Goal: Task Accomplishment & Management: Manage account settings

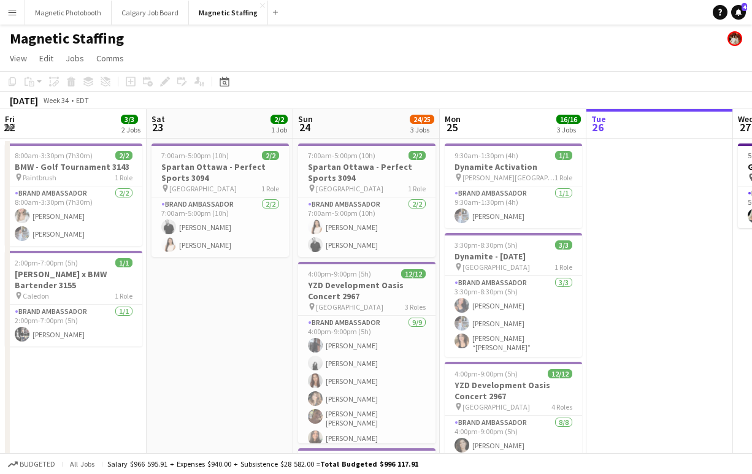
scroll to position [0, 293]
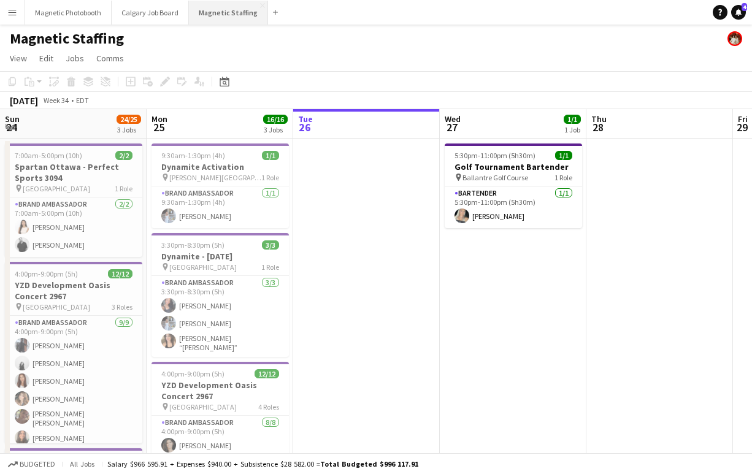
click at [222, 12] on button "Magnetic Staffing Close" at bounding box center [228, 13] width 79 height 24
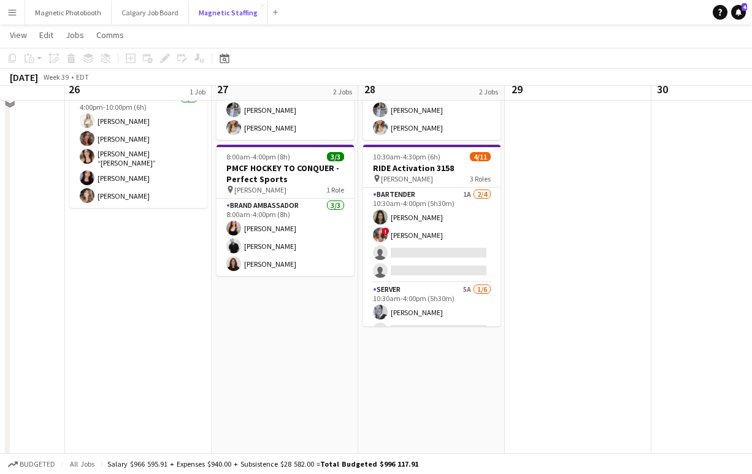
scroll to position [114, 0]
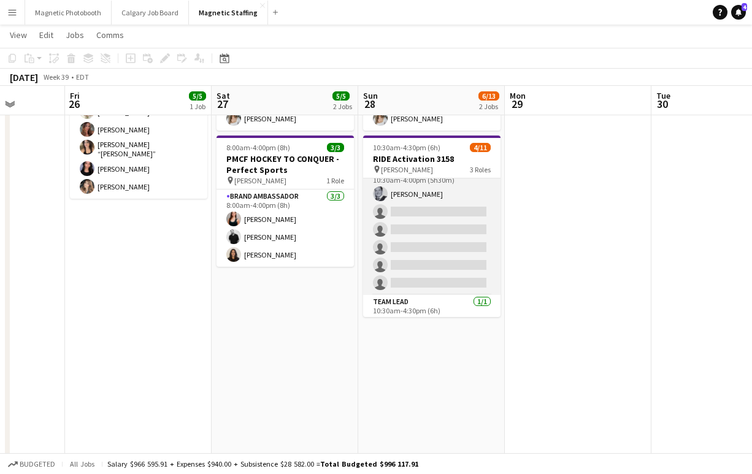
click at [432, 235] on app-card-role "Server 5A [DATE] 10:30am-4:00pm (5h30m) [PERSON_NAME] single-neutral-actions si…" at bounding box center [431, 229] width 137 height 131
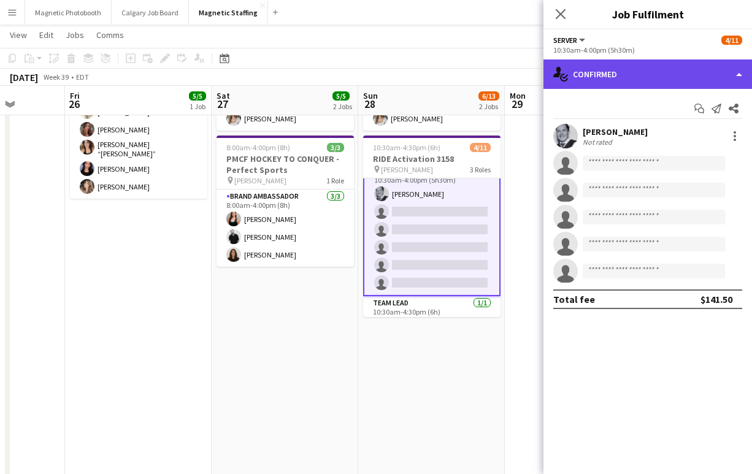
click at [582, 63] on div "single-neutral-actions-check-2 Confirmed" at bounding box center [648, 74] width 209 height 29
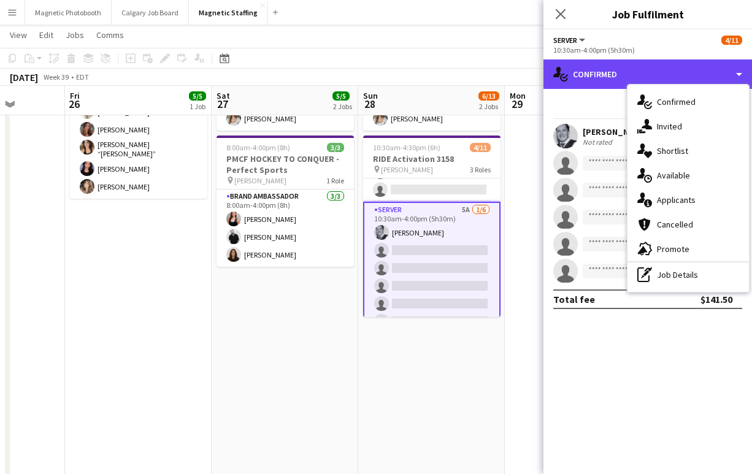
scroll to position [131, 0]
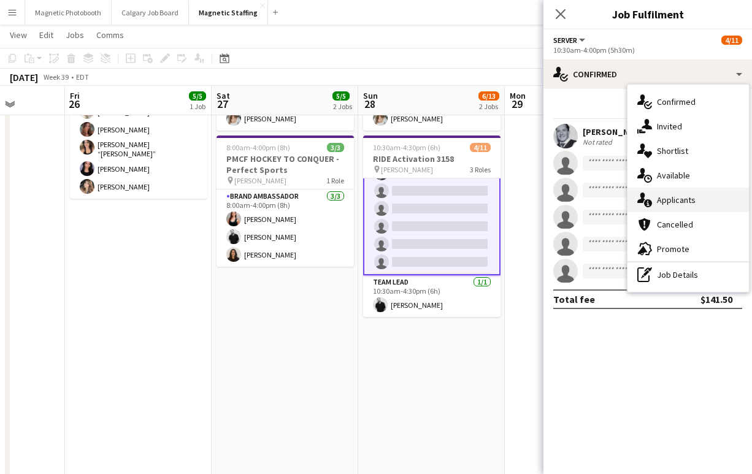
click at [684, 202] on div "single-neutral-actions-information Applicants" at bounding box center [688, 200] width 121 height 25
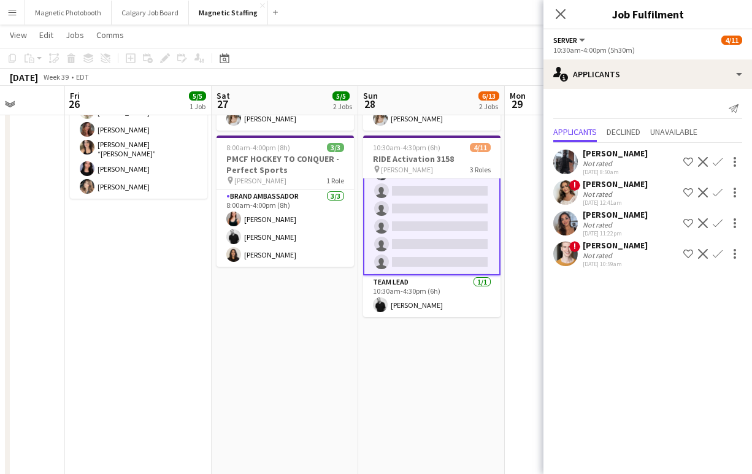
click at [717, 191] on app-icon "Confirm" at bounding box center [718, 193] width 10 height 10
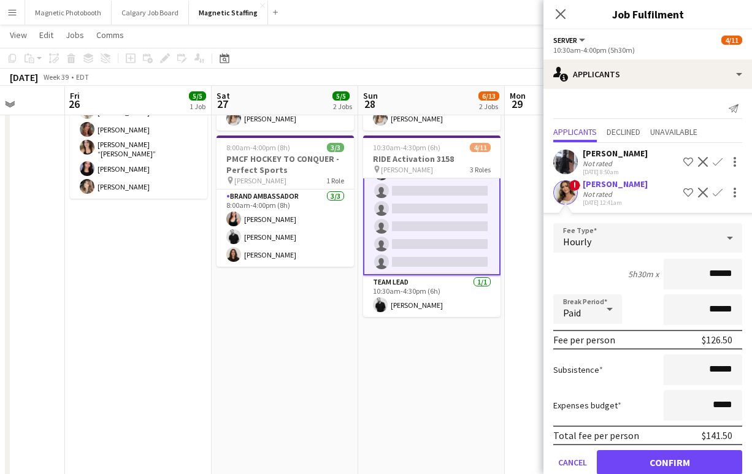
scroll to position [73, 0]
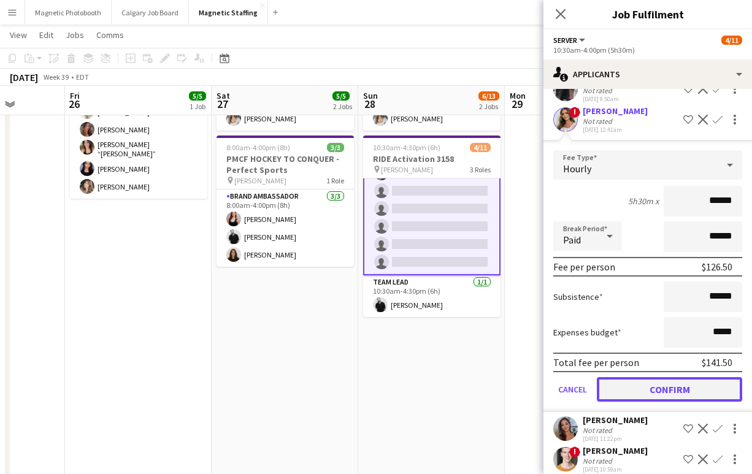
click at [634, 379] on button "Confirm" at bounding box center [669, 389] width 145 height 25
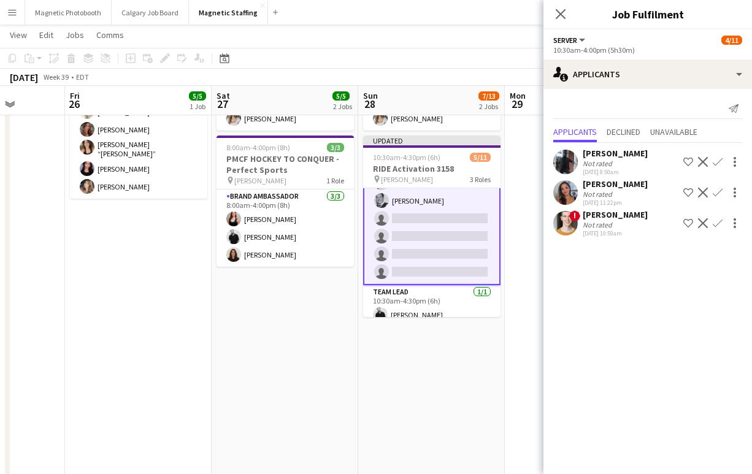
click at [718, 194] on app-icon "Confirm" at bounding box center [718, 193] width 10 height 10
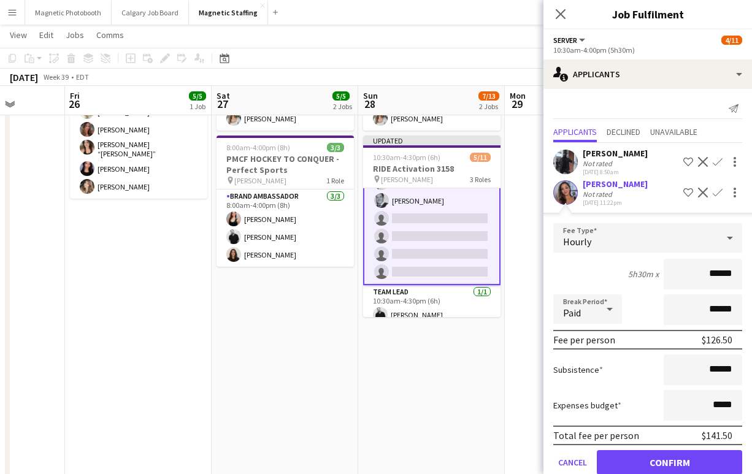
scroll to position [54, 0]
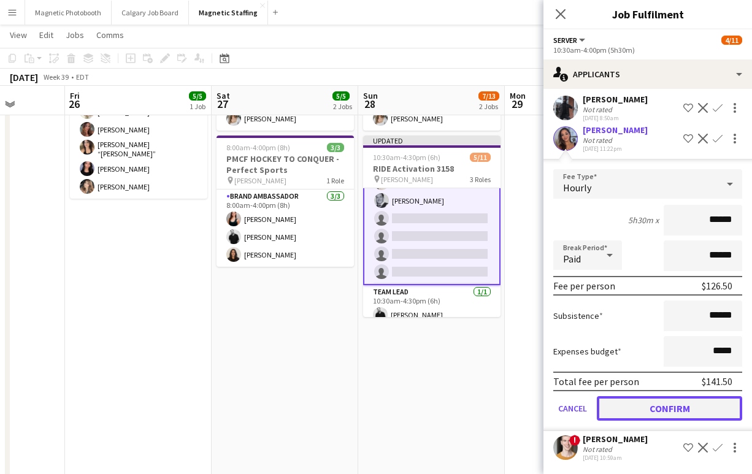
click at [629, 407] on button "Confirm" at bounding box center [669, 408] width 145 height 25
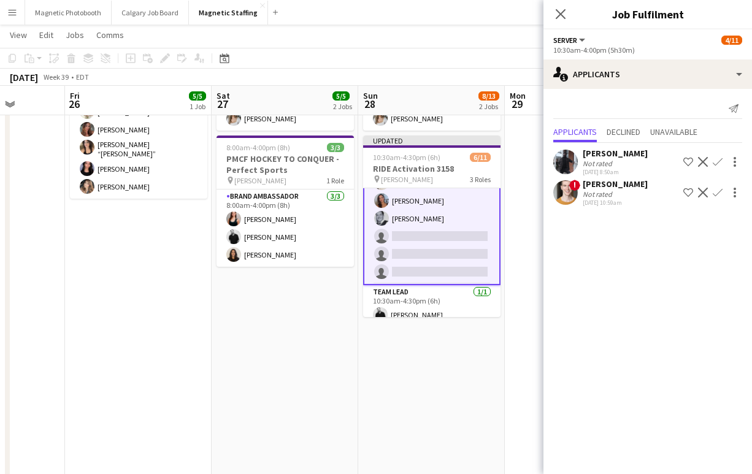
scroll to position [0, 0]
click at [703, 160] on app-icon "Decline" at bounding box center [703, 162] width 10 height 10
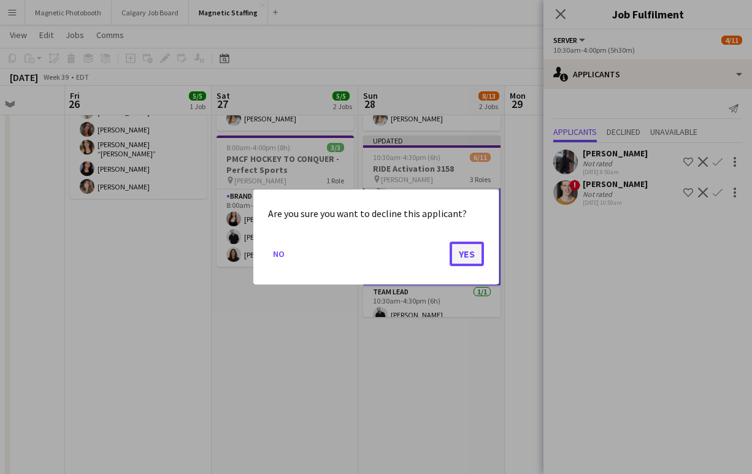
click at [469, 253] on button "Yes" at bounding box center [467, 254] width 34 height 25
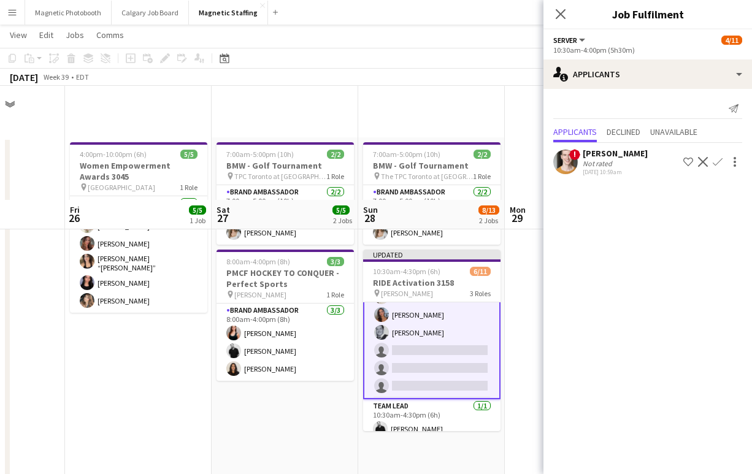
scroll to position [114, 0]
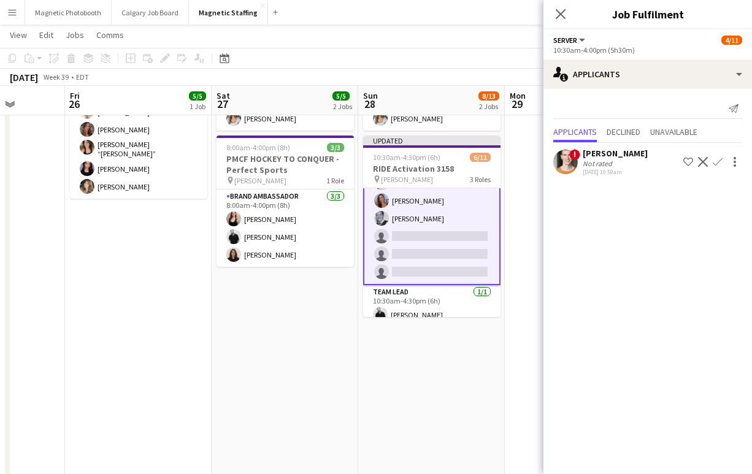
click at [706, 163] on app-icon "Decline" at bounding box center [703, 162] width 10 height 10
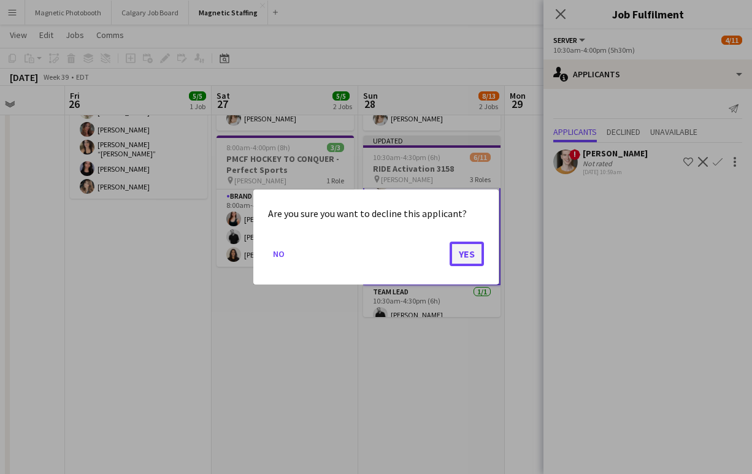
click at [466, 260] on button "Yes" at bounding box center [467, 254] width 34 height 25
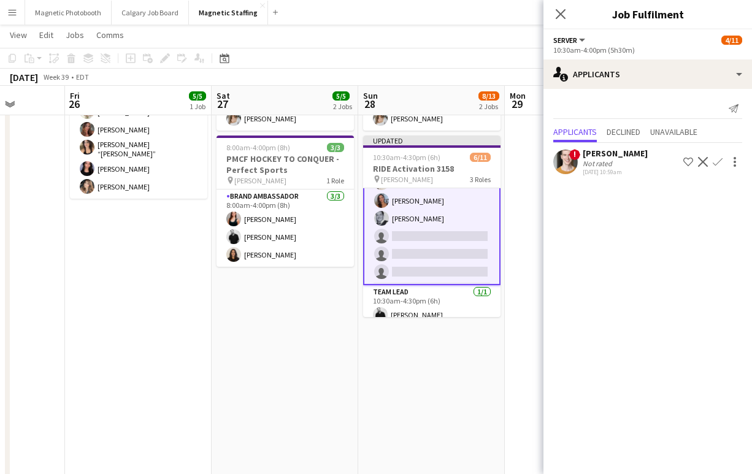
scroll to position [114, 0]
click at [555, 19] on icon "Close pop-in" at bounding box center [561, 14] width 12 height 12
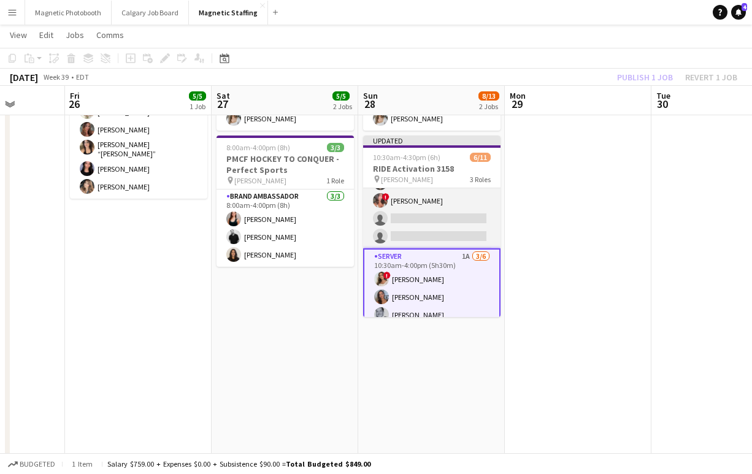
click at [409, 218] on app-card-role "Bartender 1A [DATE] 10:30am-4:00pm (5h30m) [PERSON_NAME] ! [PERSON_NAME] single…" at bounding box center [431, 200] width 137 height 95
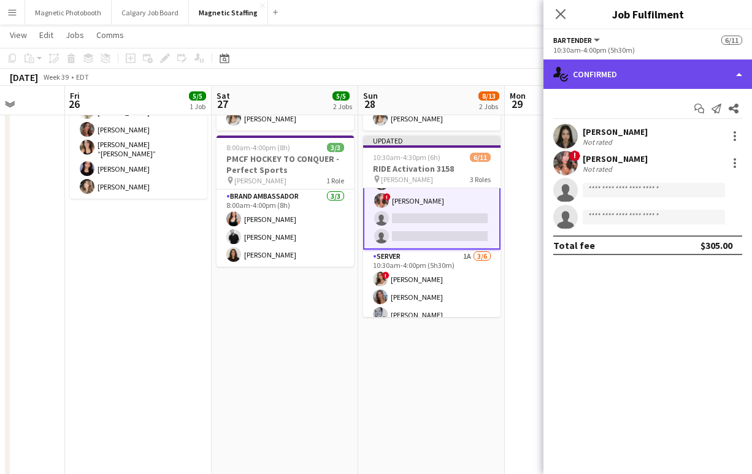
click at [637, 63] on div "single-neutral-actions-check-2 Confirmed" at bounding box center [648, 74] width 209 height 29
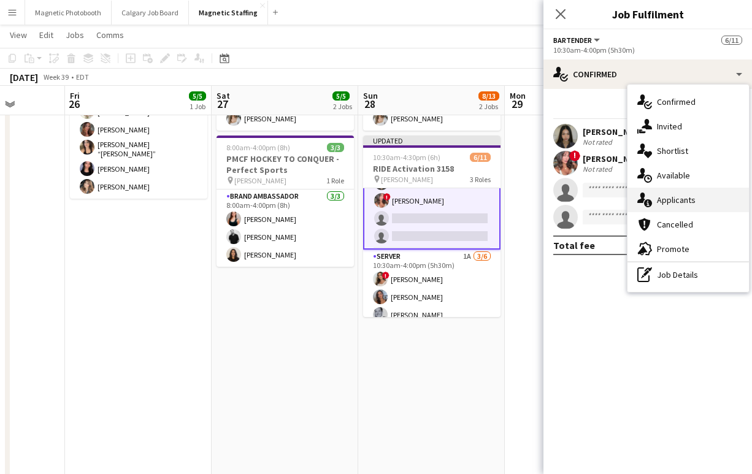
click at [671, 195] on div "single-neutral-actions-information Applicants" at bounding box center [688, 200] width 121 height 25
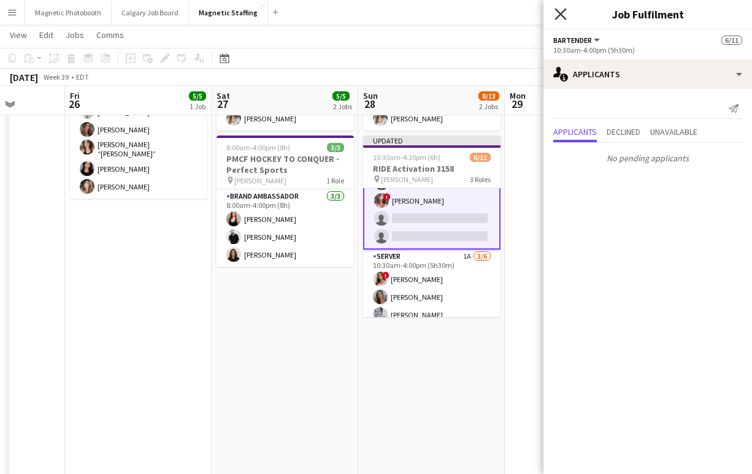
click at [561, 17] on icon "Close pop-in" at bounding box center [561, 14] width 12 height 12
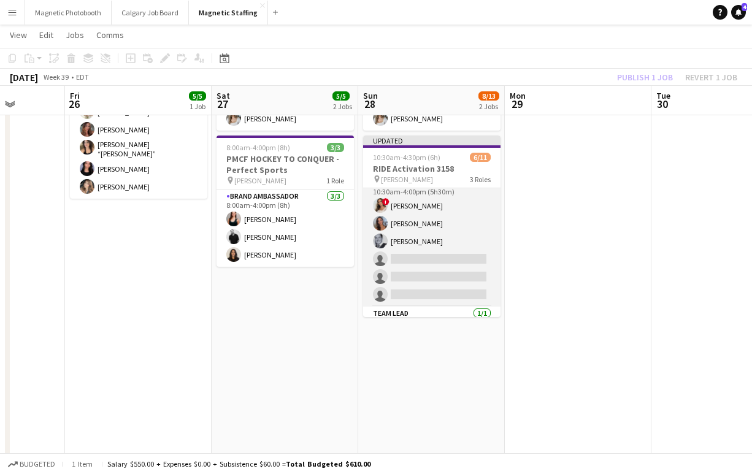
click at [415, 278] on app-card-role "Server 1A [DATE] 10:30am-4:00pm (5h30m) ! [PERSON_NAME] [PERSON_NAME] [PERSON_N…" at bounding box center [431, 241] width 137 height 131
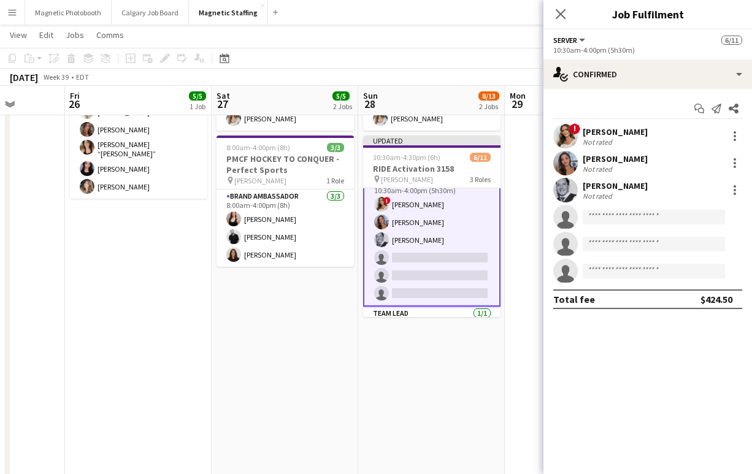
scroll to position [109, 0]
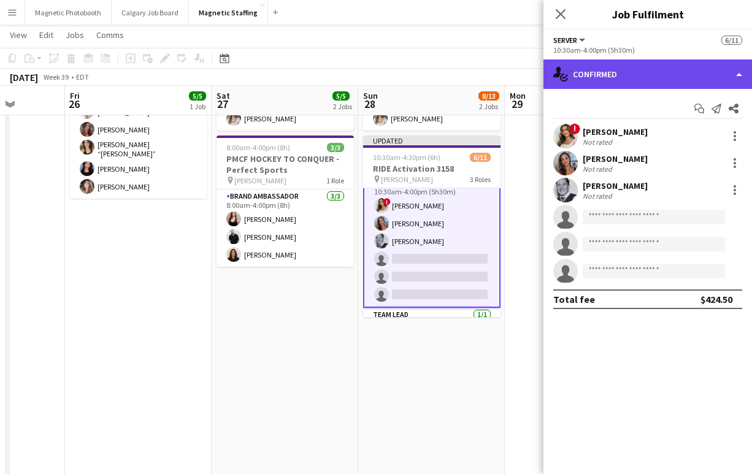
click at [609, 78] on div "single-neutral-actions-check-2 Confirmed" at bounding box center [648, 74] width 209 height 29
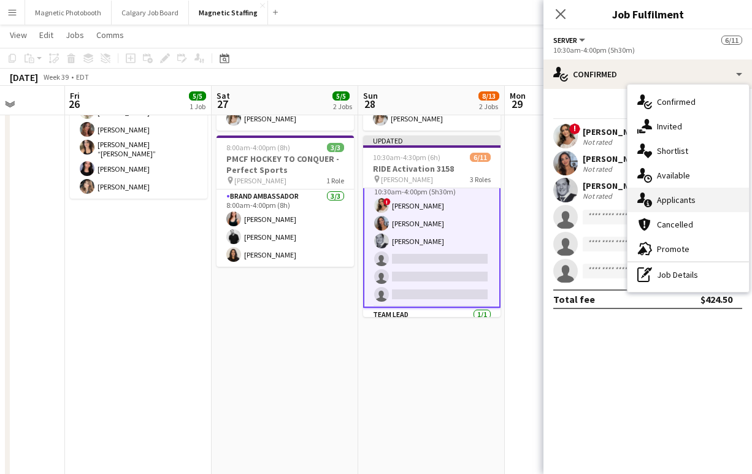
click at [682, 199] on div "single-neutral-actions-information Applicants" at bounding box center [688, 200] width 121 height 25
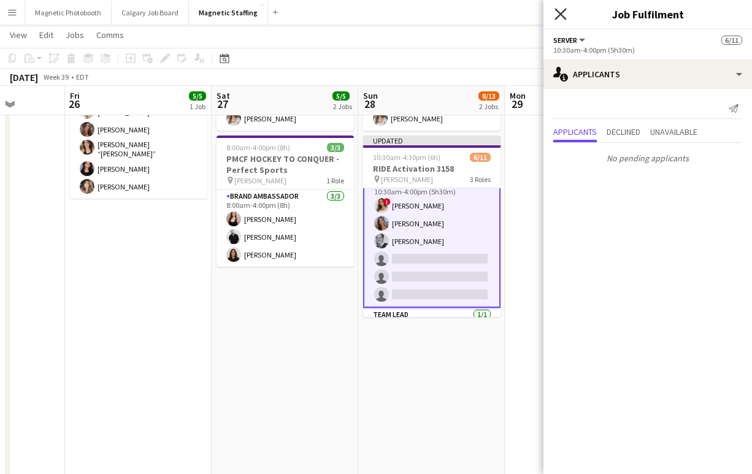
click at [562, 9] on icon "Close pop-in" at bounding box center [561, 14] width 12 height 12
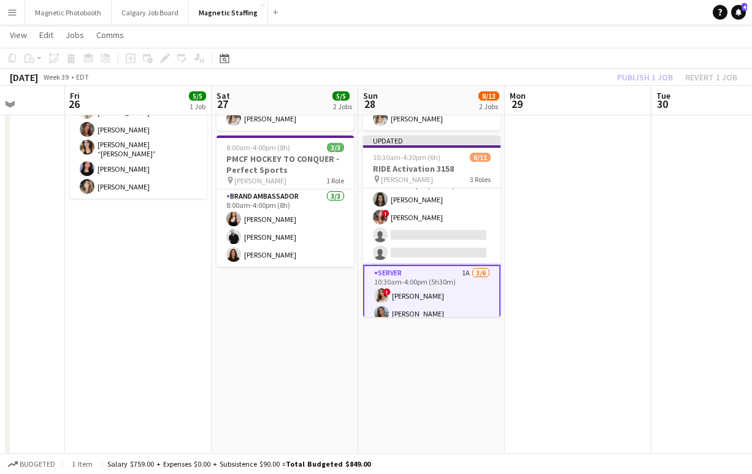
scroll to position [11, 0]
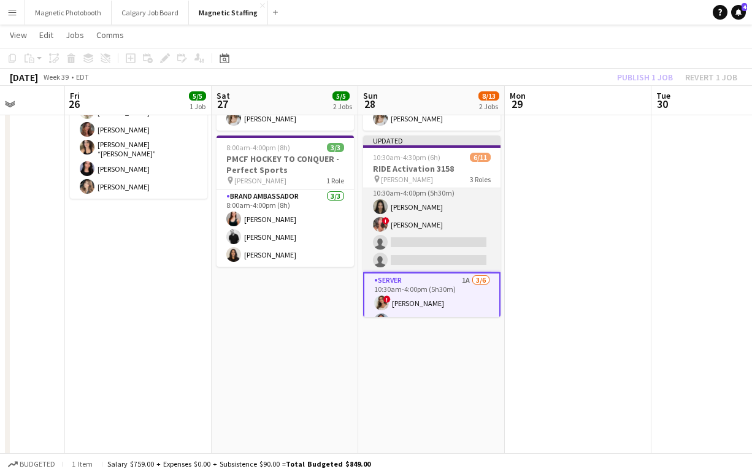
click at [421, 239] on app-card-role "Bartender 1A [DATE] 10:30am-4:00pm (5h30m) [PERSON_NAME] ! [PERSON_NAME] single…" at bounding box center [431, 224] width 137 height 95
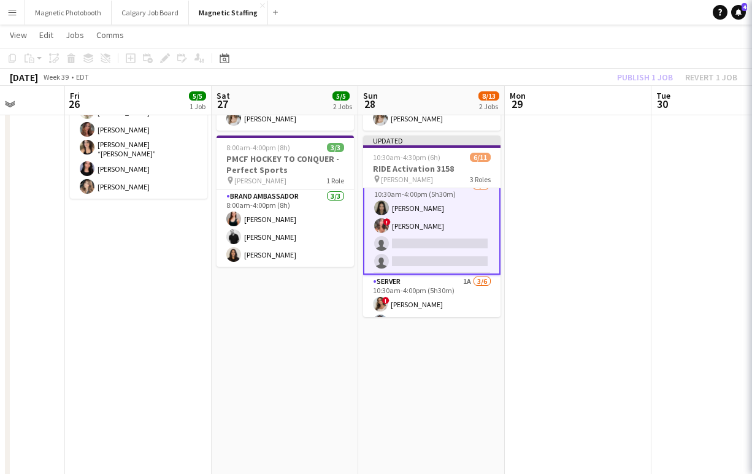
scroll to position [12, 0]
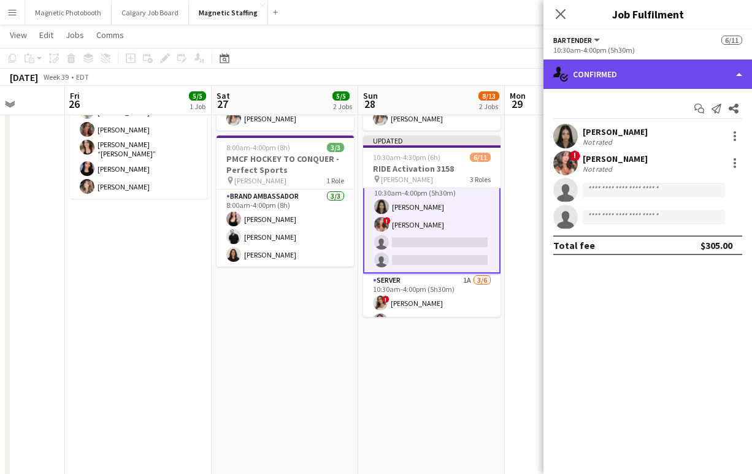
click at [620, 68] on div "single-neutral-actions-check-2 Confirmed" at bounding box center [648, 74] width 209 height 29
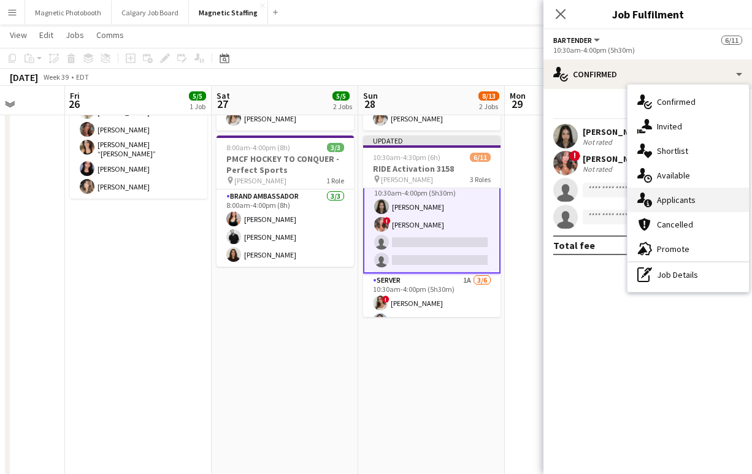
click at [666, 194] on div "single-neutral-actions-information Applicants" at bounding box center [688, 200] width 121 height 25
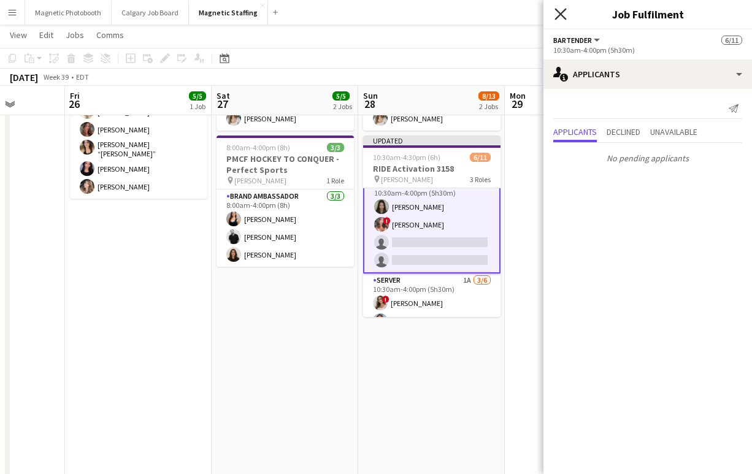
click at [560, 15] on icon at bounding box center [561, 14] width 12 height 12
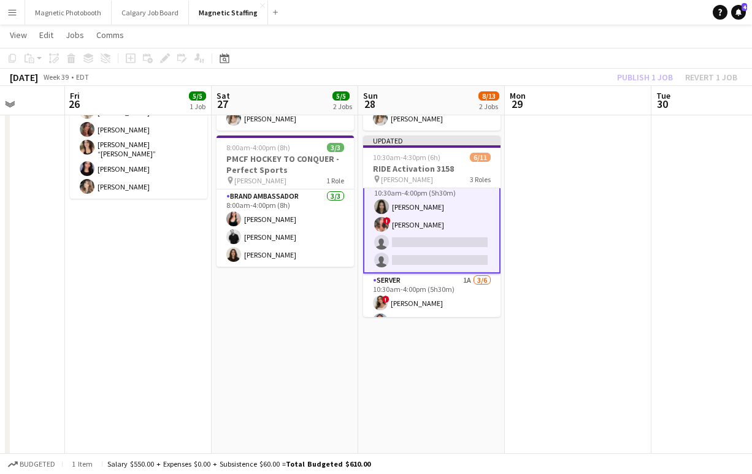
scroll to position [0, 0]
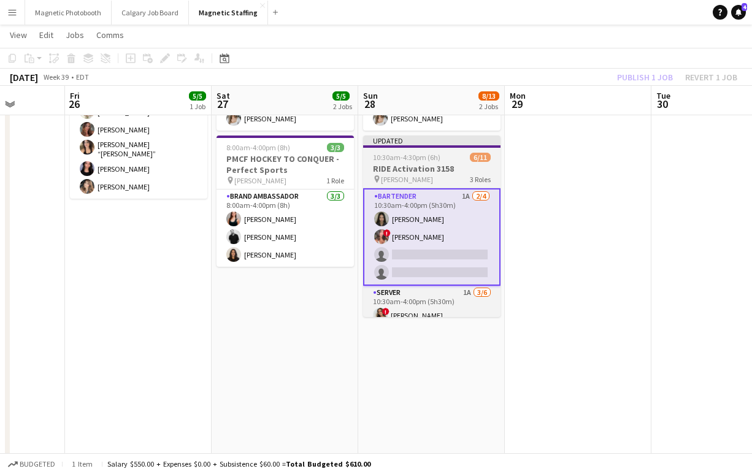
click at [449, 168] on h3 "RIDE Activation 3158" at bounding box center [431, 168] width 137 height 11
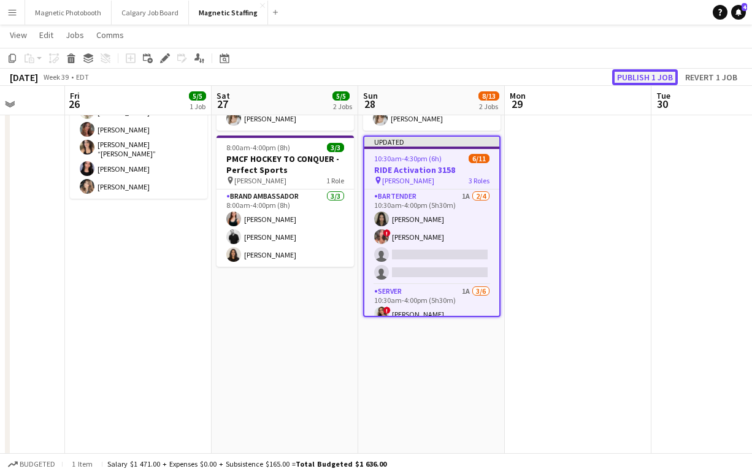
click at [639, 83] on button "Publish 1 job" at bounding box center [645, 77] width 66 height 16
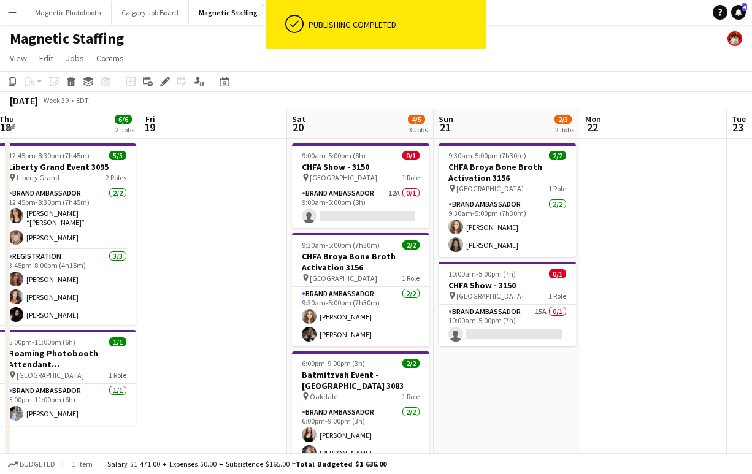
scroll to position [0, 366]
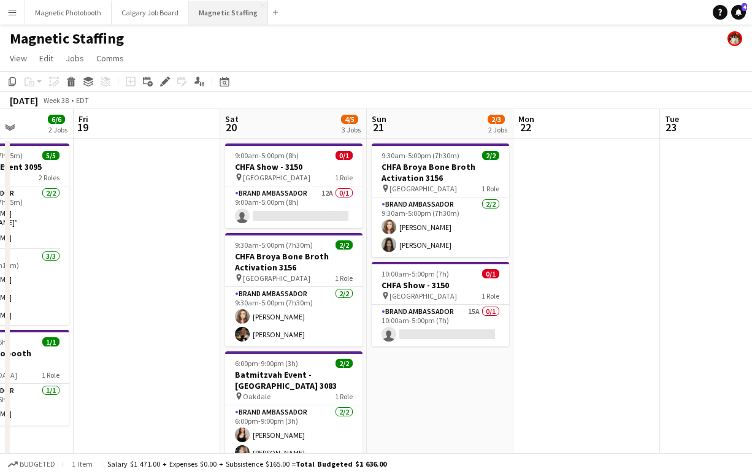
click at [231, 13] on button "Magnetic Staffing Close" at bounding box center [228, 13] width 79 height 24
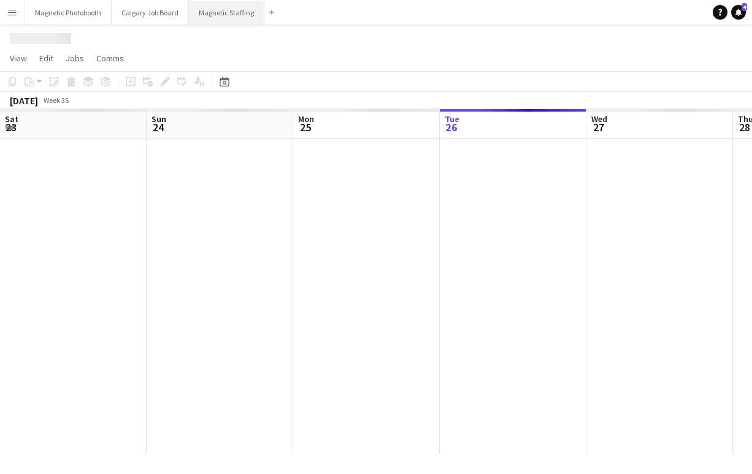
scroll to position [0, 293]
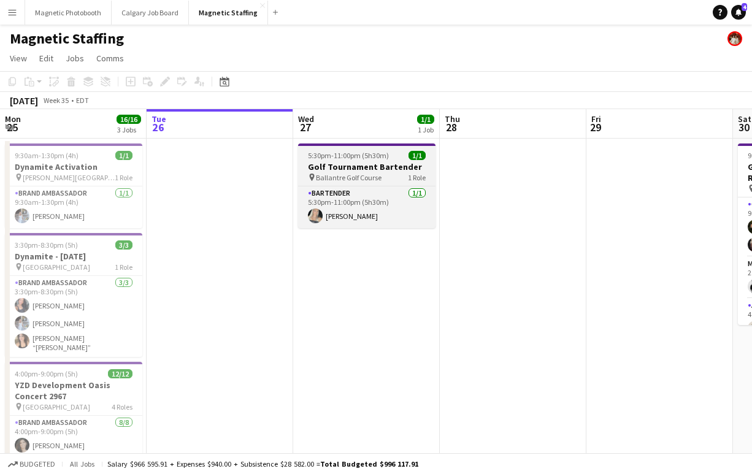
click at [352, 164] on h3 "Golf Tournament Bartender" at bounding box center [366, 166] width 137 height 11
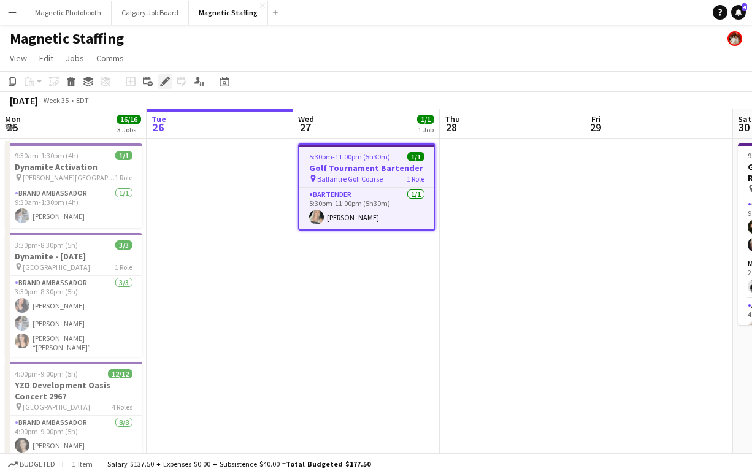
click at [164, 80] on icon at bounding box center [164, 82] width 7 height 7
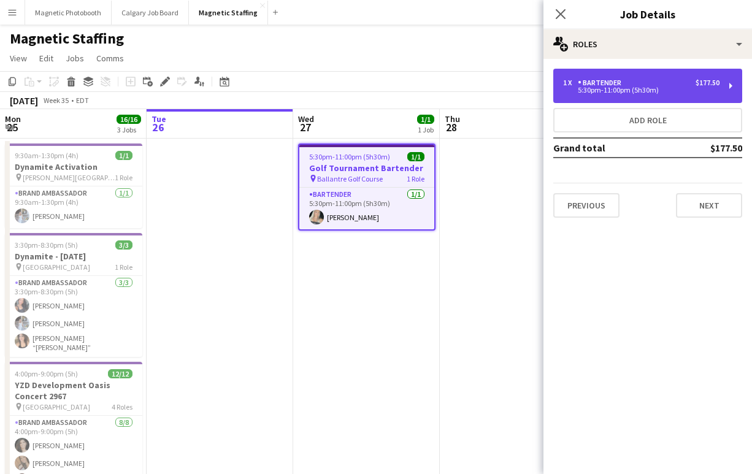
click at [613, 92] on div "5:30pm-11:00pm (5h30m)" at bounding box center [641, 90] width 156 height 6
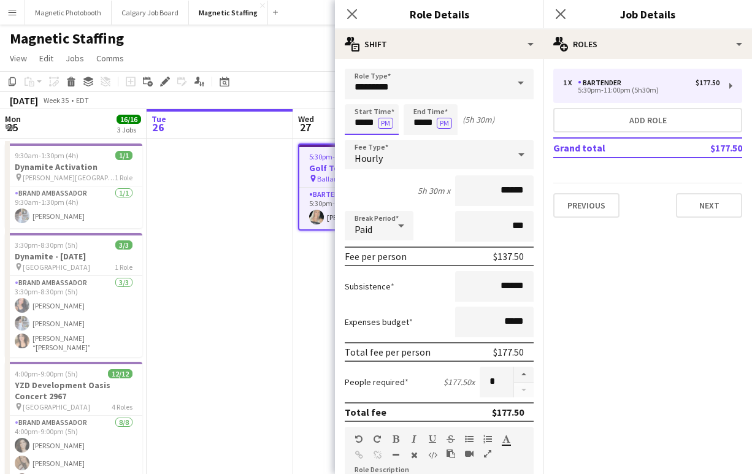
click at [369, 121] on input "*****" at bounding box center [372, 119] width 54 height 31
type input "*****"
click at [496, 125] on div "Start Time ***** PM End Time ***** PM (6h)" at bounding box center [439, 119] width 189 height 31
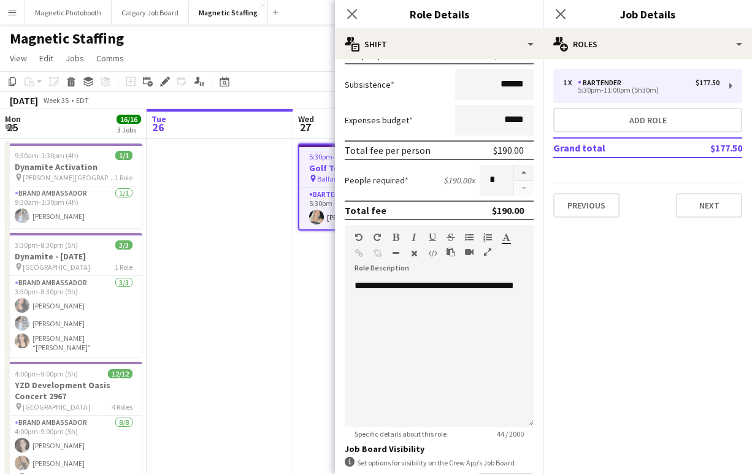
scroll to position [356, 0]
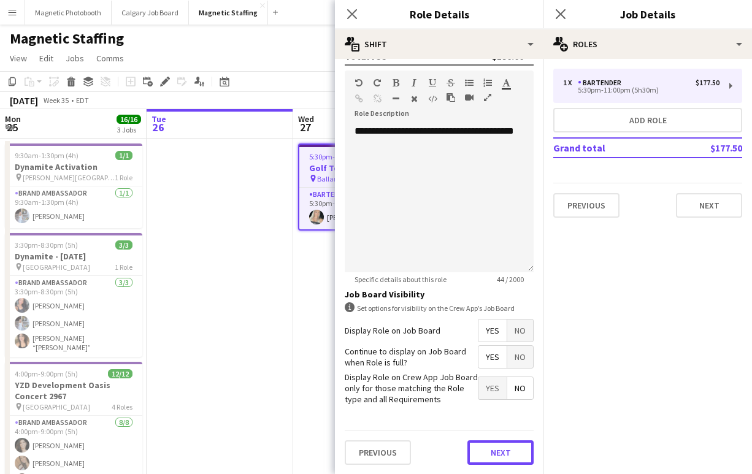
click at [498, 441] on button "Next" at bounding box center [500, 452] width 66 height 25
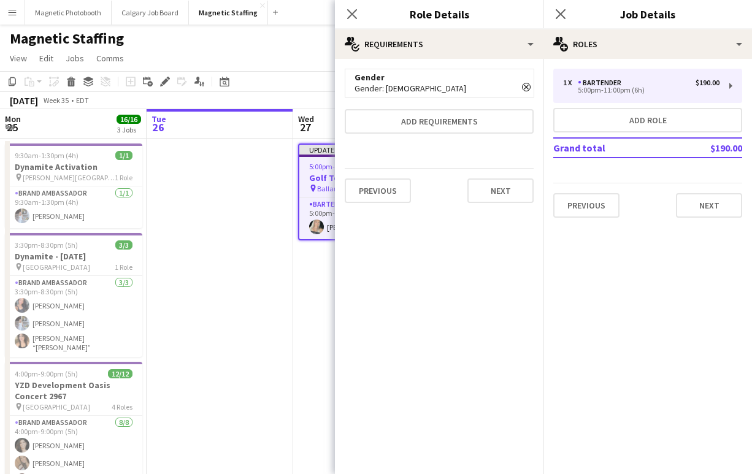
scroll to position [0, 0]
click at [564, 13] on icon "Close pop-in" at bounding box center [561, 14] width 12 height 12
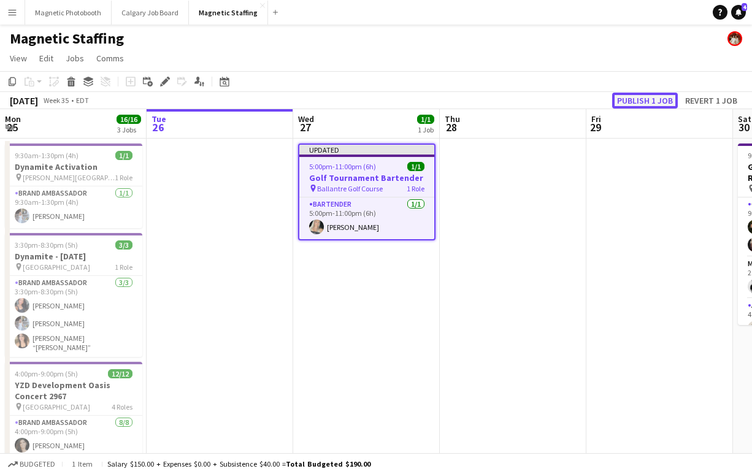
click at [647, 96] on button "Publish 1 job" at bounding box center [645, 101] width 66 height 16
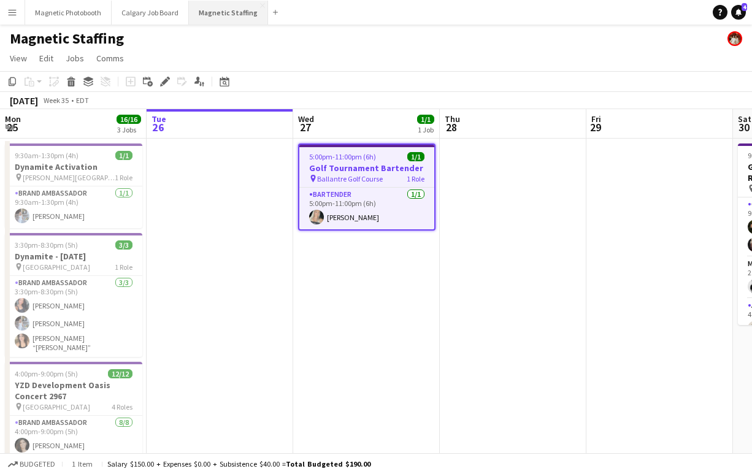
click at [227, 12] on button "Magnetic Staffing Close" at bounding box center [228, 13] width 79 height 24
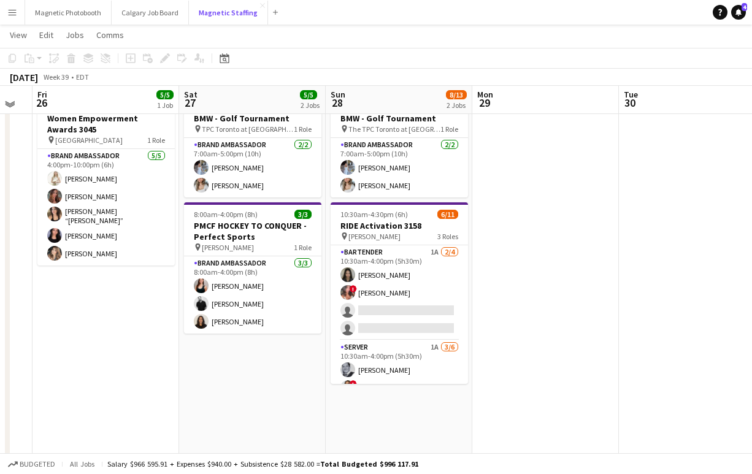
scroll to position [46, 0]
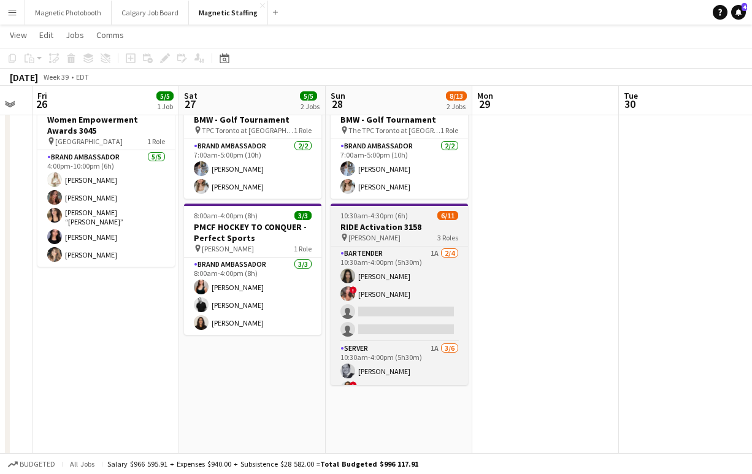
click at [389, 220] on app-job-card "10:30am-4:30pm (6h) 6/11 RIDE Activation 3158 pin [PERSON_NAME] 3 Roles Bartend…" at bounding box center [399, 295] width 137 height 182
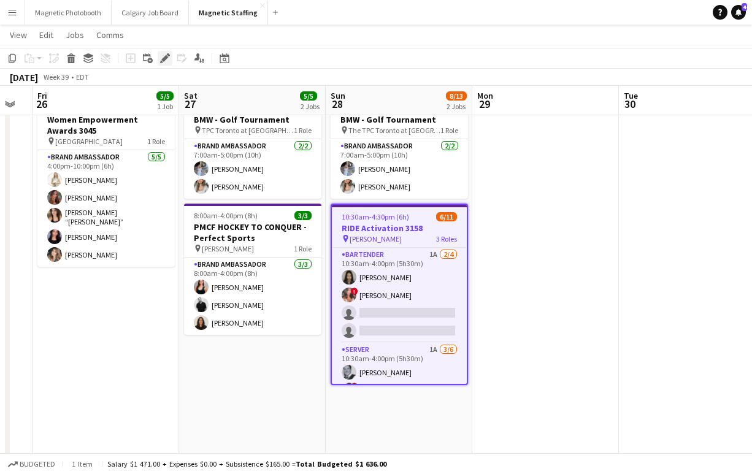
click at [167, 56] on icon at bounding box center [164, 58] width 7 height 7
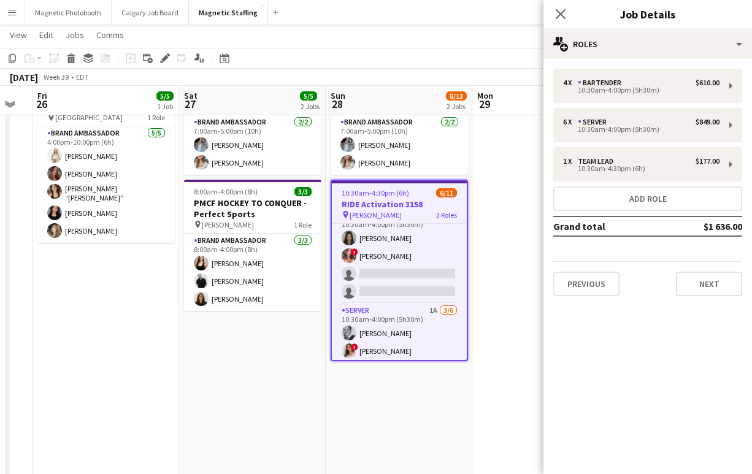
scroll to position [0, 0]
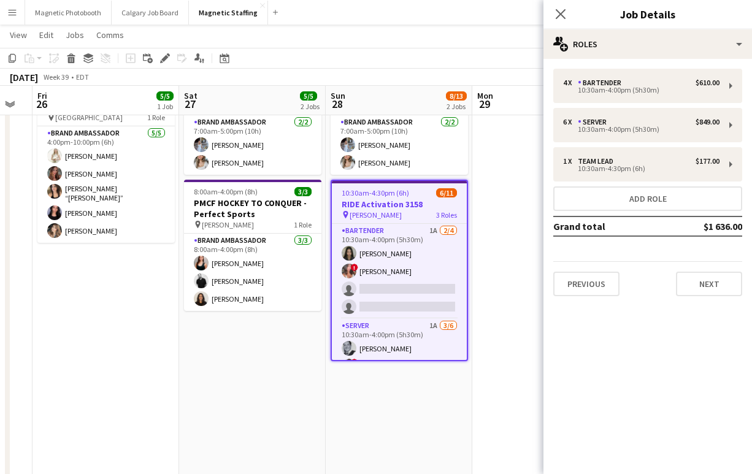
click at [359, 195] on span "10:30am-4:30pm (6h)" at bounding box center [375, 192] width 67 height 9
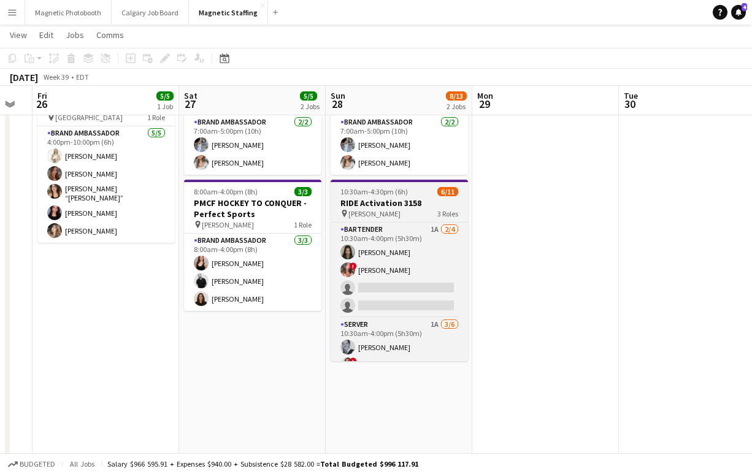
click at [359, 195] on span "10:30am-4:30pm (6h)" at bounding box center [373, 191] width 67 height 9
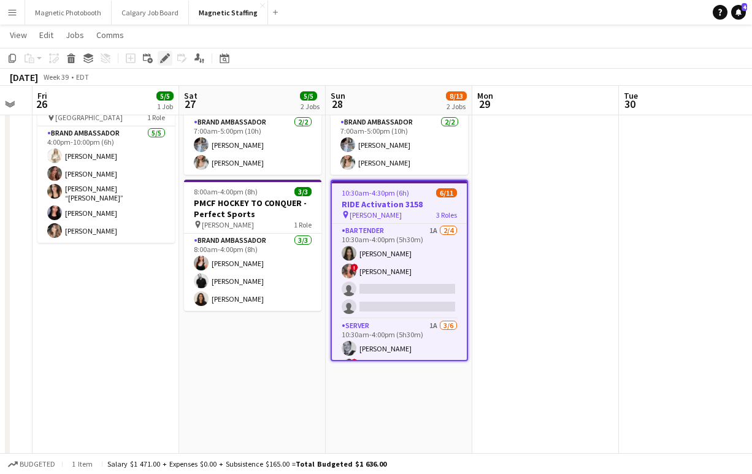
click at [161, 52] on div "Edit" at bounding box center [165, 58] width 15 height 15
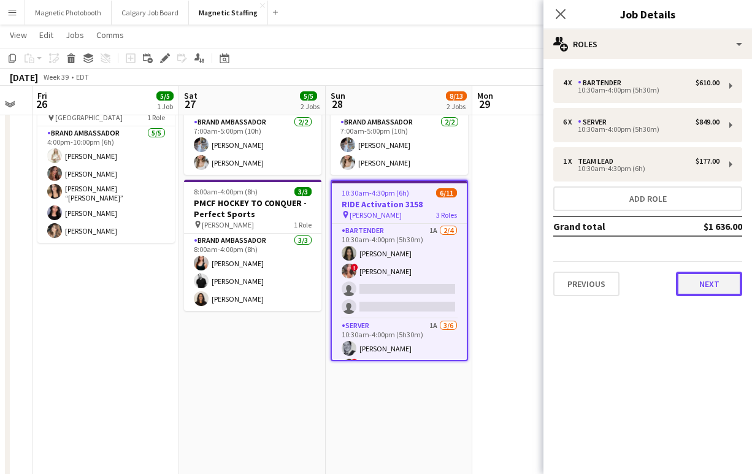
click at [712, 291] on button "Next" at bounding box center [709, 284] width 66 height 25
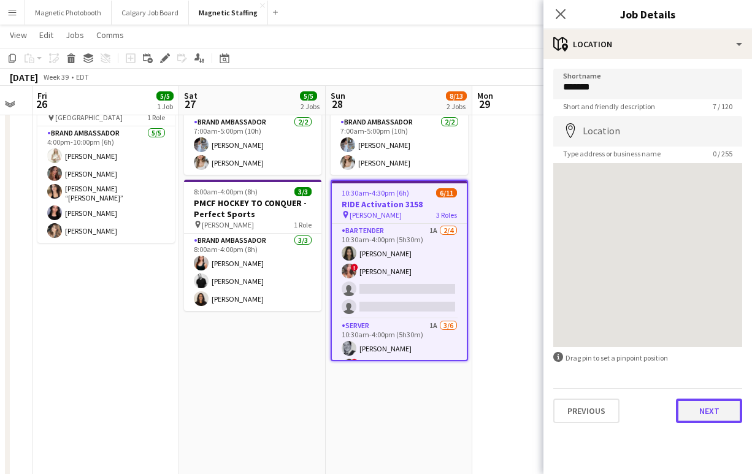
click at [710, 402] on button "Next" at bounding box center [709, 411] width 66 height 25
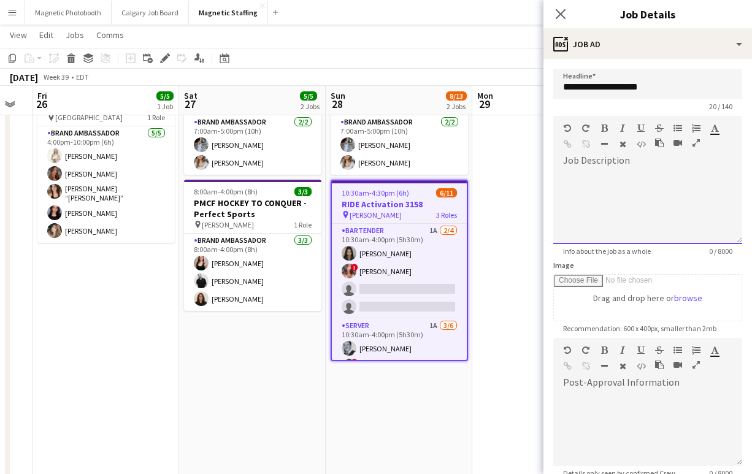
click at [664, 208] on div at bounding box center [647, 208] width 189 height 74
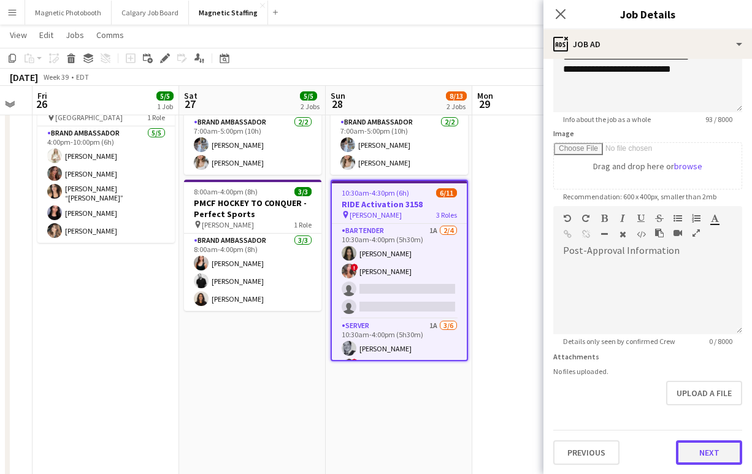
click at [694, 451] on button "Next" at bounding box center [709, 452] width 66 height 25
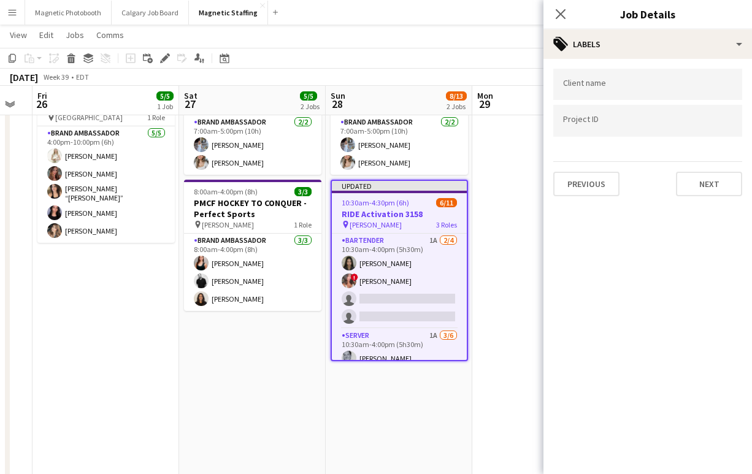
scroll to position [0, 0]
click at [713, 191] on button "Next" at bounding box center [709, 184] width 66 height 25
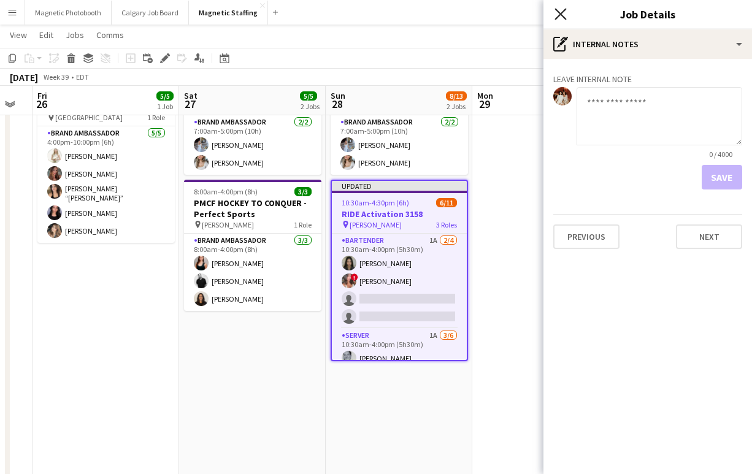
click at [560, 15] on icon at bounding box center [561, 14] width 12 height 12
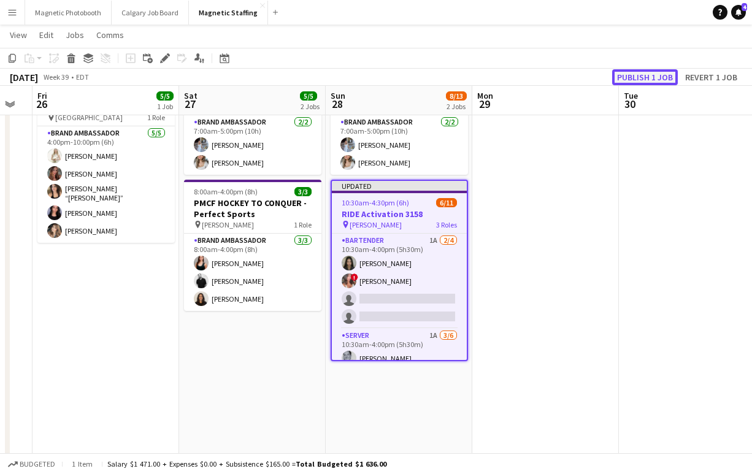
click at [646, 77] on button "Publish 1 job" at bounding box center [645, 77] width 66 height 16
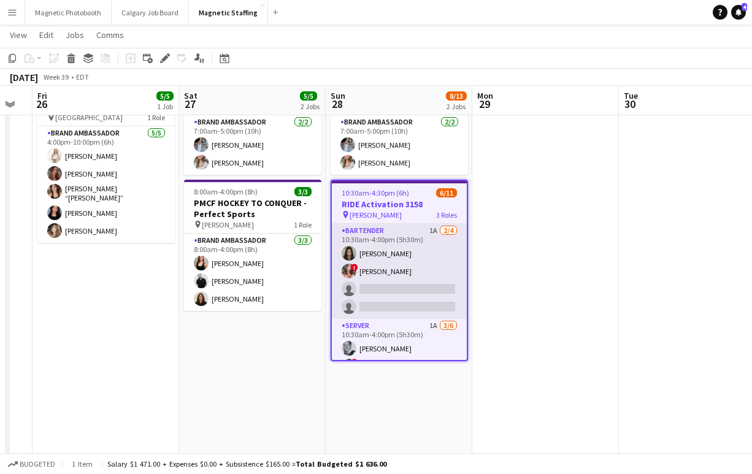
click at [383, 299] on app-card-role "Bartender 1A [DATE] 10:30am-4:00pm (5h30m) [PERSON_NAME] ! [PERSON_NAME] single…" at bounding box center [399, 271] width 135 height 95
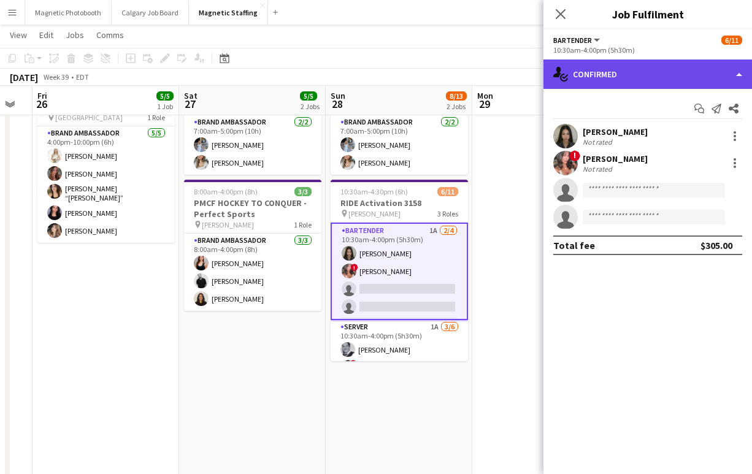
click at [615, 71] on div "single-neutral-actions-check-2 Confirmed" at bounding box center [648, 74] width 209 height 29
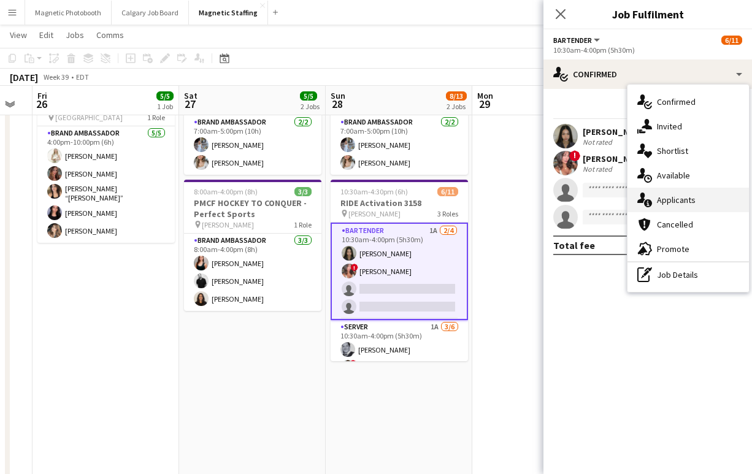
click at [659, 204] on div "single-neutral-actions-information Applicants" at bounding box center [688, 200] width 121 height 25
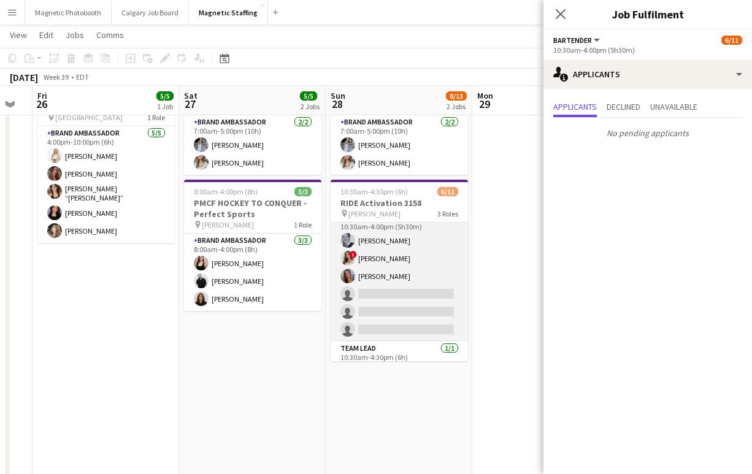
click at [387, 305] on app-card-role "Server 1A [DATE] 10:30am-4:00pm (5h30m) [PERSON_NAME] ! [PERSON_NAME] [PERSON_N…" at bounding box center [399, 276] width 137 height 131
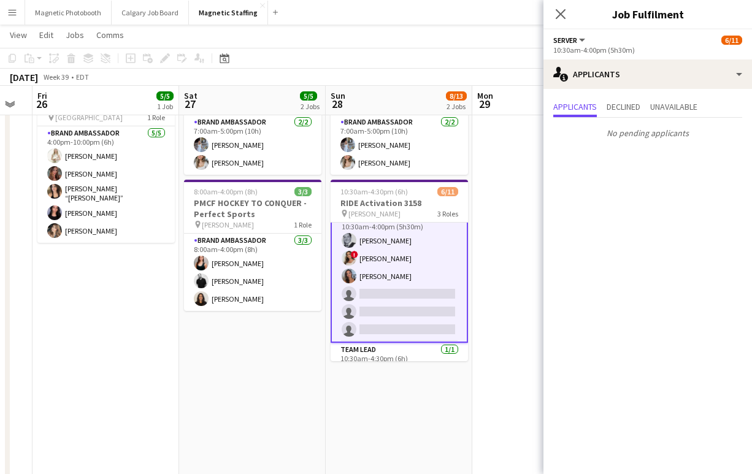
click at [398, 256] on app-card-role "Server 1A [DATE] 10:30am-4:00pm (5h30m) [PERSON_NAME] ! [PERSON_NAME] [PERSON_N…" at bounding box center [399, 276] width 137 height 133
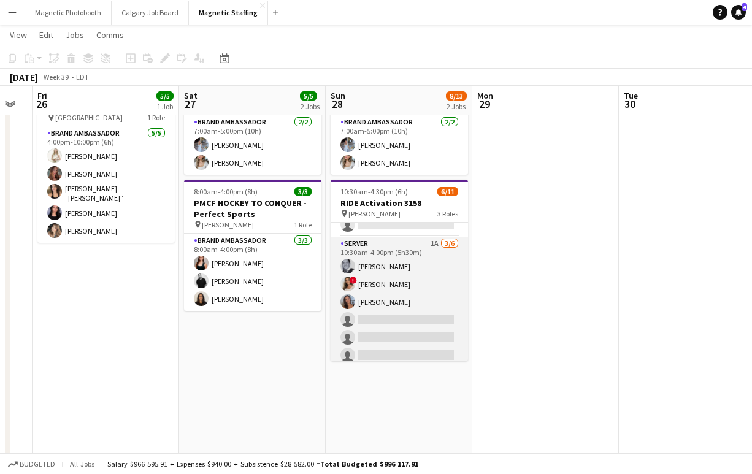
scroll to position [0, 0]
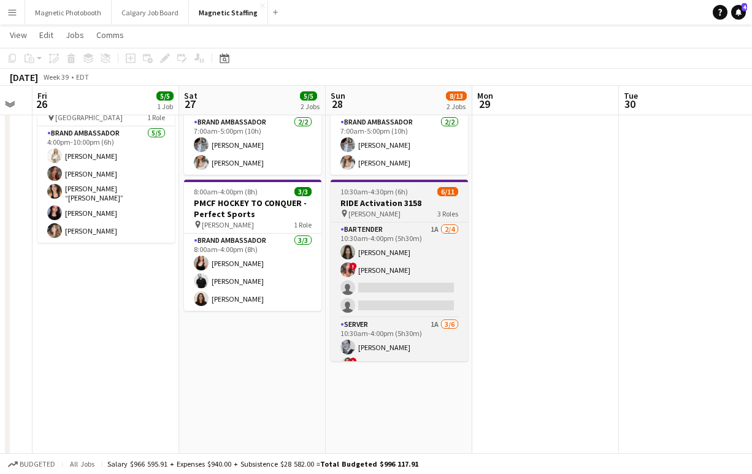
click at [386, 188] on span "10:30am-4:30pm (6h)" at bounding box center [373, 191] width 67 height 9
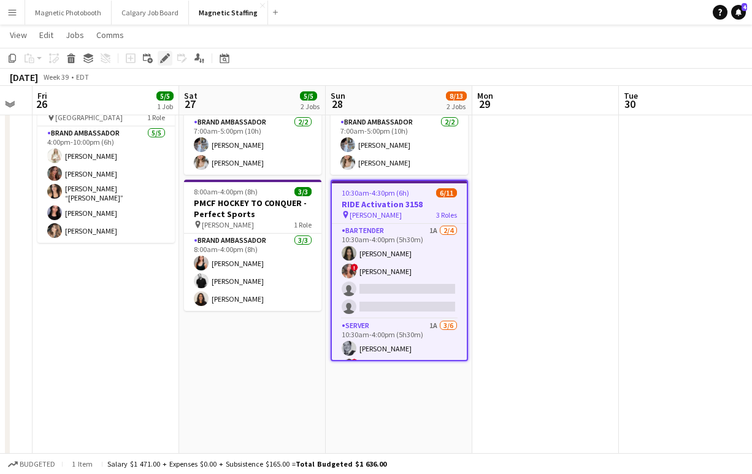
click at [163, 60] on icon at bounding box center [164, 58] width 7 height 7
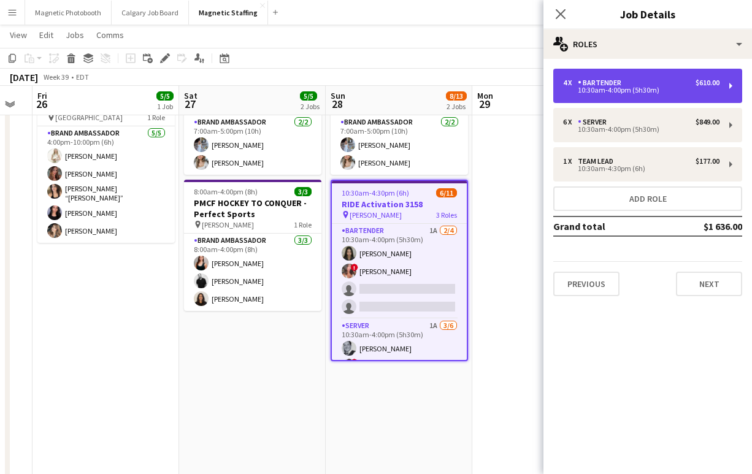
click at [648, 87] on div "10:30am-4:00pm (5h30m)" at bounding box center [641, 90] width 156 height 6
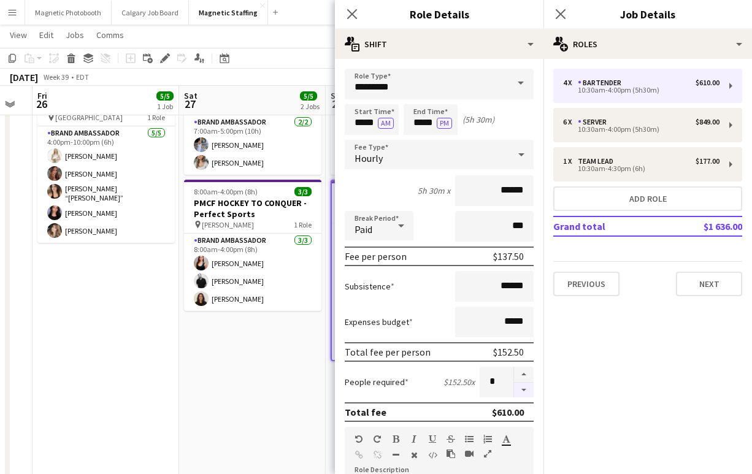
click at [524, 389] on button "button" at bounding box center [524, 390] width 20 height 15
type input "*"
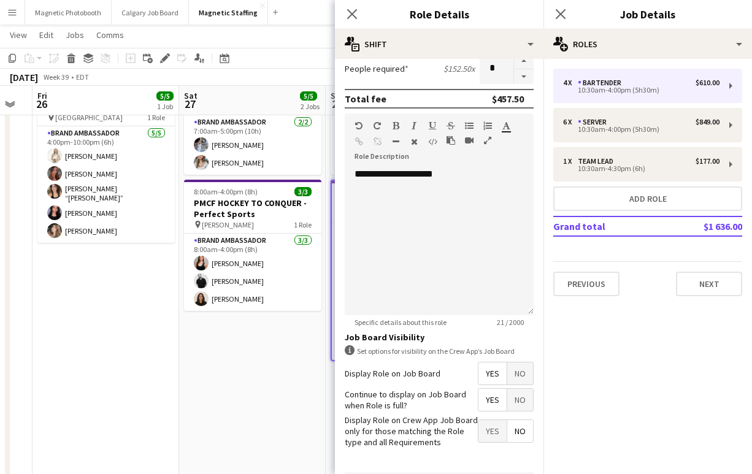
scroll to position [356, 0]
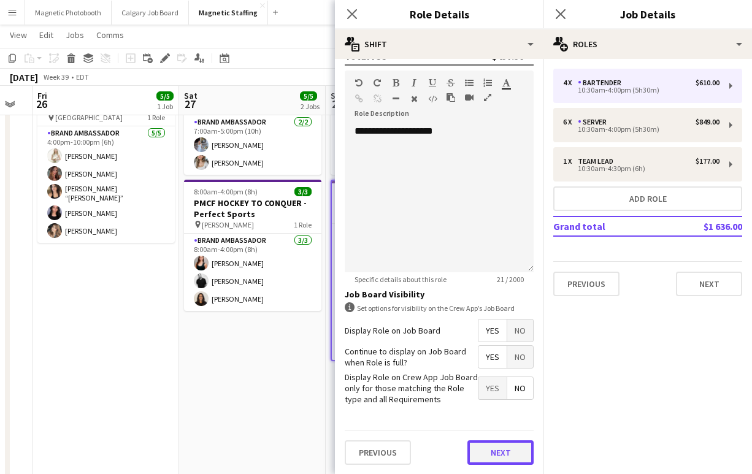
click at [498, 451] on button "Next" at bounding box center [500, 452] width 66 height 25
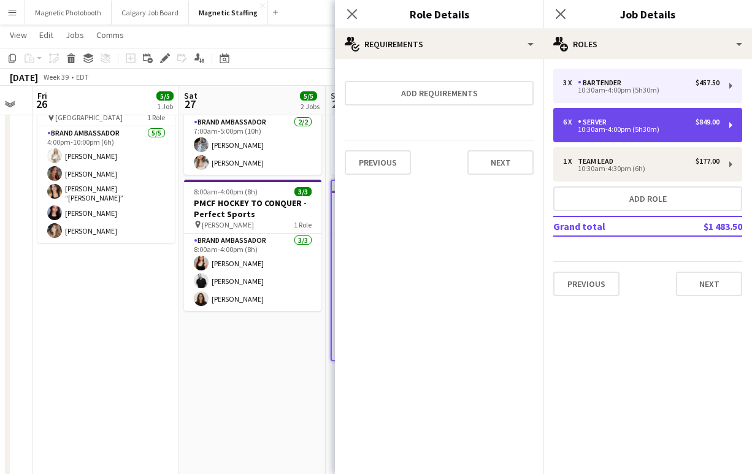
click at [620, 133] on div "10:30am-4:00pm (5h30m)" at bounding box center [641, 129] width 156 height 6
type input "******"
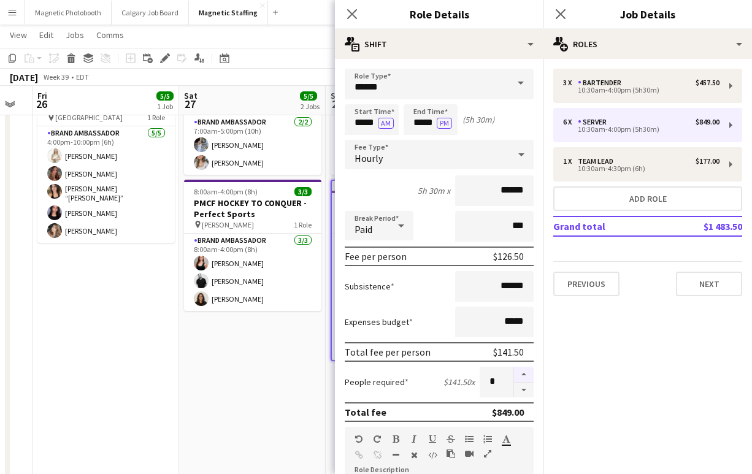
click at [520, 371] on button "button" at bounding box center [524, 375] width 20 height 16
type input "*"
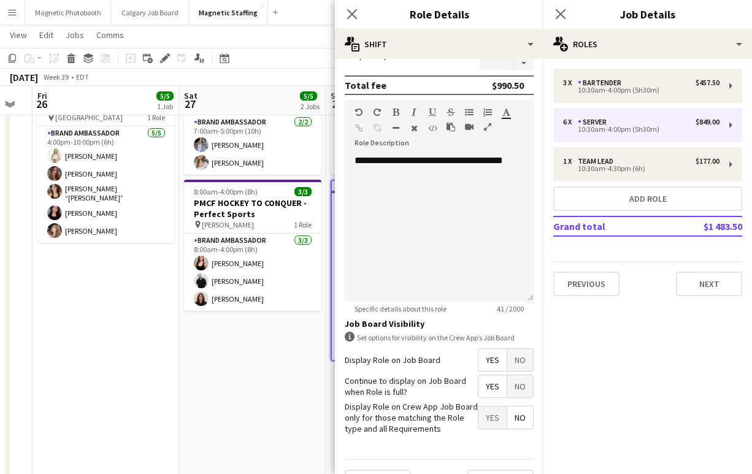
scroll to position [356, 0]
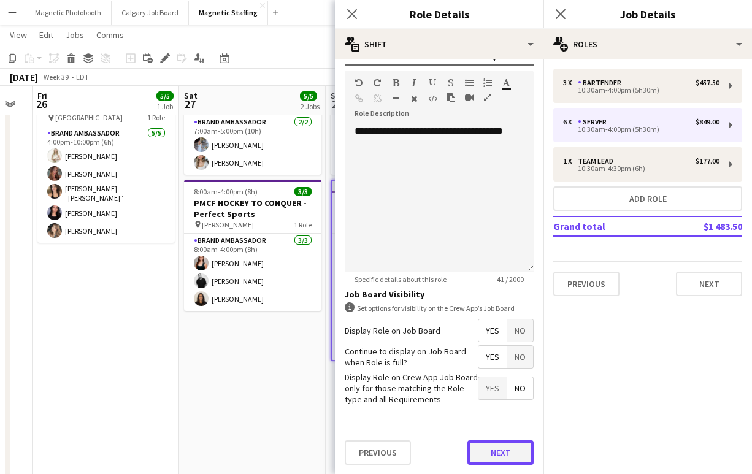
click at [494, 452] on button "Next" at bounding box center [500, 452] width 66 height 25
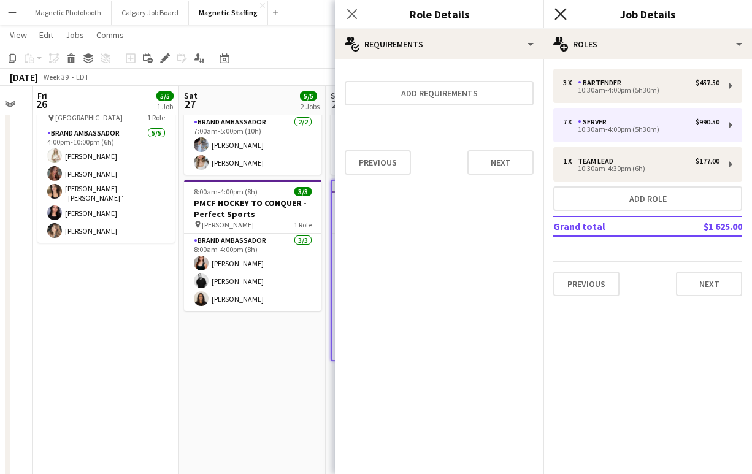
click at [561, 14] on icon at bounding box center [561, 14] width 12 height 12
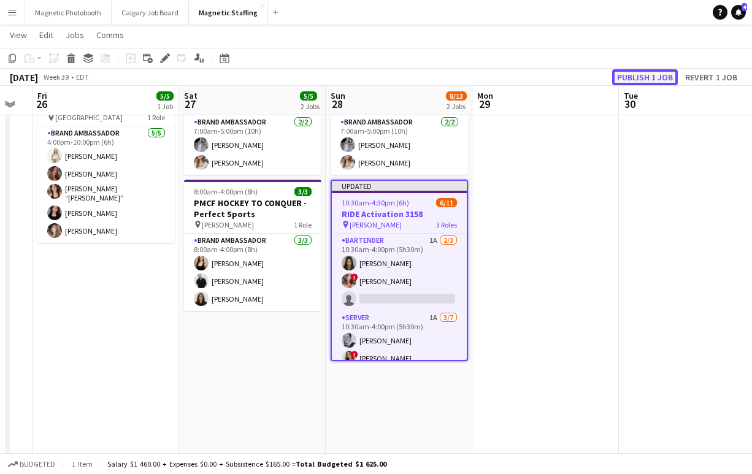
click at [626, 78] on button "Publish 1 job" at bounding box center [645, 77] width 66 height 16
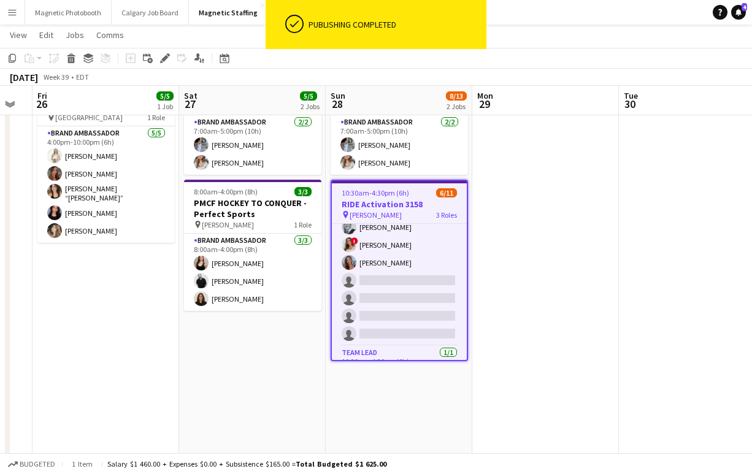
scroll to position [125, 0]
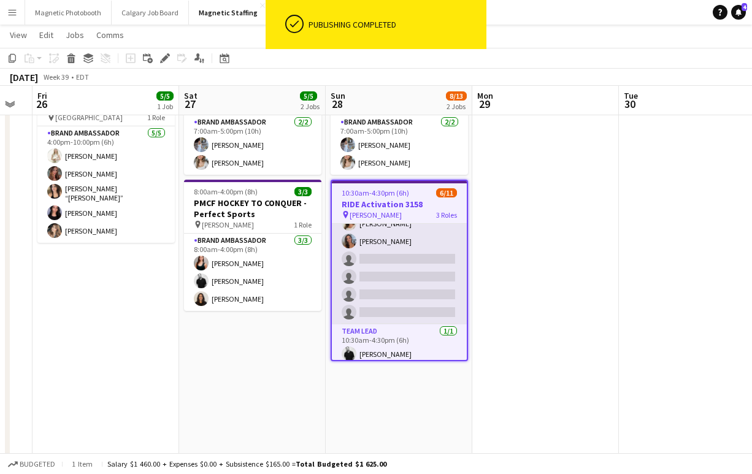
click at [370, 286] on app-card-role "Server 1A [DATE] 10:30am-4:00pm (5h30m) [PERSON_NAME] ! [PERSON_NAME] [PERSON_N…" at bounding box center [399, 250] width 135 height 148
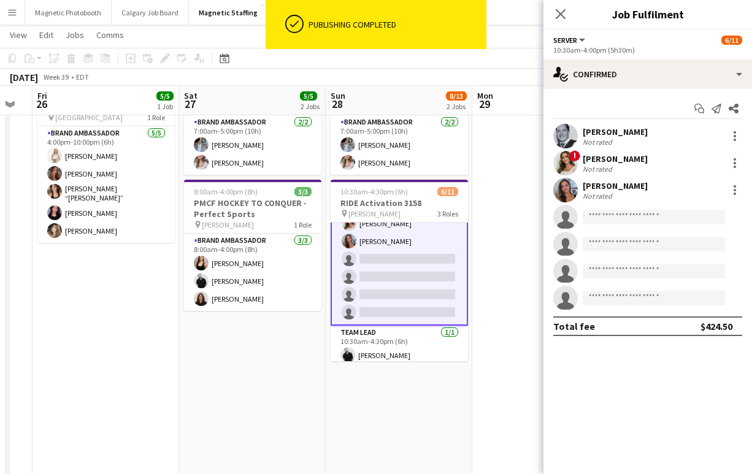
scroll to position [126, 0]
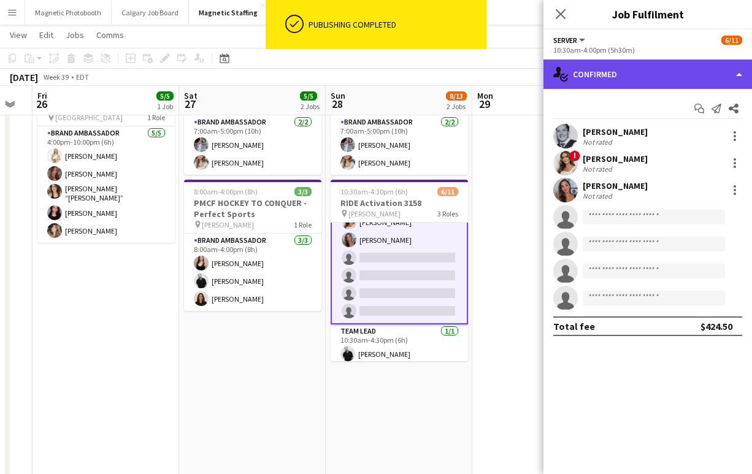
click at [628, 70] on div "single-neutral-actions-check-2 Confirmed" at bounding box center [648, 74] width 209 height 29
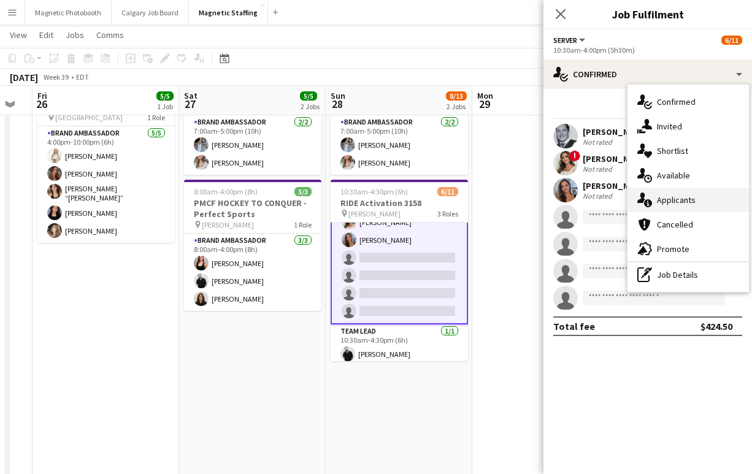
click at [681, 205] on div "single-neutral-actions-information Applicants" at bounding box center [688, 200] width 121 height 25
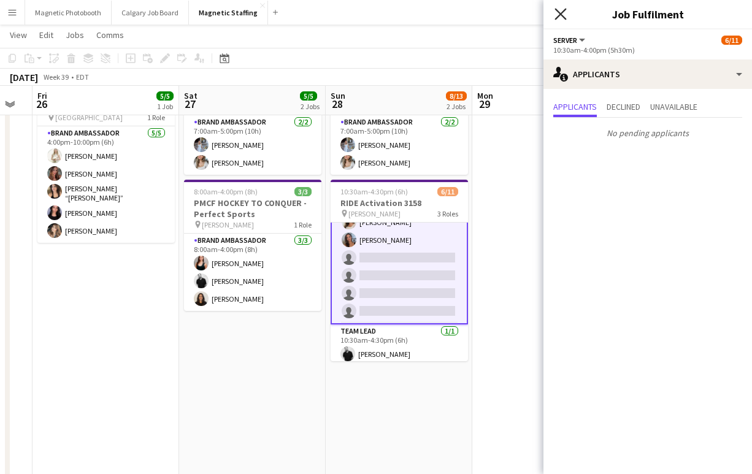
click at [558, 9] on icon "Close pop-in" at bounding box center [561, 14] width 12 height 12
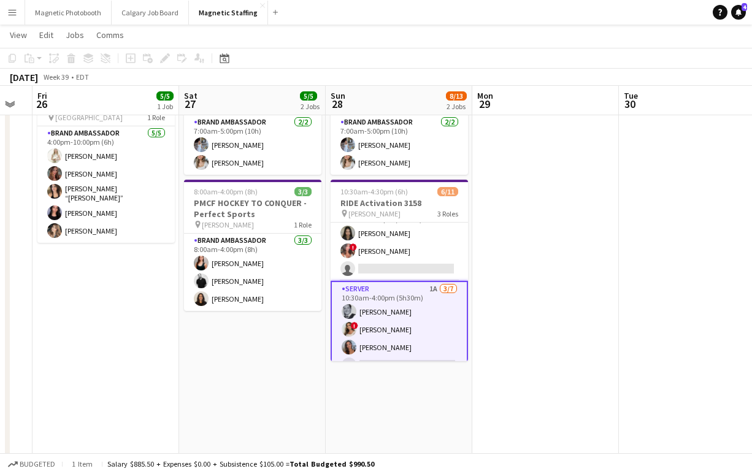
scroll to position [0, 0]
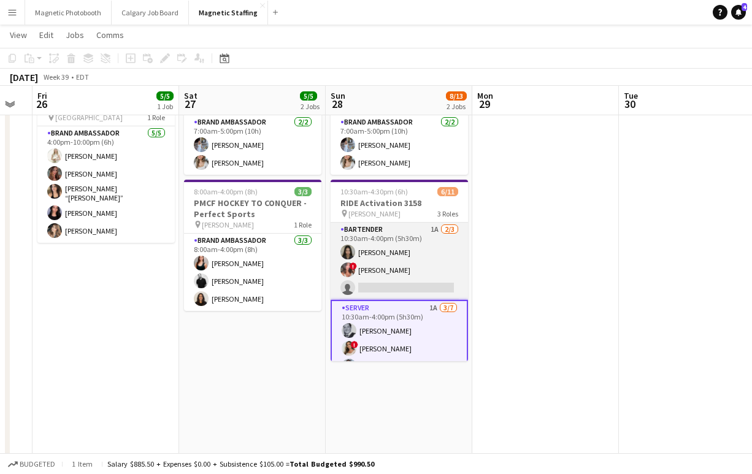
click at [384, 285] on app-card-role "Bartender 1A [DATE] 10:30am-4:00pm (5h30m) [PERSON_NAME] ! [PERSON_NAME] single…" at bounding box center [399, 261] width 137 height 77
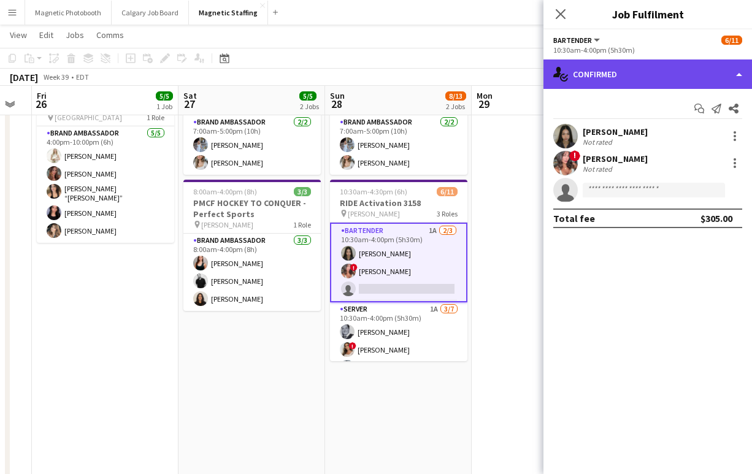
click at [618, 81] on div "single-neutral-actions-check-2 Confirmed" at bounding box center [648, 74] width 209 height 29
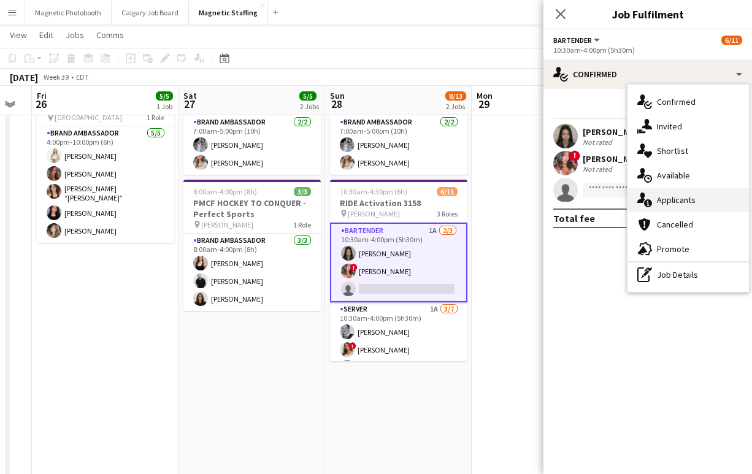
click at [677, 196] on div "single-neutral-actions-information Applicants" at bounding box center [688, 200] width 121 height 25
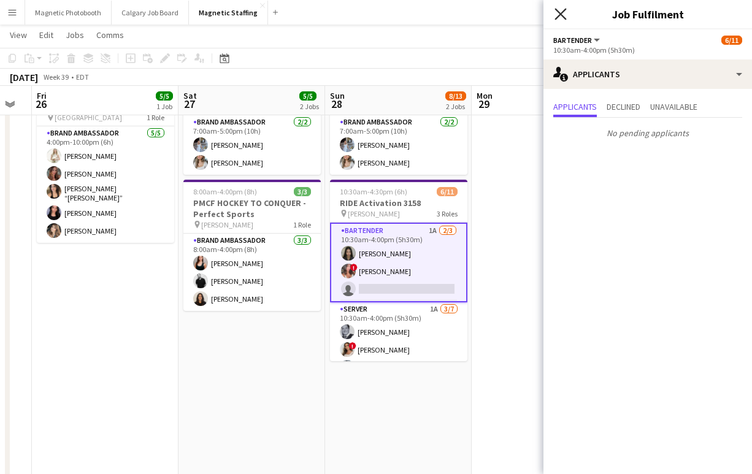
click at [561, 12] on icon at bounding box center [561, 14] width 12 height 12
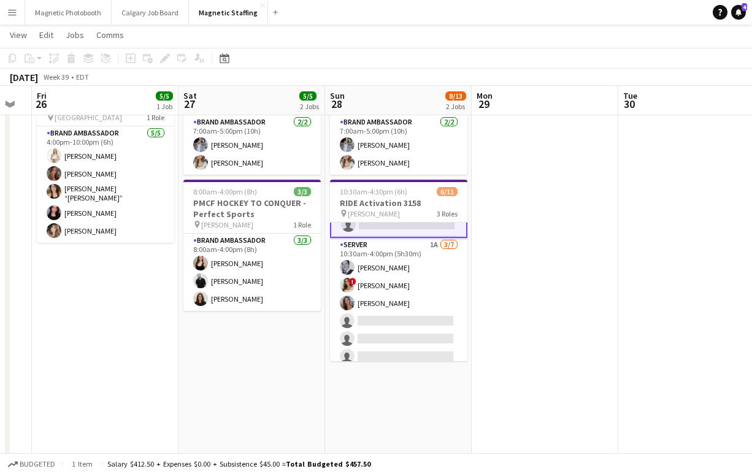
scroll to position [72, 0]
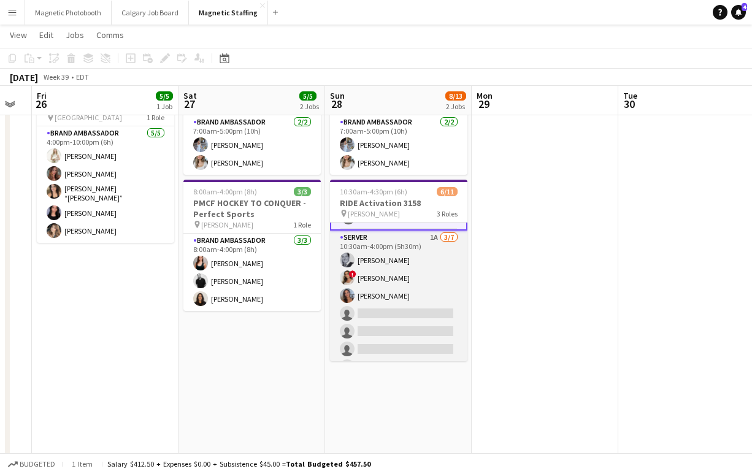
click at [375, 324] on app-card-role "Server 1A [DATE] 10:30am-4:00pm (5h30m) [PERSON_NAME] ! [PERSON_NAME] [PERSON_N…" at bounding box center [398, 305] width 137 height 148
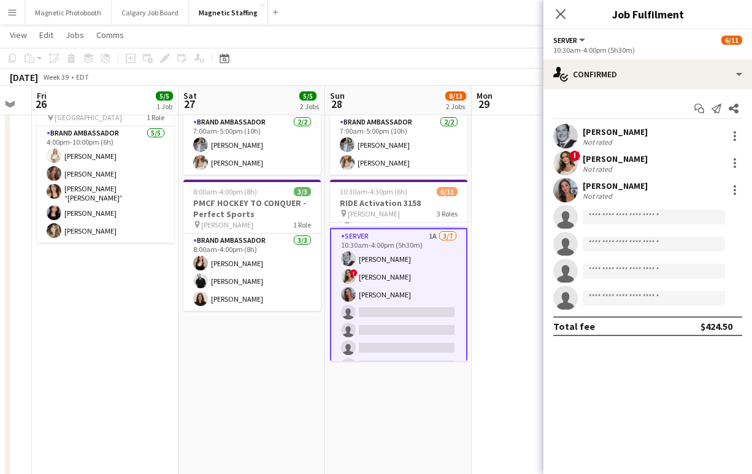
scroll to position [71, 0]
click at [562, 15] on icon at bounding box center [561, 14] width 12 height 12
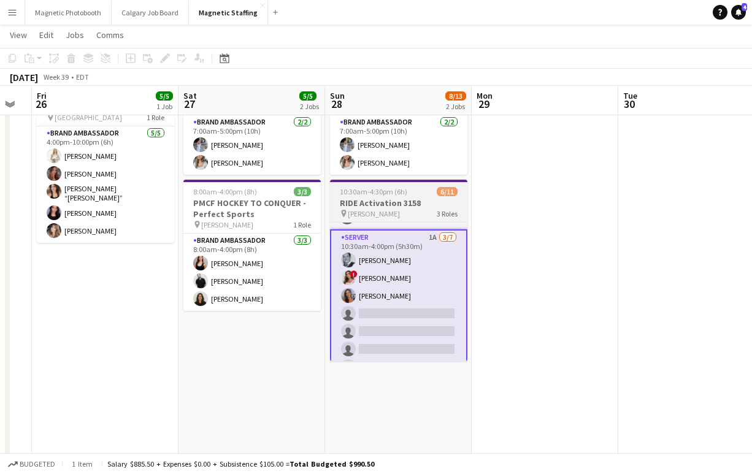
click at [379, 198] on h3 "RIDE Activation 3158" at bounding box center [398, 203] width 137 height 11
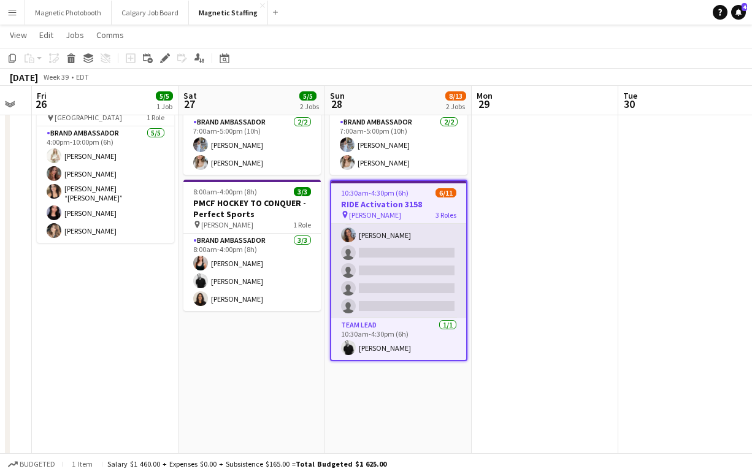
scroll to position [0, 0]
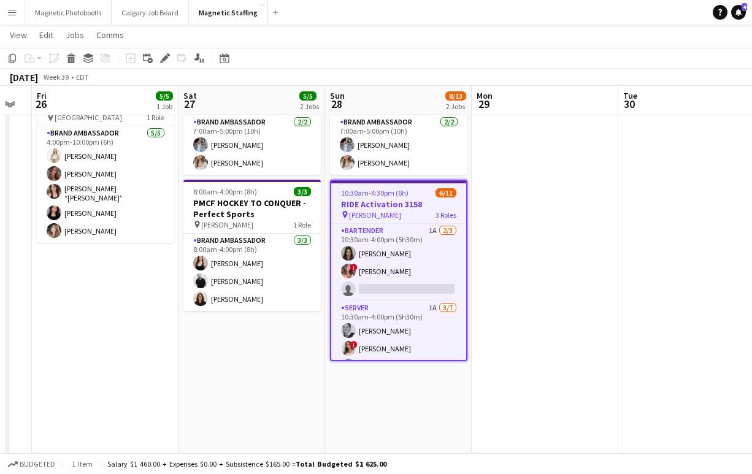
click at [545, 234] on app-date-cell at bounding box center [545, 325] width 147 height 517
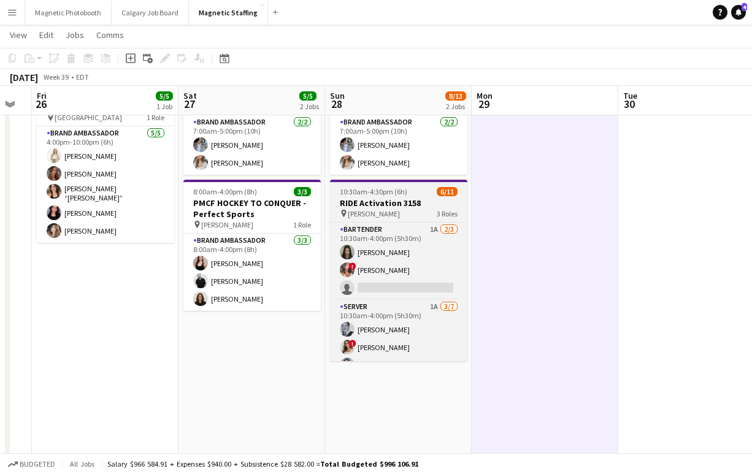
click at [422, 188] on div "10:30am-4:30pm (6h) 6/11" at bounding box center [398, 191] width 137 height 9
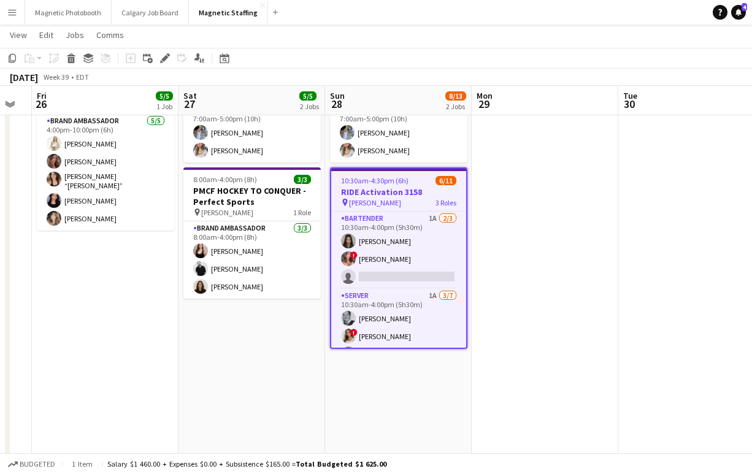
click at [378, 202] on div "pin [PERSON_NAME] 3 Roles" at bounding box center [398, 203] width 135 height 10
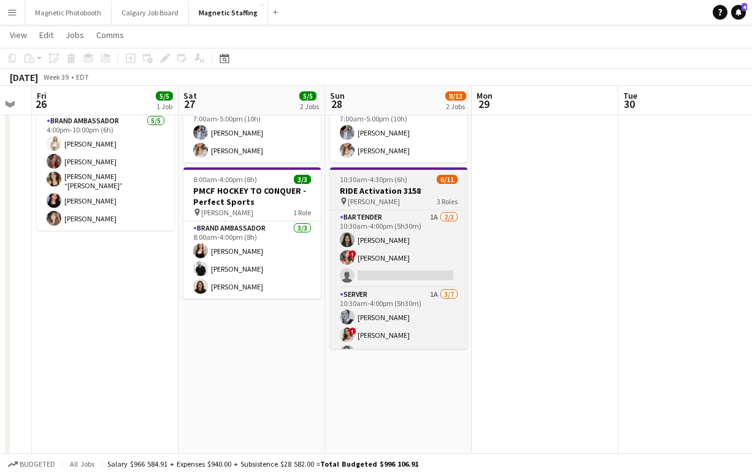
click at [377, 192] on h3 "RIDE Activation 3158" at bounding box center [398, 190] width 137 height 11
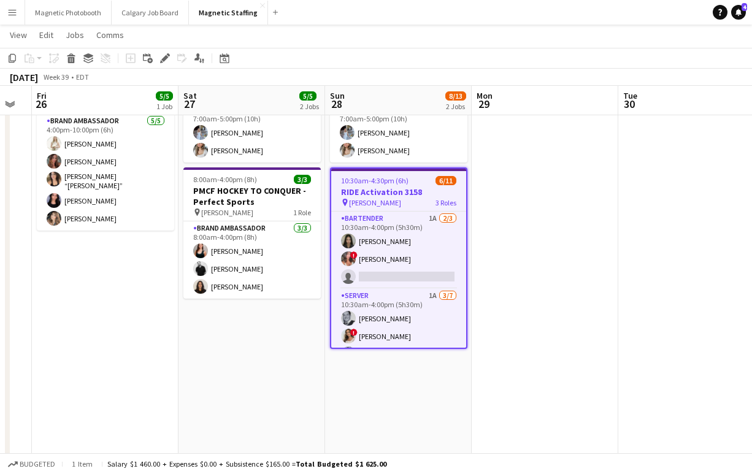
click at [271, 337] on app-date-cell "7:00am-5:00pm (10h) 2/2 BMW - Golf Tournament pin TPC Toronto at [GEOGRAPHIC_DA…" at bounding box center [252, 313] width 147 height 517
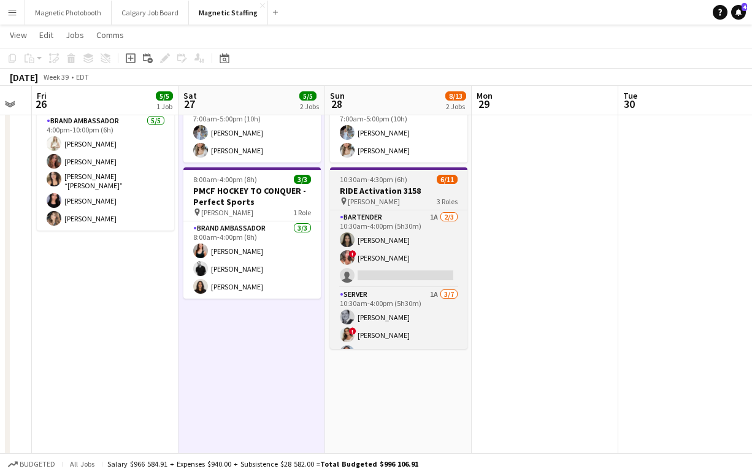
click at [391, 193] on h3 "RIDE Activation 3158" at bounding box center [398, 190] width 137 height 11
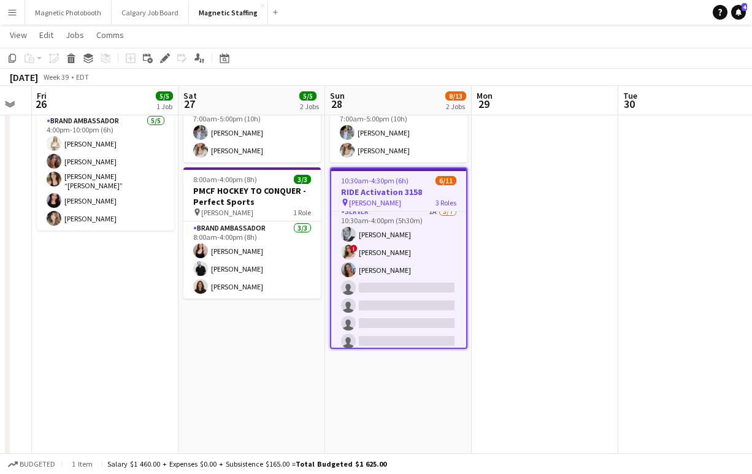
scroll to position [131, 0]
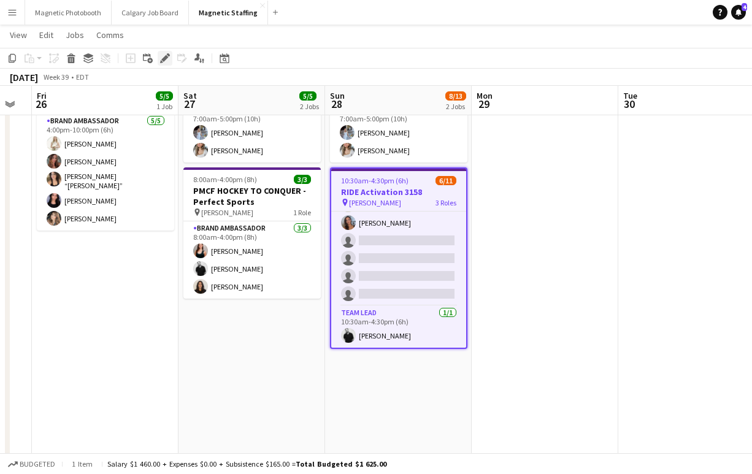
click at [160, 57] on icon "Edit" at bounding box center [165, 58] width 10 height 10
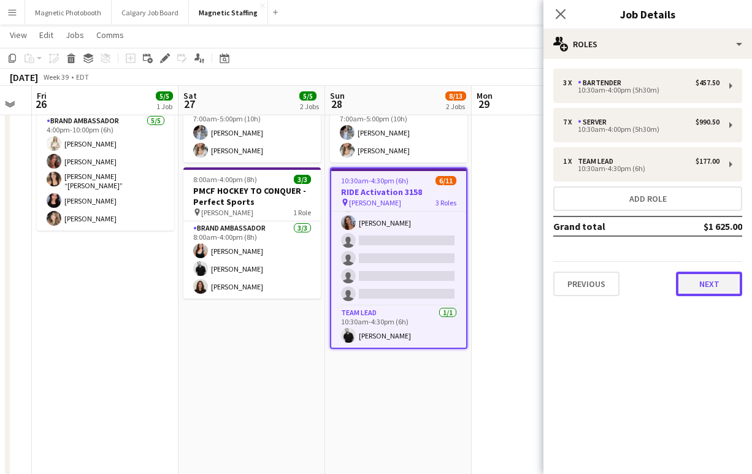
click at [712, 283] on button "Next" at bounding box center [709, 284] width 66 height 25
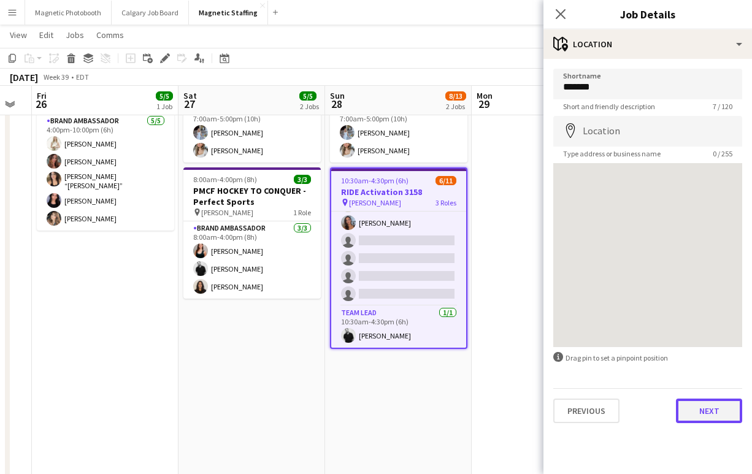
click at [702, 405] on button "Next" at bounding box center [709, 411] width 66 height 25
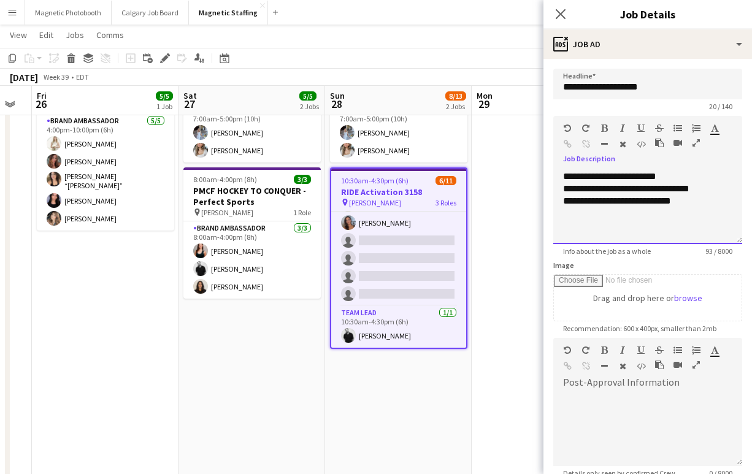
click at [693, 202] on div "**********" at bounding box center [647, 201] width 169 height 12
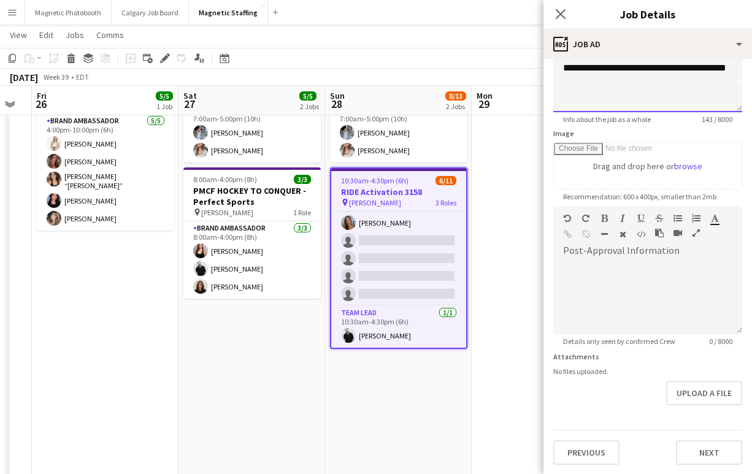
scroll to position [0, 0]
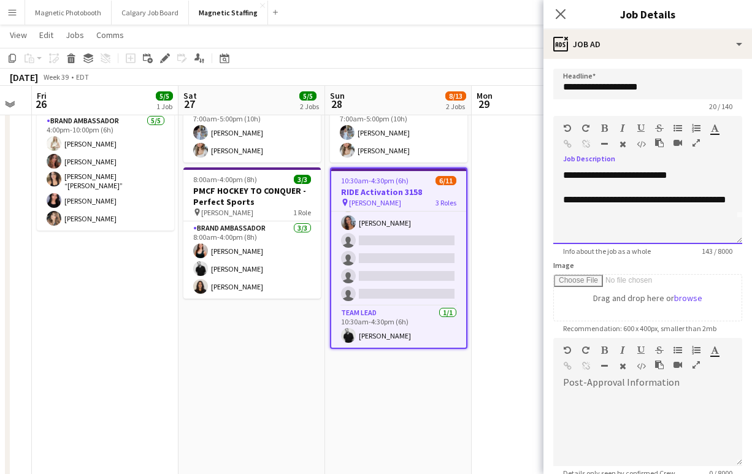
click at [603, 188] on div at bounding box center [647, 188] width 169 height 12
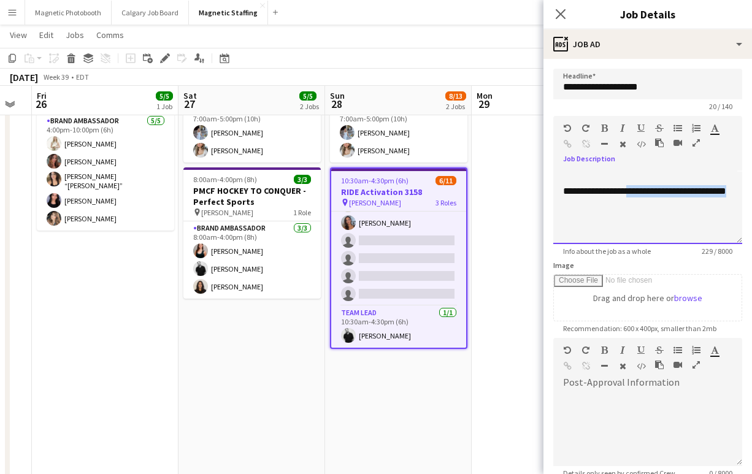
drag, startPoint x: 605, startPoint y: 204, endPoint x: 631, endPoint y: 190, distance: 29.1
click at [631, 190] on div "**********" at bounding box center [647, 197] width 169 height 25
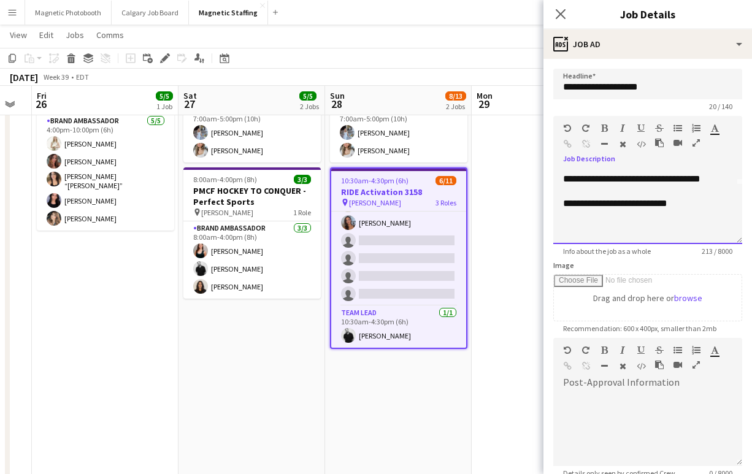
scroll to position [132, 0]
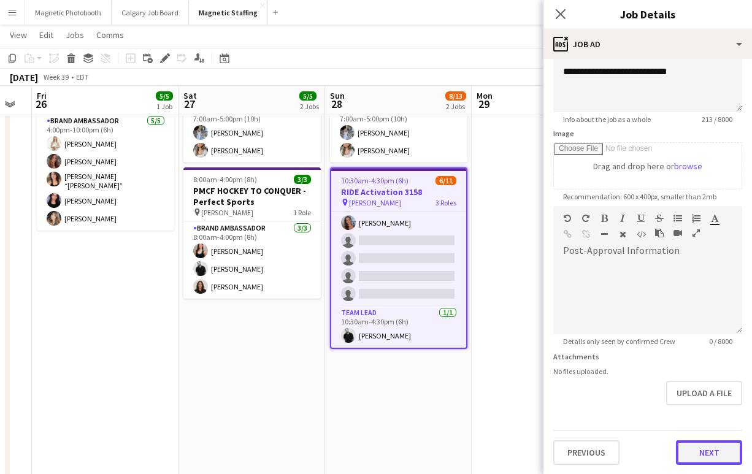
click at [701, 442] on button "Next" at bounding box center [709, 452] width 66 height 25
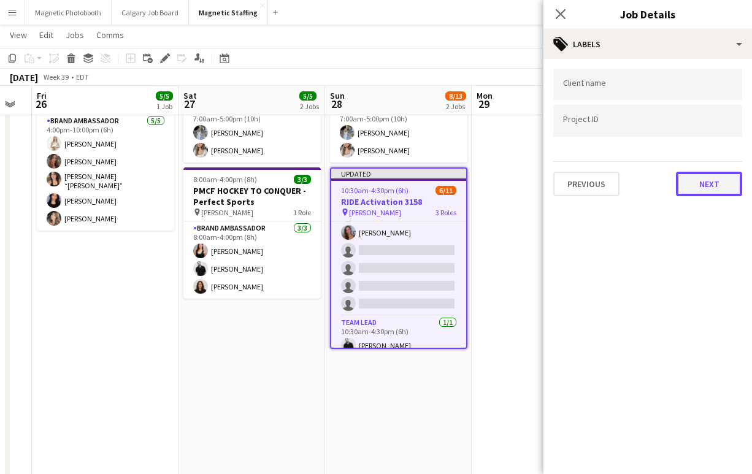
click at [710, 182] on button "Next" at bounding box center [709, 184] width 66 height 25
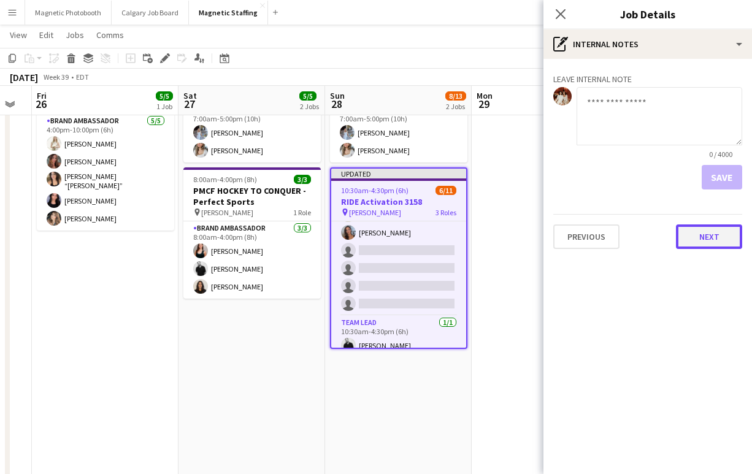
click at [704, 226] on button "Next" at bounding box center [709, 237] width 66 height 25
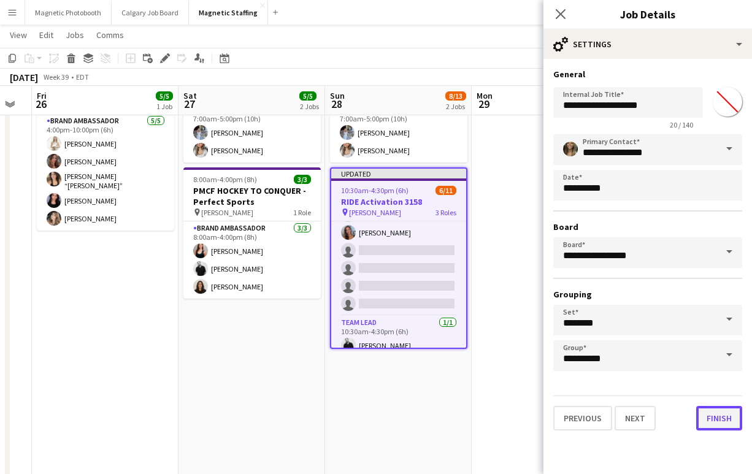
click at [708, 423] on button "Finish" at bounding box center [719, 418] width 46 height 25
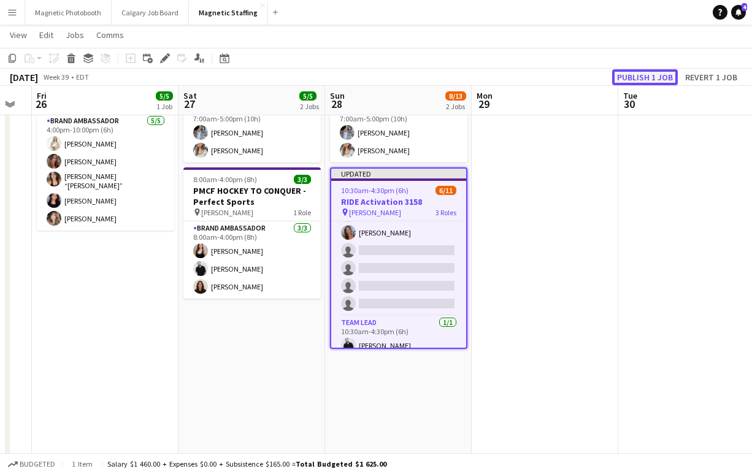
click at [645, 78] on button "Publish 1 job" at bounding box center [645, 77] width 66 height 16
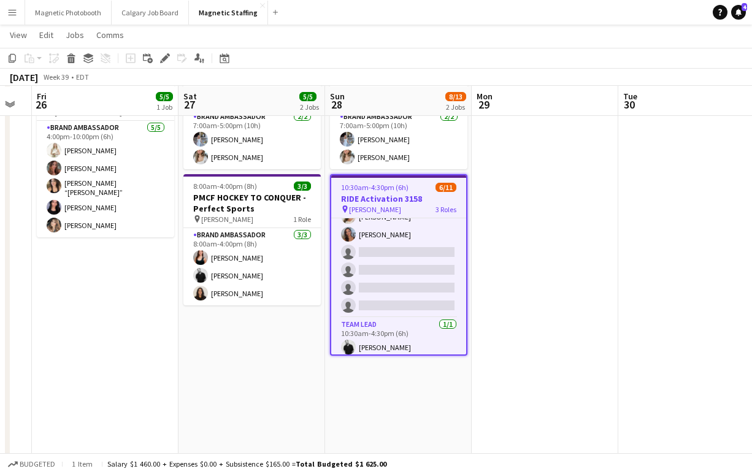
scroll to position [131, 0]
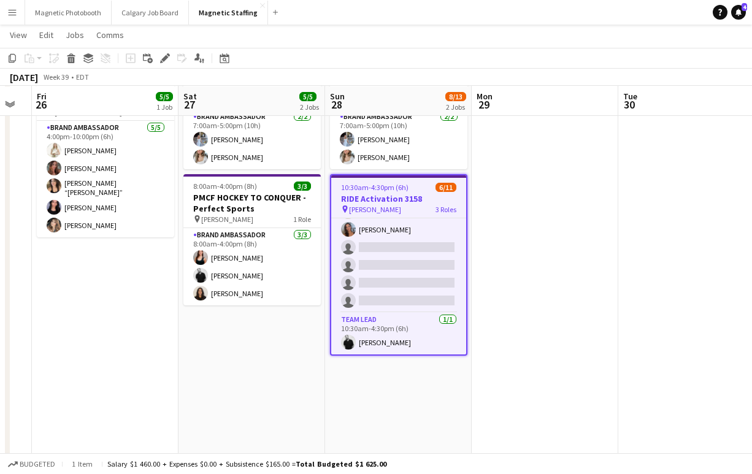
click at [164, 68] on div "Copy Paste Paste Command V Paste with crew Command Shift V Paste linked Job [GE…" at bounding box center [376, 67] width 752 height 38
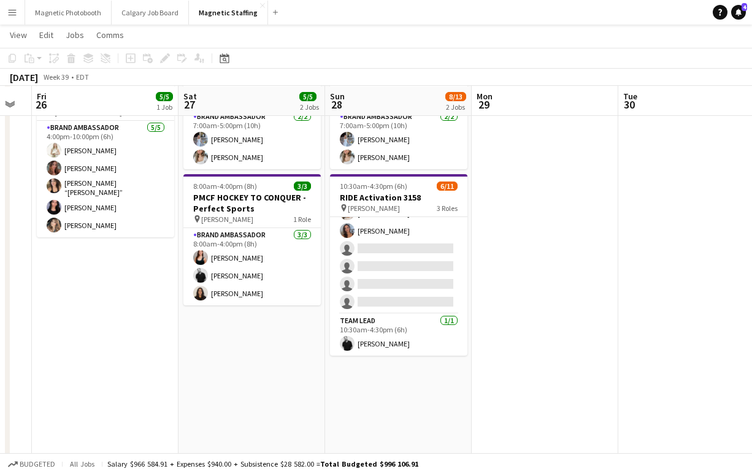
scroll to position [129, 0]
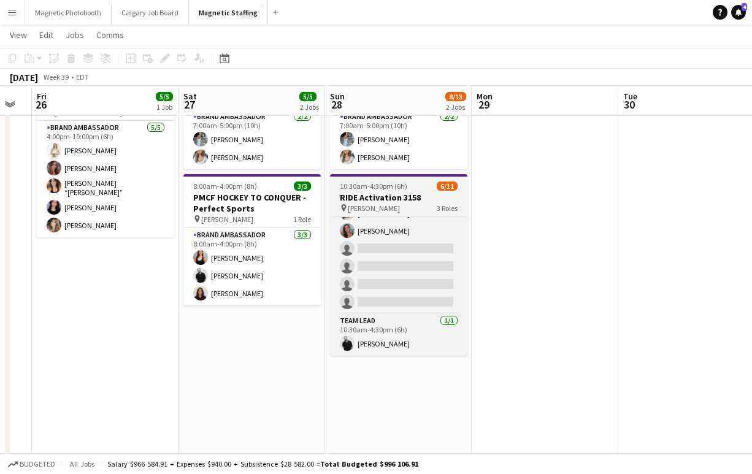
click at [379, 183] on span "10:30am-4:30pm (6h)" at bounding box center [373, 186] width 67 height 9
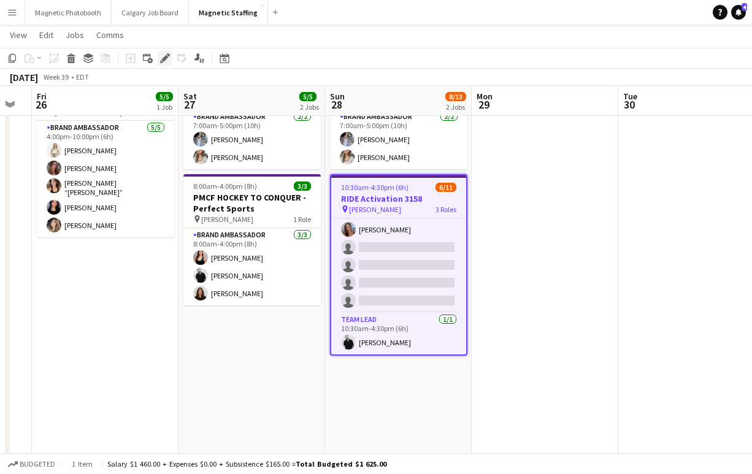
click at [166, 63] on div "Edit" at bounding box center [165, 58] width 15 height 15
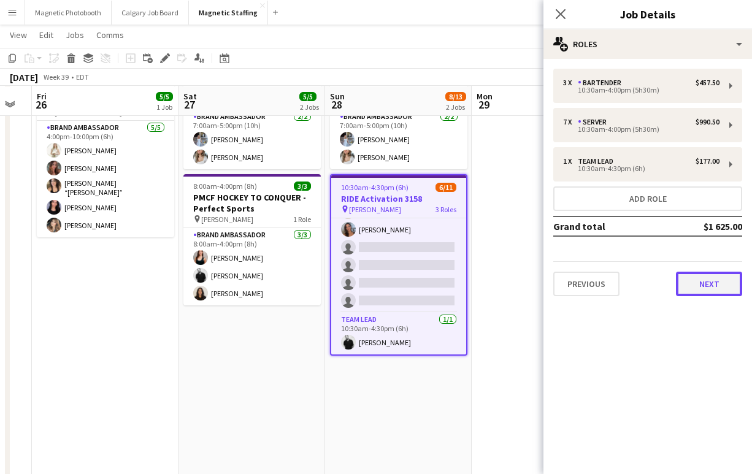
click at [695, 279] on button "Next" at bounding box center [709, 284] width 66 height 25
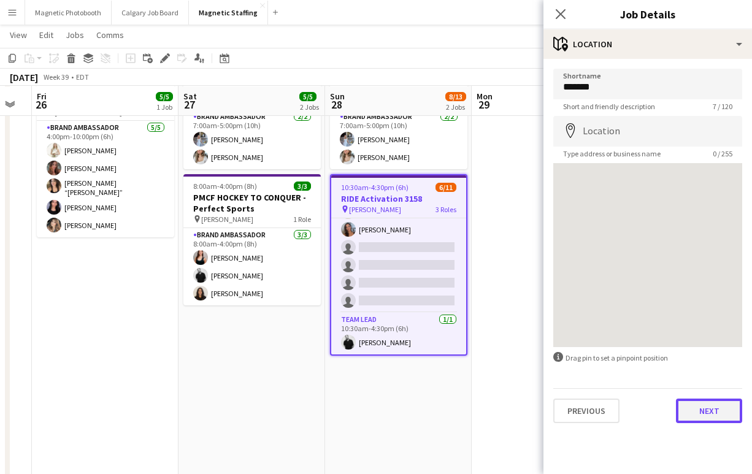
click at [718, 414] on button "Next" at bounding box center [709, 411] width 66 height 25
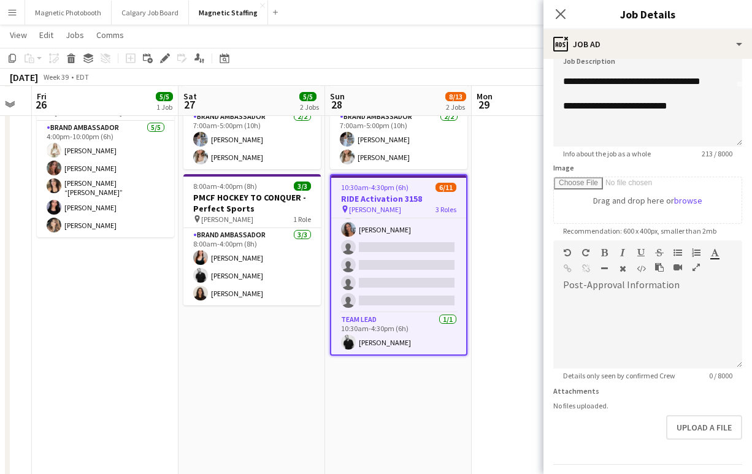
scroll to position [129, 0]
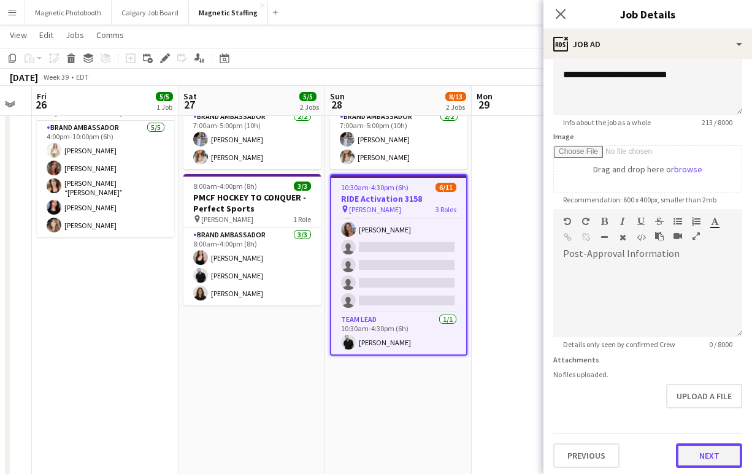
click at [707, 452] on button "Next" at bounding box center [709, 456] width 66 height 25
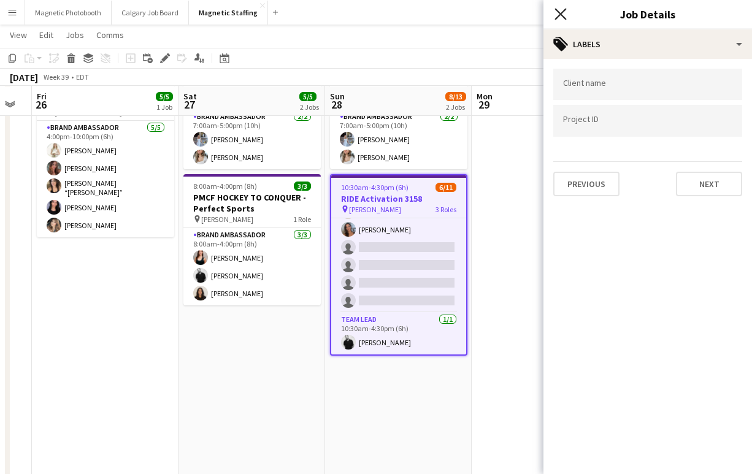
click at [565, 11] on icon "Close pop-in" at bounding box center [561, 14] width 12 height 12
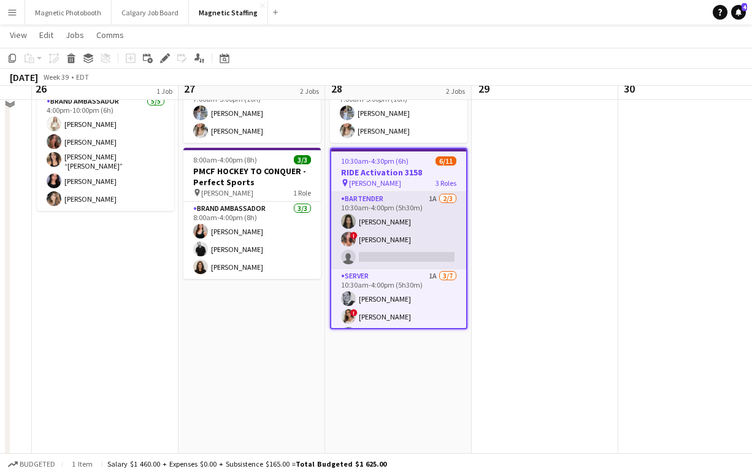
scroll to position [74, 0]
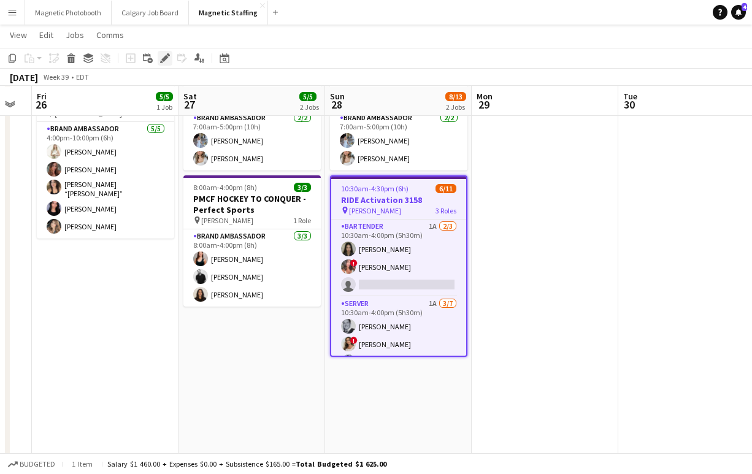
click at [160, 62] on icon "Edit" at bounding box center [165, 58] width 10 height 10
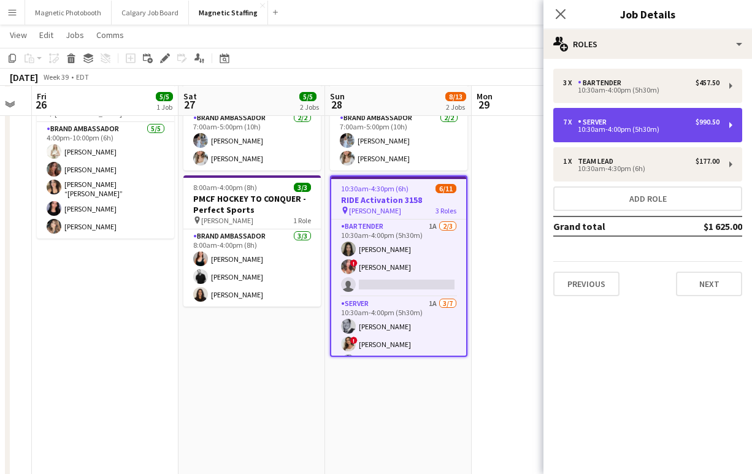
click at [647, 127] on div "10:30am-4:00pm (5h30m)" at bounding box center [641, 129] width 156 height 6
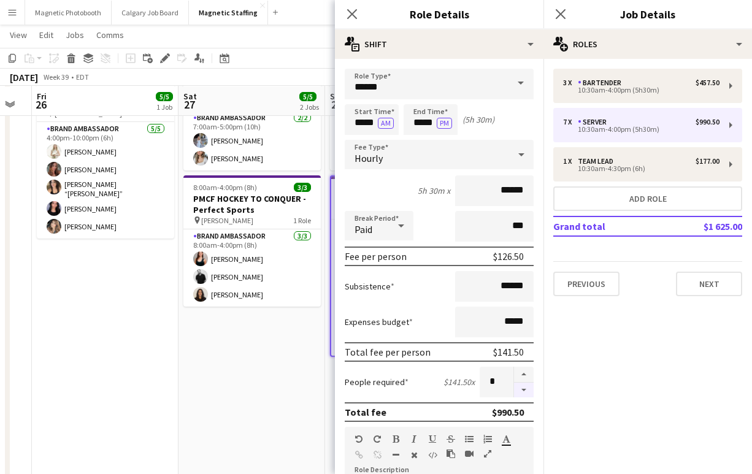
click at [526, 390] on button "button" at bounding box center [524, 390] width 20 height 15
type input "*"
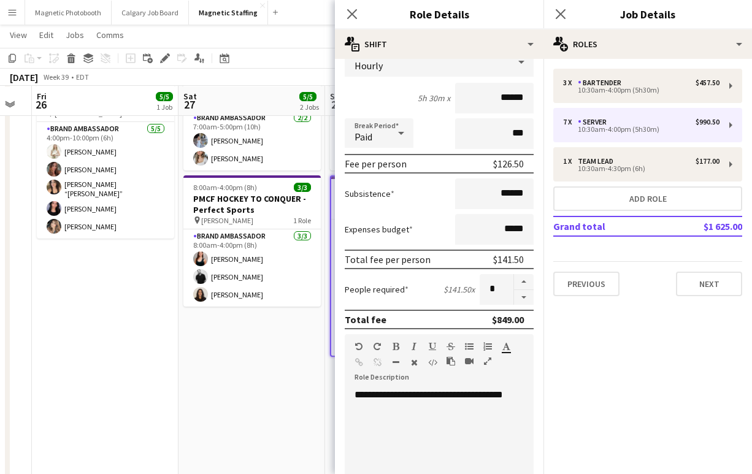
scroll to position [356, 0]
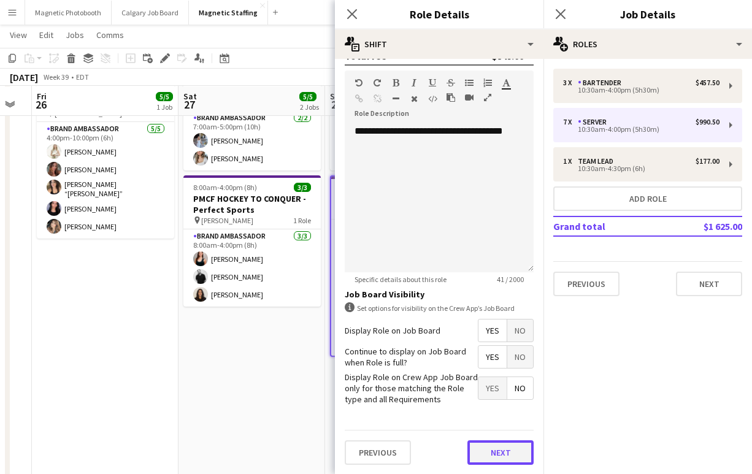
click at [488, 448] on button "Next" at bounding box center [500, 452] width 66 height 25
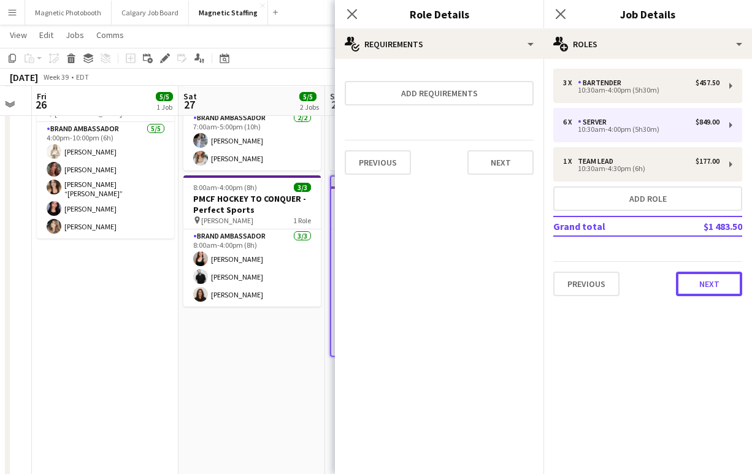
click at [686, 284] on button "Next" at bounding box center [709, 284] width 66 height 25
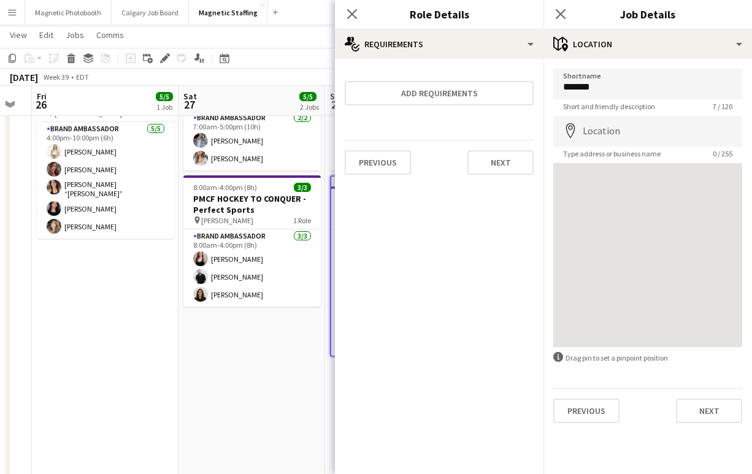
click at [711, 425] on div "Shortname ******* Short and friendly description 7 / 120 Location map-marker Ty…" at bounding box center [648, 246] width 209 height 374
click at [709, 412] on button "Next" at bounding box center [709, 411] width 66 height 25
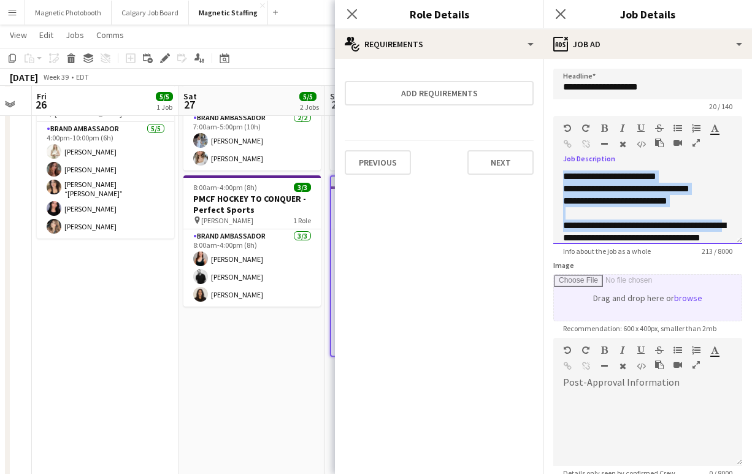
scroll to position [59, 0]
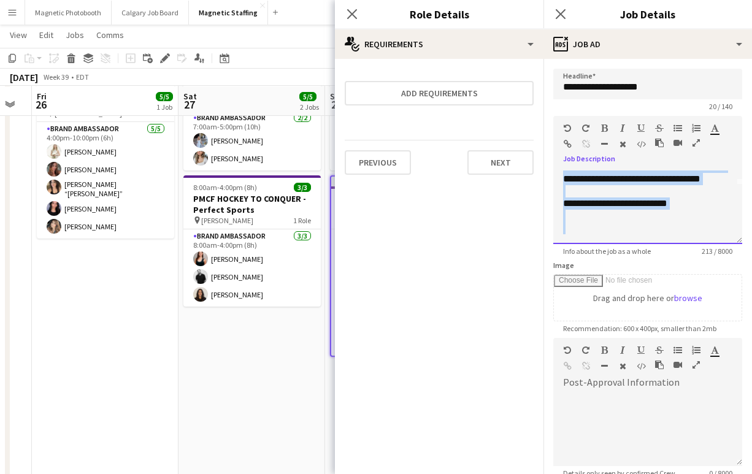
drag, startPoint x: 564, startPoint y: 177, endPoint x: 553, endPoint y: 321, distance: 144.6
click at [553, 321] on form "**********" at bounding box center [648, 333] width 209 height 528
copy div "**********"
click at [396, 155] on button "Previous" at bounding box center [378, 162] width 66 height 25
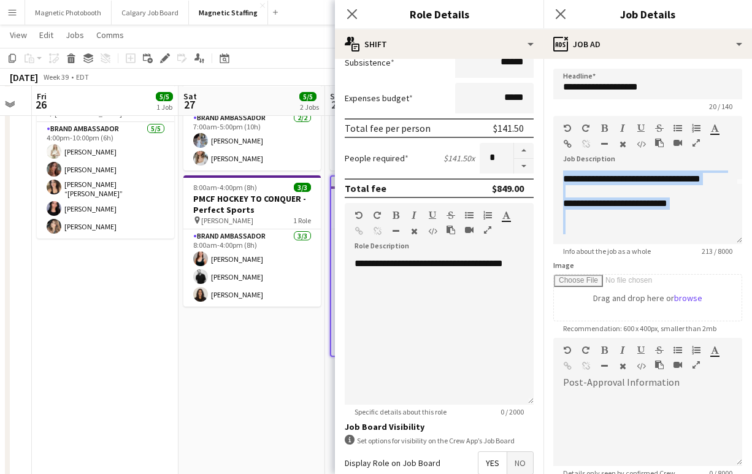
scroll to position [301, 0]
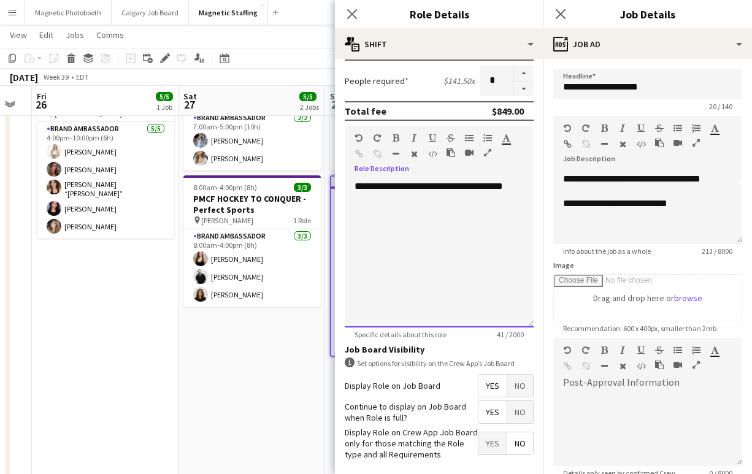
click at [432, 228] on div "**********" at bounding box center [439, 253] width 189 height 147
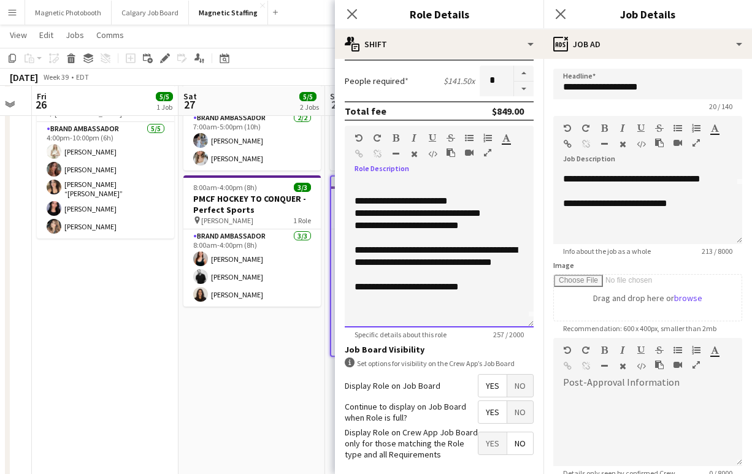
scroll to position [356, 0]
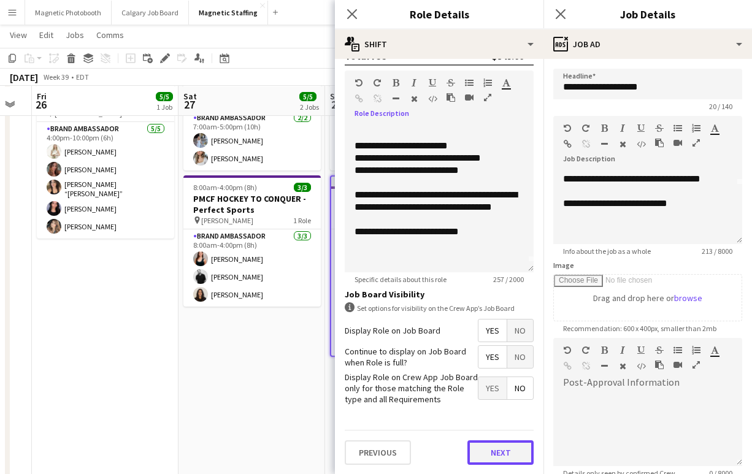
click at [490, 447] on button "Next" at bounding box center [500, 452] width 66 height 25
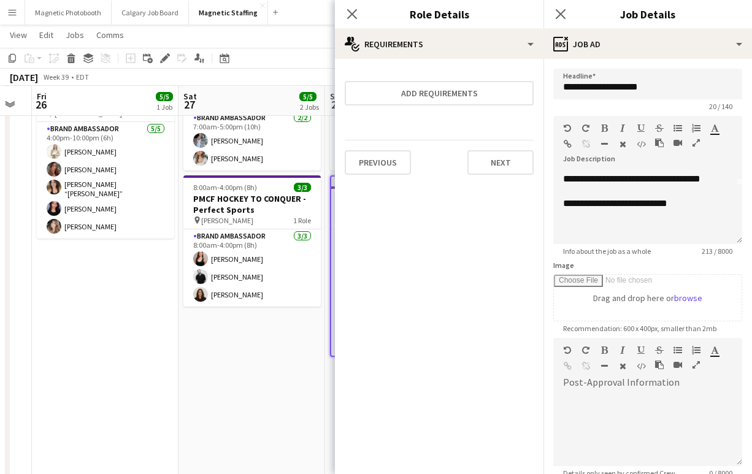
scroll to position [0, 0]
click at [563, 16] on icon at bounding box center [561, 14] width 12 height 12
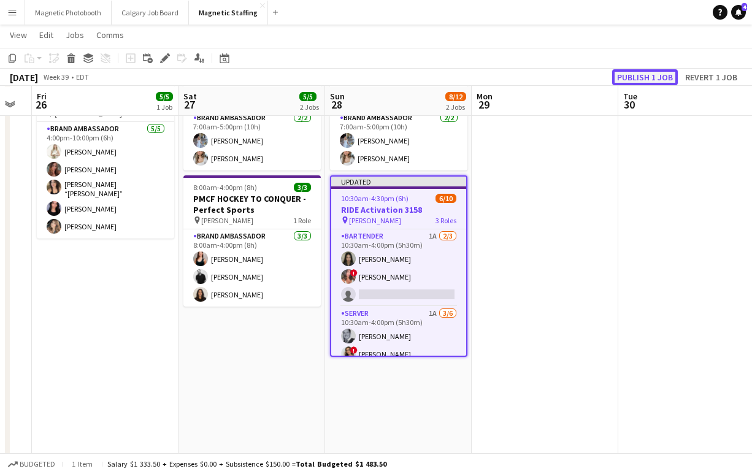
click at [644, 69] on button "Publish 1 job" at bounding box center [645, 77] width 66 height 16
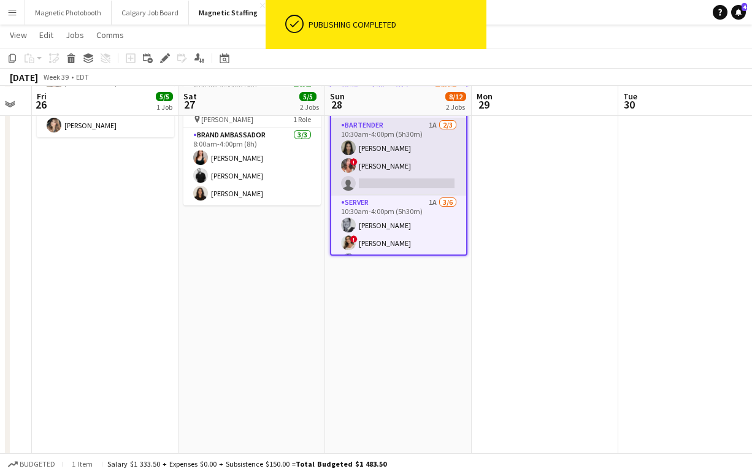
click at [408, 183] on app-card-role "Bartender 1A [DATE] 10:30am-4:00pm (5h30m) [PERSON_NAME] ! [PERSON_NAME] single…" at bounding box center [398, 156] width 135 height 77
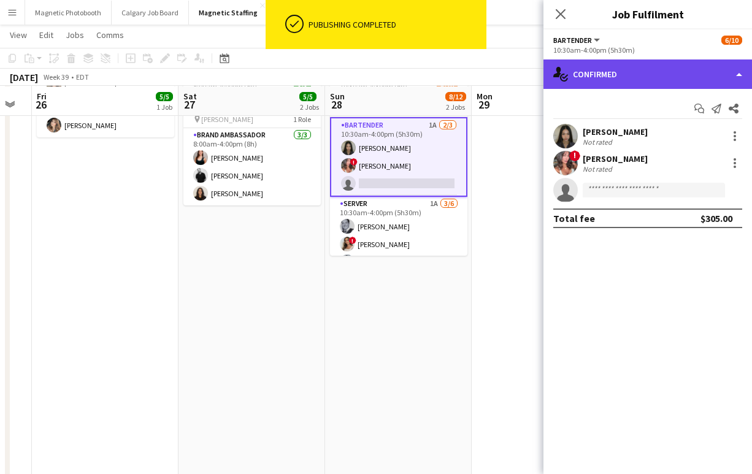
click at [653, 80] on div "single-neutral-actions-check-2 Confirmed" at bounding box center [648, 74] width 209 height 29
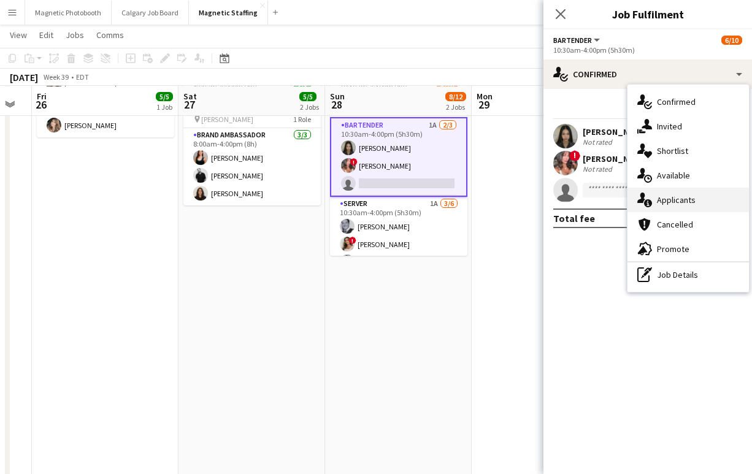
click at [667, 196] on div "single-neutral-actions-information Applicants" at bounding box center [688, 200] width 121 height 25
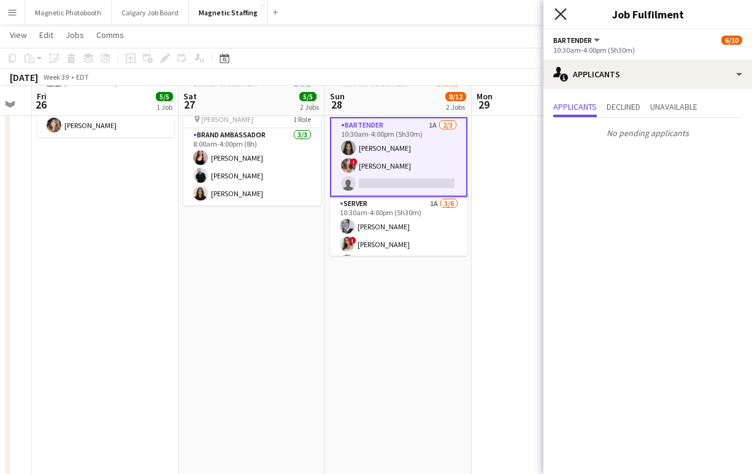
click at [566, 13] on icon "Close pop-in" at bounding box center [561, 14] width 12 height 12
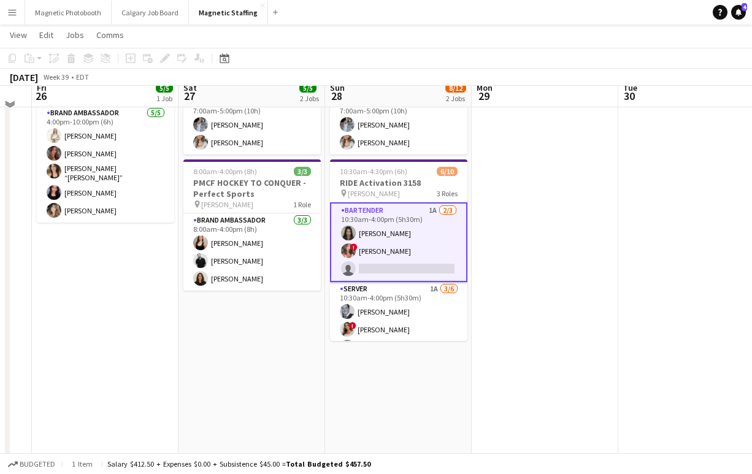
scroll to position [91, 0]
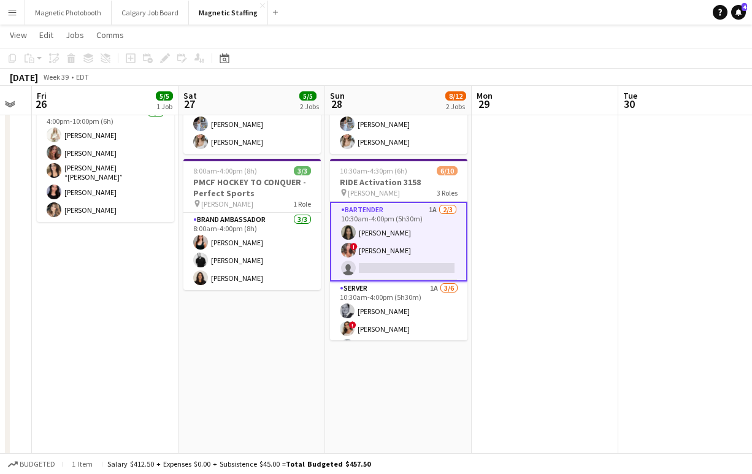
click at [401, 264] on app-card-role "Bartender 1A [DATE] 10:30am-4:00pm (5h30m) [PERSON_NAME] ! [PERSON_NAME] single…" at bounding box center [398, 242] width 137 height 80
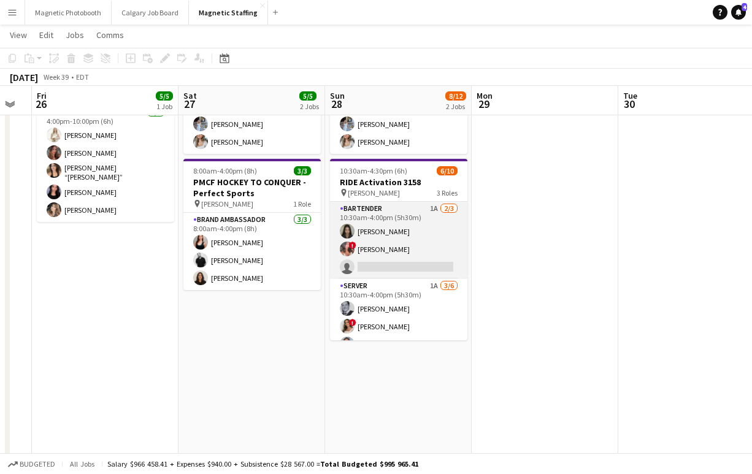
click at [405, 264] on app-card-role "Bartender 1A [DATE] 10:30am-4:00pm (5h30m) [PERSON_NAME] ! [PERSON_NAME] single…" at bounding box center [398, 240] width 137 height 77
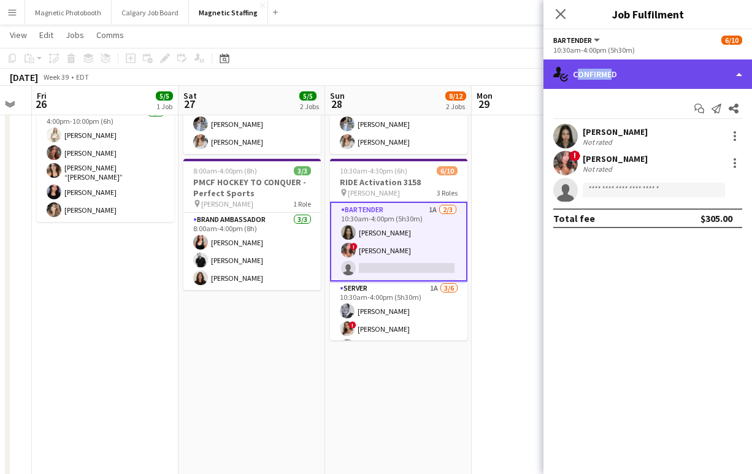
click at [605, 69] on div "single-neutral-actions-check-2 Confirmed" at bounding box center [648, 74] width 209 height 29
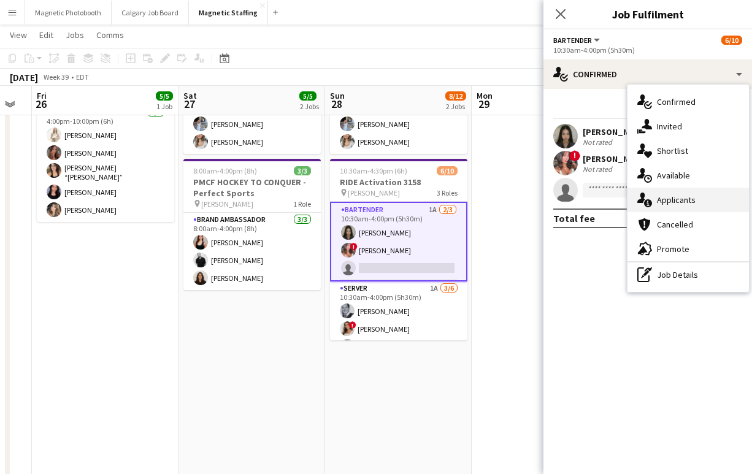
click at [686, 198] on div "single-neutral-actions-information Applicants" at bounding box center [688, 200] width 121 height 25
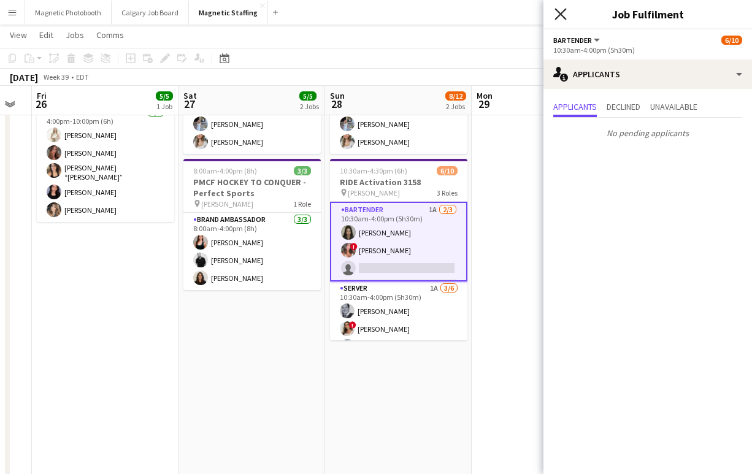
click at [561, 10] on icon "Close pop-in" at bounding box center [561, 14] width 12 height 12
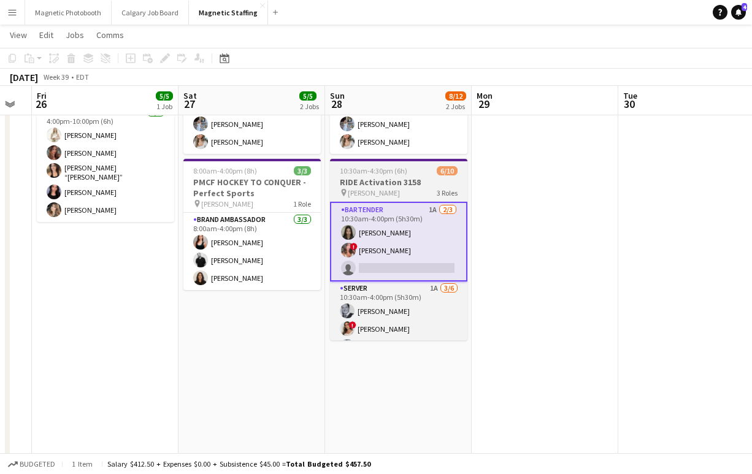
click at [380, 176] on app-job-card "10:30am-4:30pm (6h) 6/10 RIDE Activation 3158 pin [PERSON_NAME] 3 Roles Bartend…" at bounding box center [398, 250] width 137 height 182
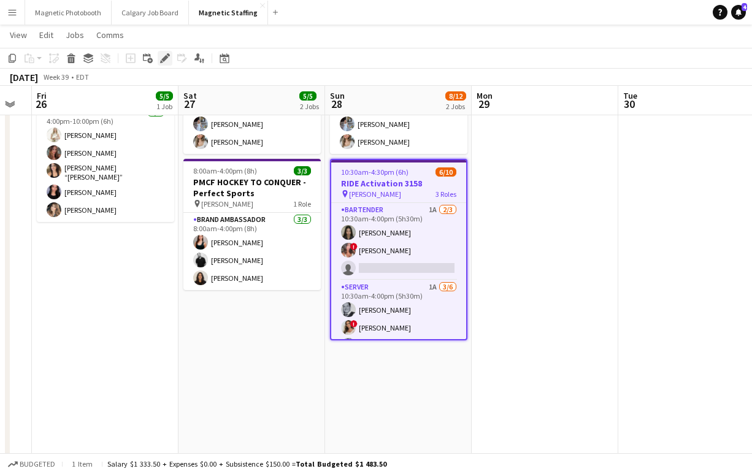
click at [158, 61] on div "Edit" at bounding box center [165, 58] width 15 height 15
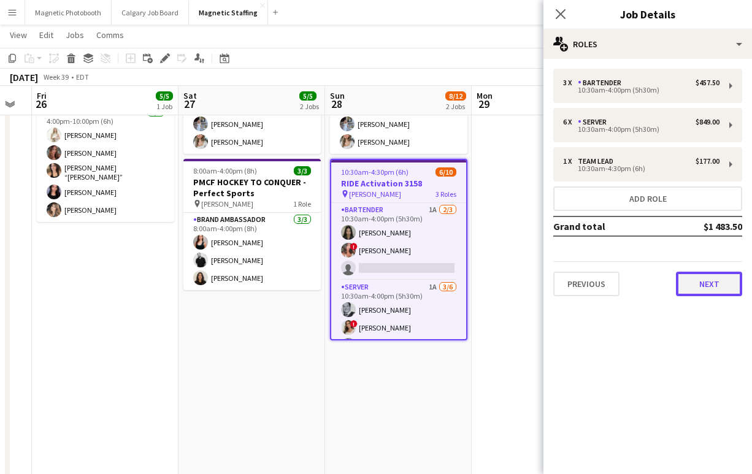
click at [714, 283] on button "Next" at bounding box center [709, 284] width 66 height 25
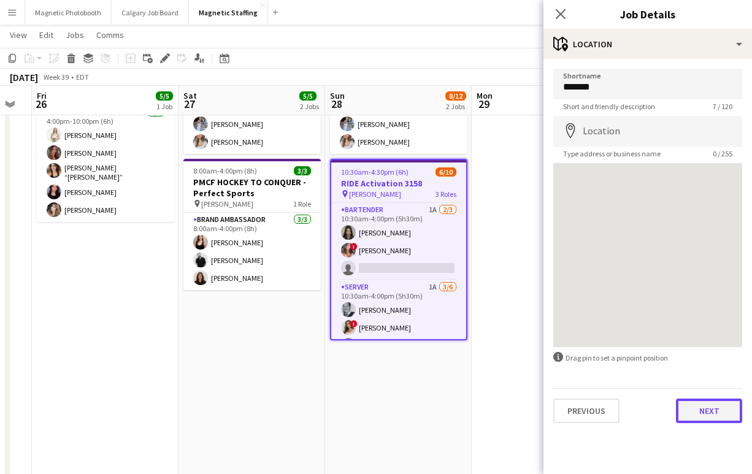
click at [707, 421] on button "Next" at bounding box center [709, 411] width 66 height 25
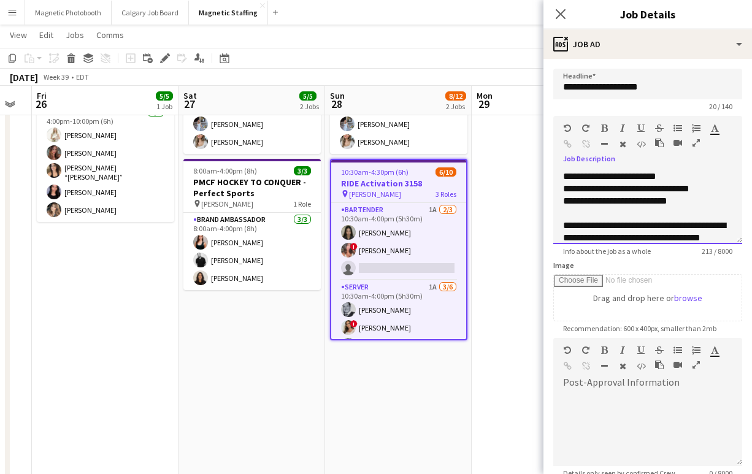
click at [617, 213] on div at bounding box center [647, 213] width 169 height 12
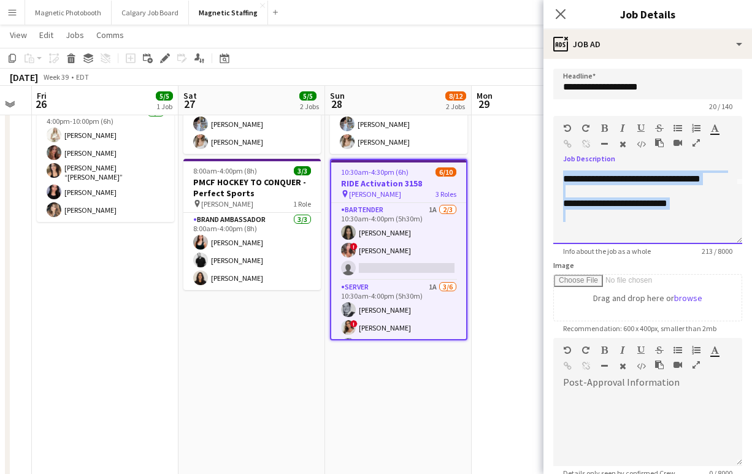
scroll to position [0, 0]
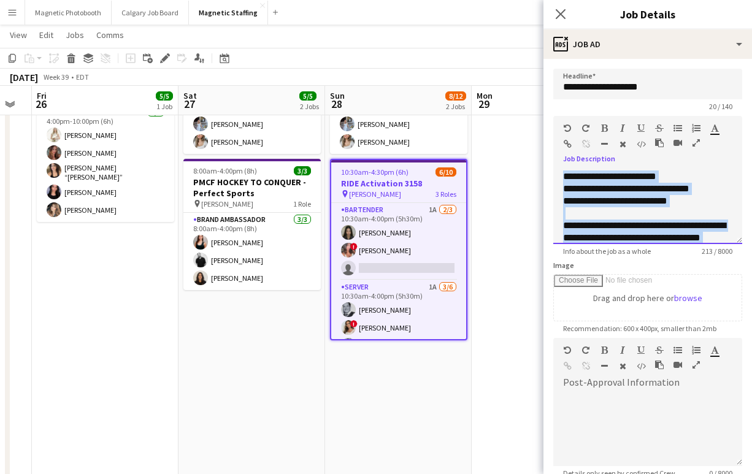
drag, startPoint x: 701, startPoint y: 214, endPoint x: 520, endPoint y: 125, distance: 201.6
click at [520, 125] on body "Menu Boards Boards Boards All jobs Status Workforce Workforce My Workforce Recr…" at bounding box center [376, 275] width 752 height 732
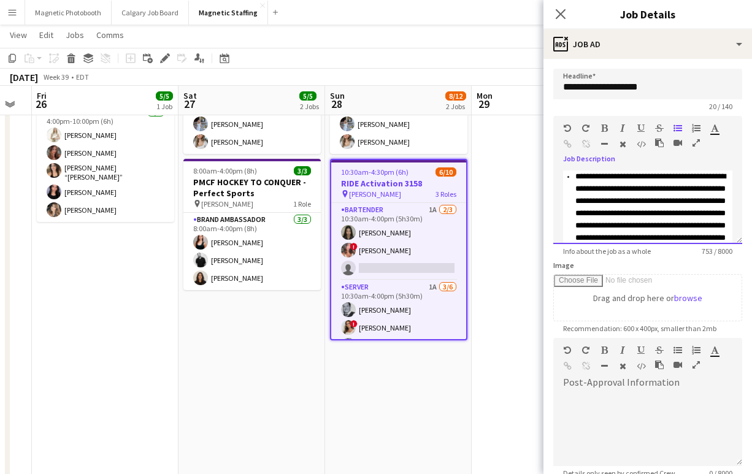
click at [575, 177] on font "**********" at bounding box center [650, 213] width 150 height 82
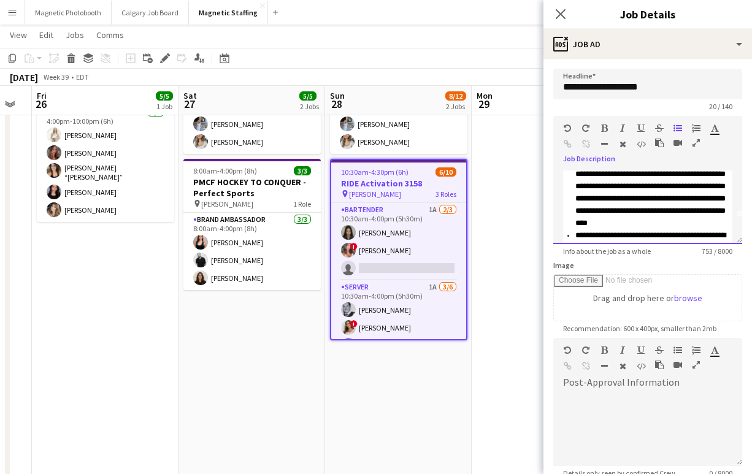
scroll to position [29, 0]
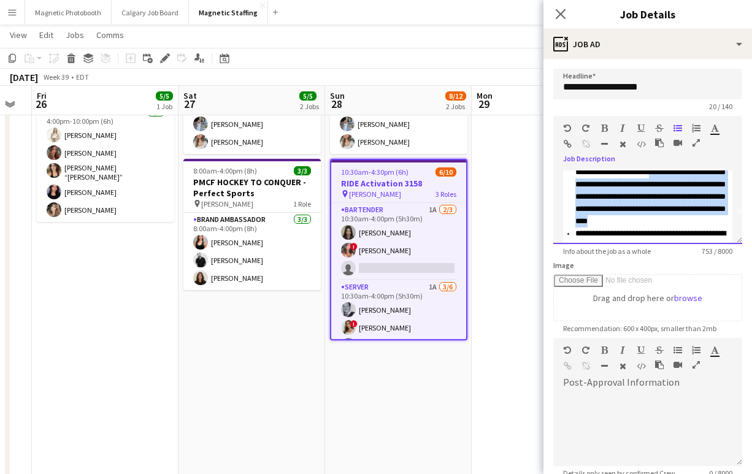
drag, startPoint x: 678, startPoint y: 233, endPoint x: 567, endPoint y: 185, distance: 120.6
click at [567, 185] on ul "**********" at bounding box center [647, 246] width 169 height 209
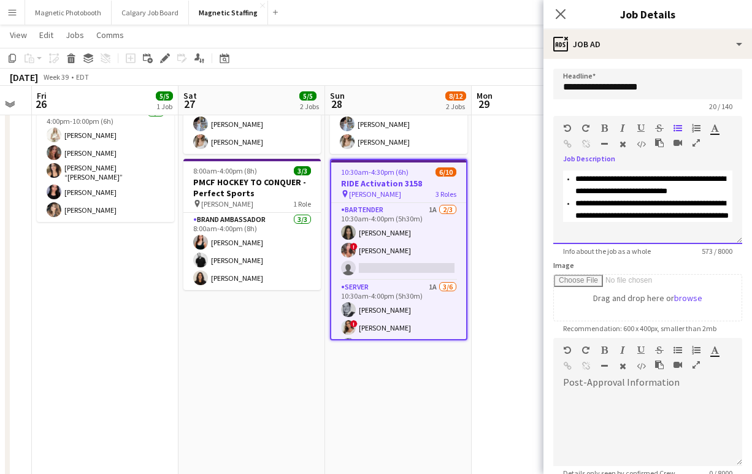
scroll to position [133, 0]
click at [637, 237] on div "**********" at bounding box center [647, 208] width 189 height 74
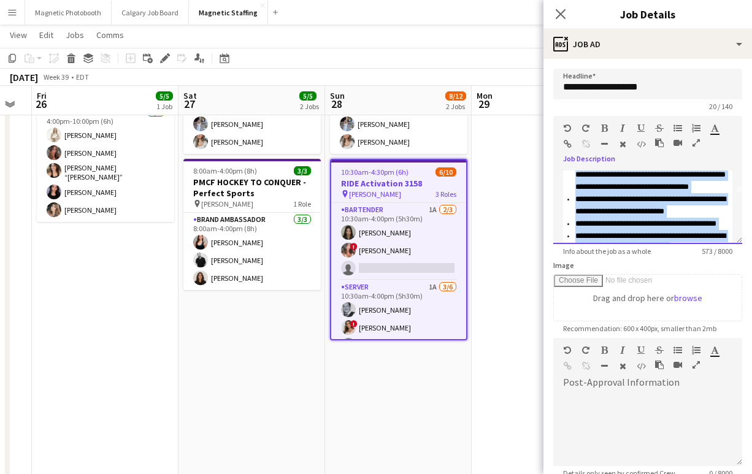
scroll to position [0, 0]
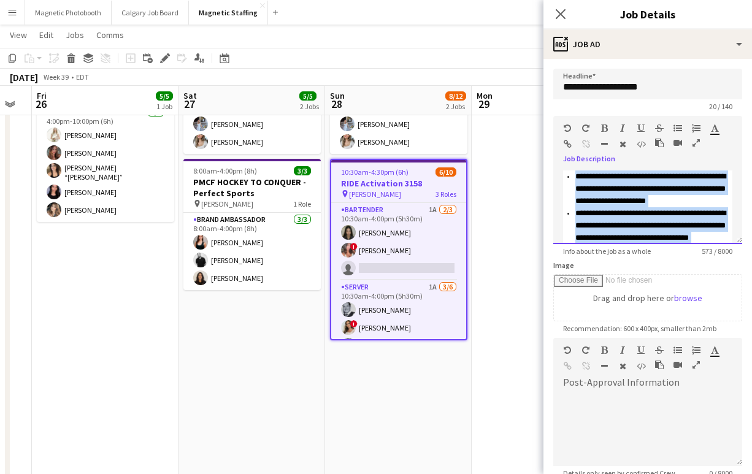
drag, startPoint x: 637, startPoint y: 235, endPoint x: 533, endPoint y: 137, distance: 142.8
click at [533, 137] on body "Menu Boards Boards Boards All jobs Status Workforce Workforce My Workforce Recr…" at bounding box center [376, 275] width 752 height 732
click at [698, 140] on icon "button" at bounding box center [696, 143] width 7 height 9
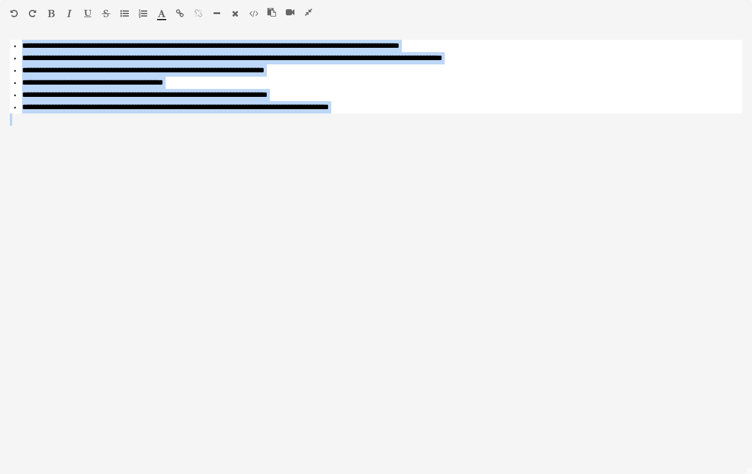
click at [163, 17] on icon "button" at bounding box center [162, 13] width 8 height 9
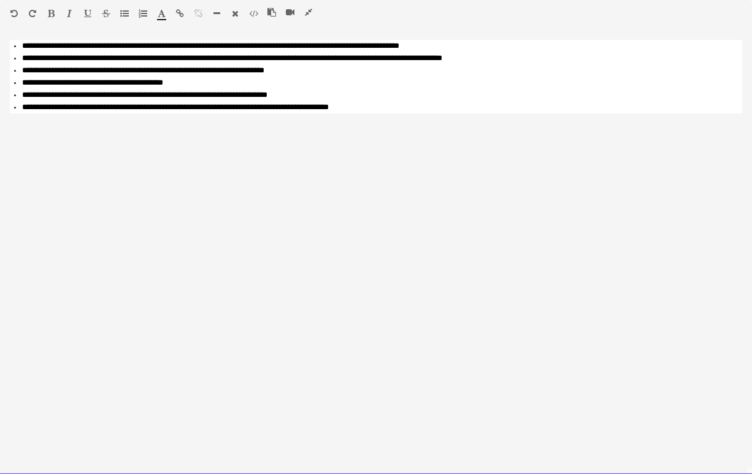
click at [71, 127] on div "**********" at bounding box center [376, 257] width 752 height 435
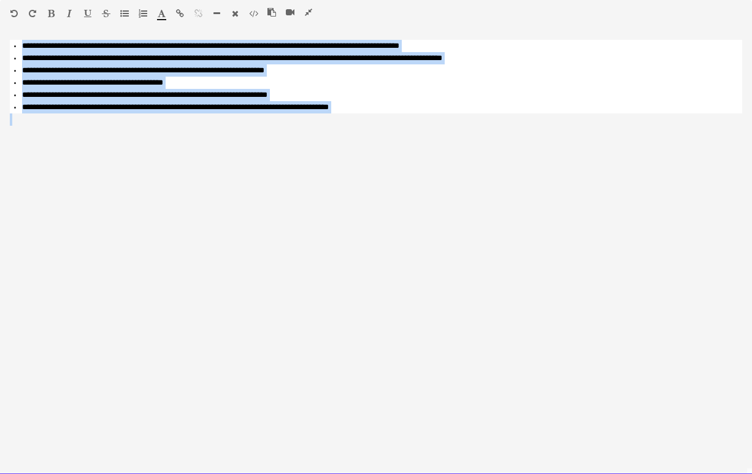
drag, startPoint x: 378, startPoint y: 114, endPoint x: -33, endPoint y: 31, distance: 419.4
copy ul "**********"
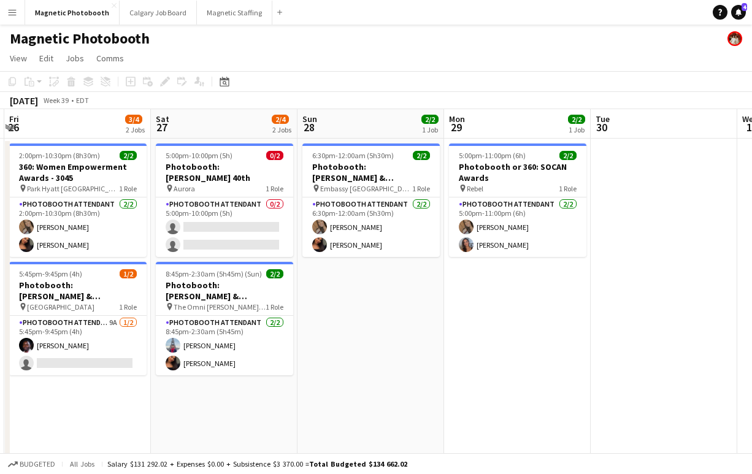
scroll to position [0, 426]
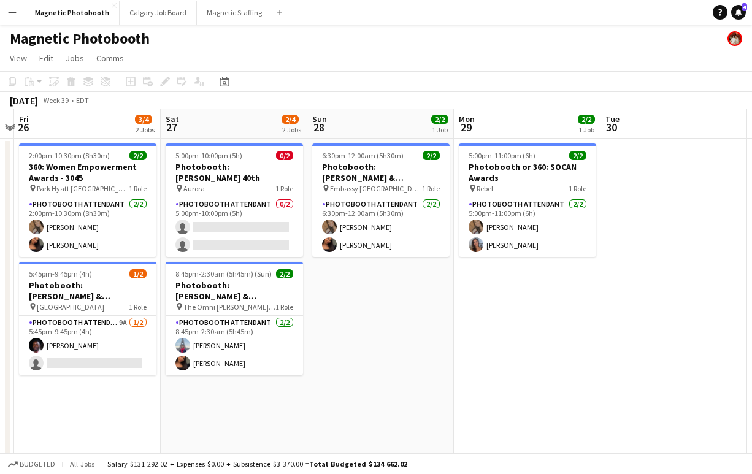
click at [228, 28] on div "Magnetic Photobooth" at bounding box center [376, 36] width 752 height 23
click at [223, 18] on button "Magnetic Staffing Close" at bounding box center [234, 13] width 75 height 24
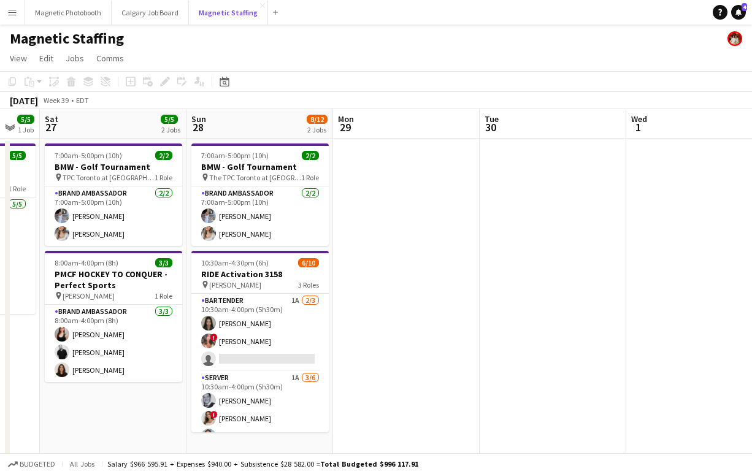
scroll to position [10, 0]
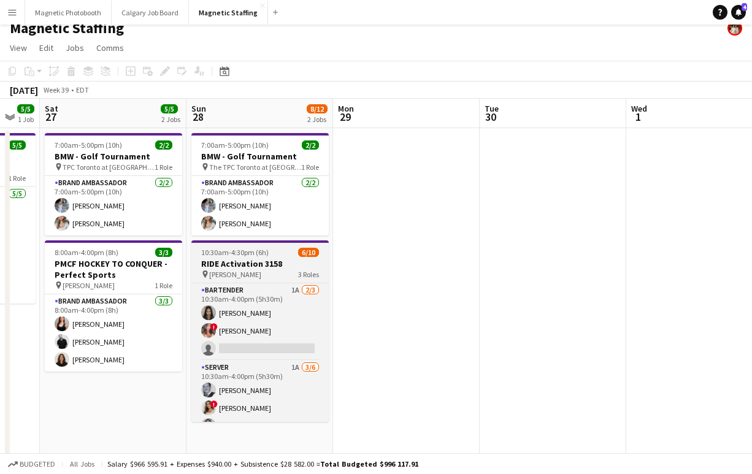
click at [225, 258] on h3 "RIDE Activation 3158" at bounding box center [259, 263] width 137 height 11
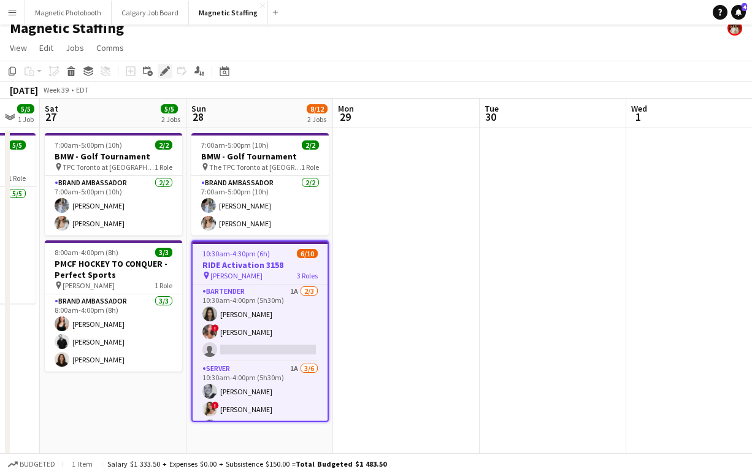
click at [162, 74] on icon "Edit" at bounding box center [165, 71] width 10 height 10
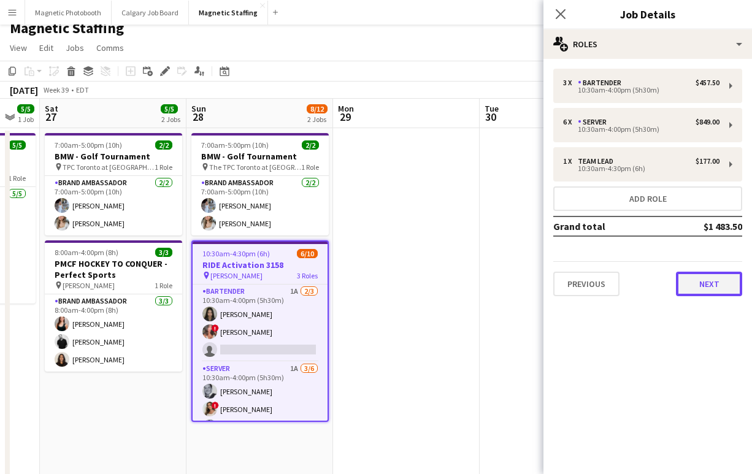
click at [690, 288] on button "Next" at bounding box center [709, 284] width 66 height 25
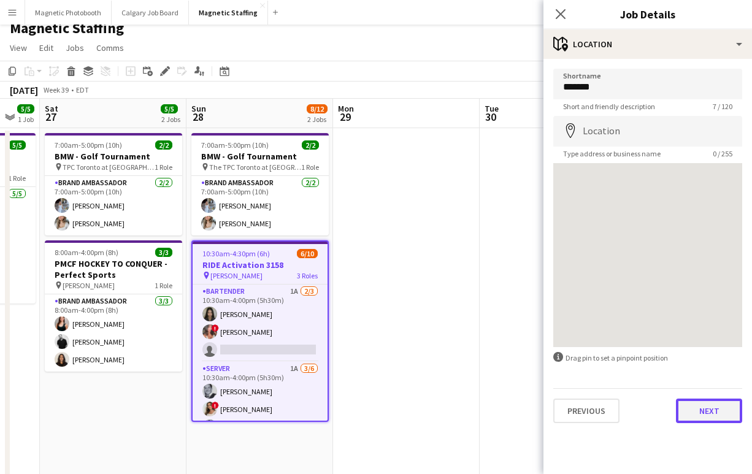
click at [688, 414] on button "Next" at bounding box center [709, 411] width 66 height 25
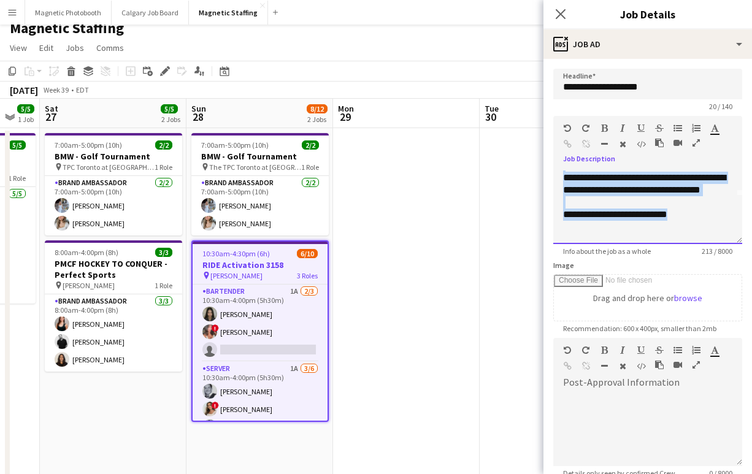
scroll to position [0, 0]
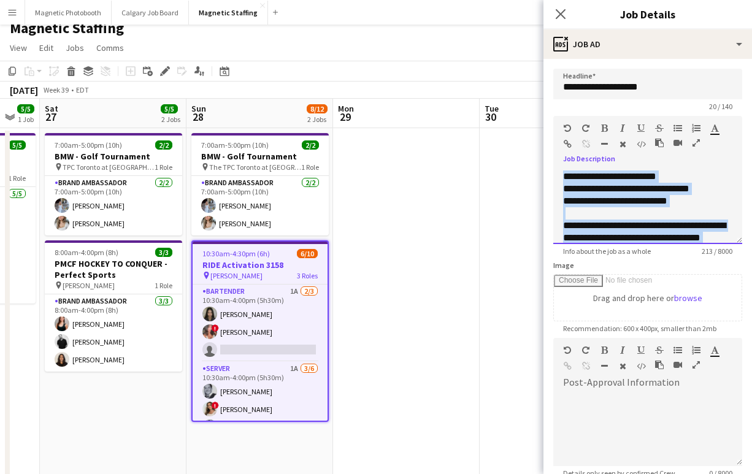
drag, startPoint x: 686, startPoint y: 217, endPoint x: 523, endPoint y: 135, distance: 182.7
click at [523, 134] on body "Menu Boards Boards Boards All jobs Status Workforce Workforce My Workforce Recr…" at bounding box center [376, 356] width 752 height 733
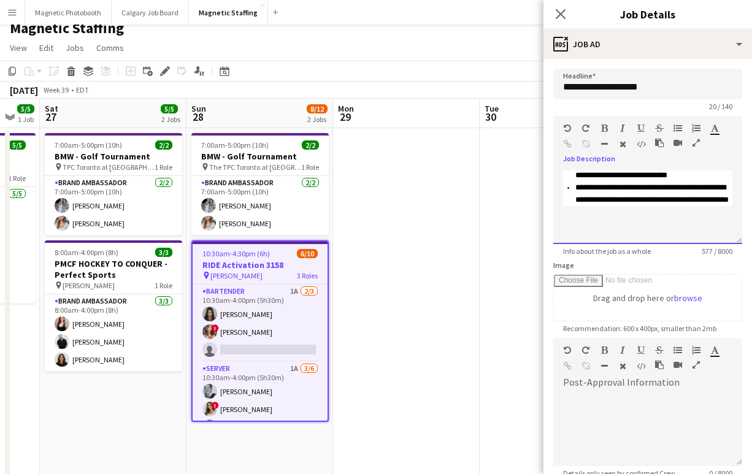
scroll to position [132, 0]
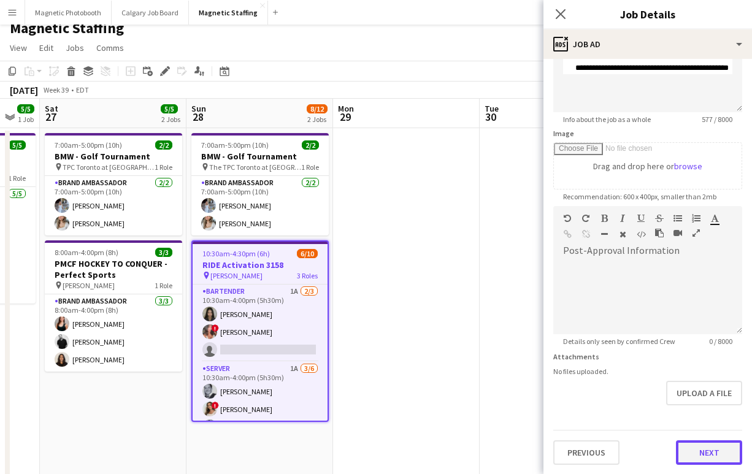
click at [692, 453] on button "Next" at bounding box center [709, 452] width 66 height 25
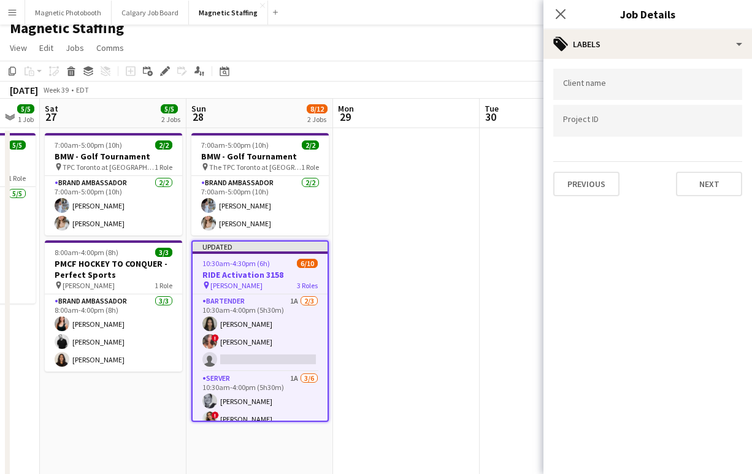
scroll to position [0, 0]
click at [690, 189] on button "Next" at bounding box center [709, 184] width 66 height 25
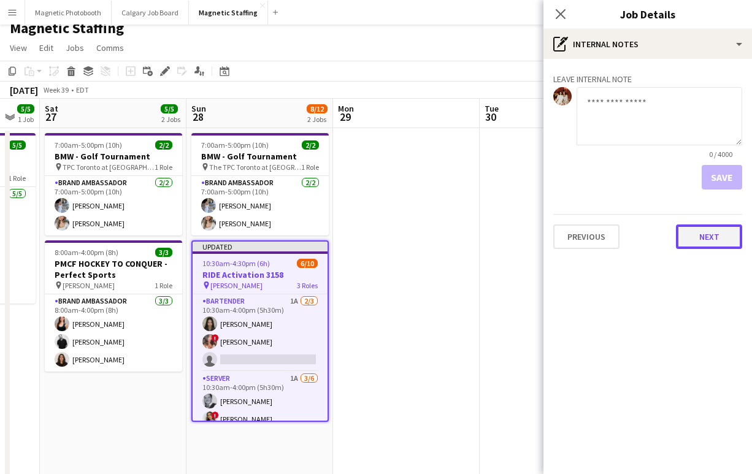
click at [701, 244] on button "Next" at bounding box center [709, 237] width 66 height 25
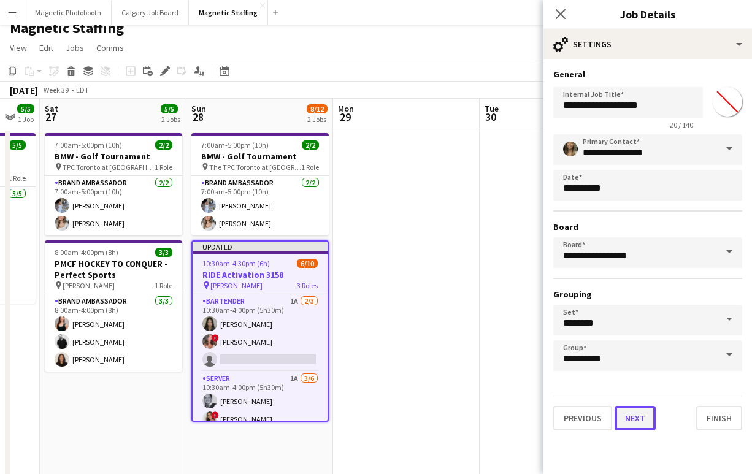
click at [627, 414] on button "Next" at bounding box center [635, 418] width 41 height 25
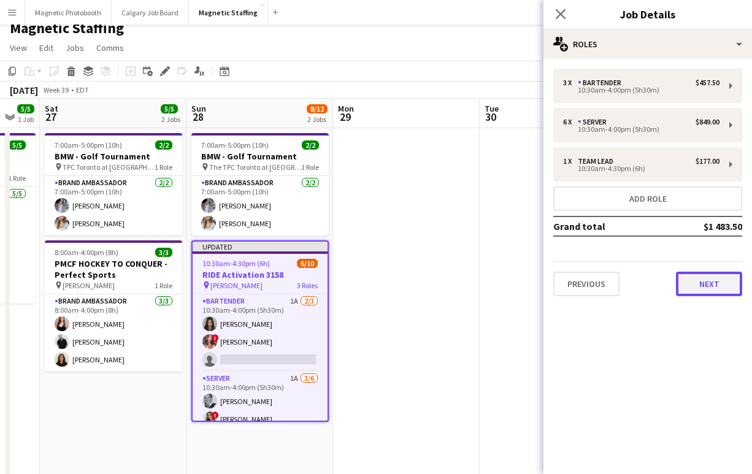
click at [702, 287] on button "Next" at bounding box center [709, 284] width 66 height 25
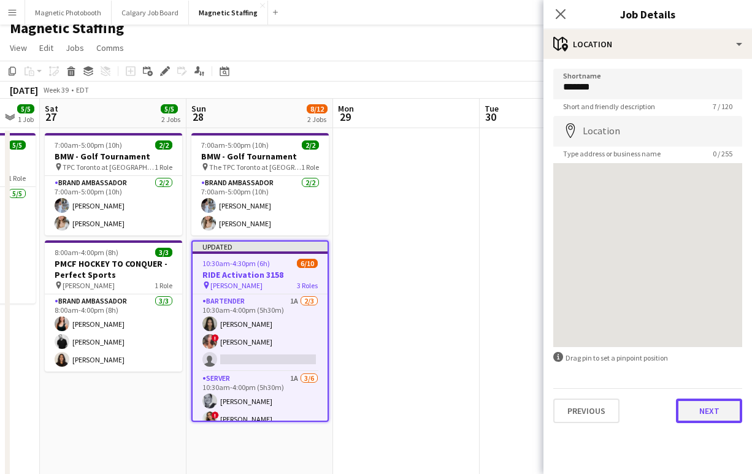
click at [696, 415] on button "Next" at bounding box center [709, 411] width 66 height 25
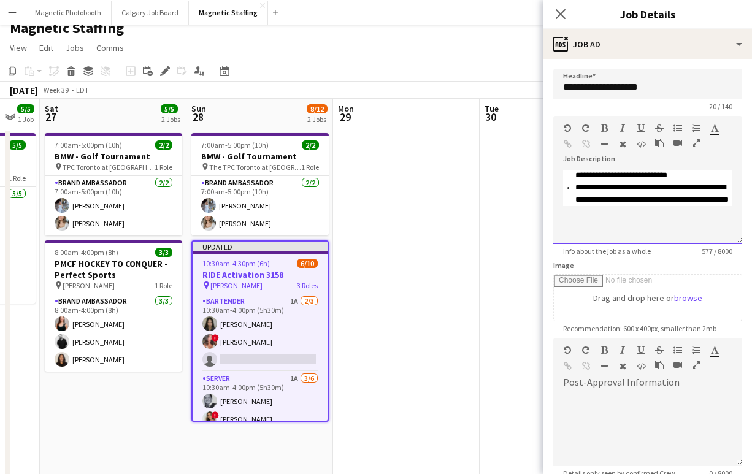
click at [650, 206] on li "**********" at bounding box center [653, 194] width 157 height 25
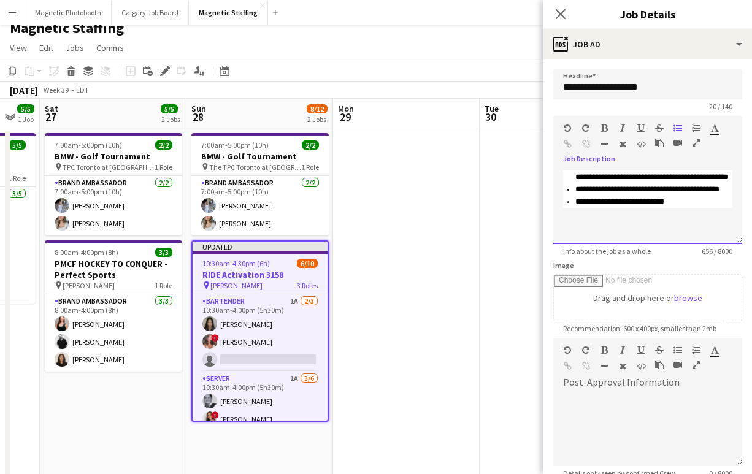
scroll to position [132, 0]
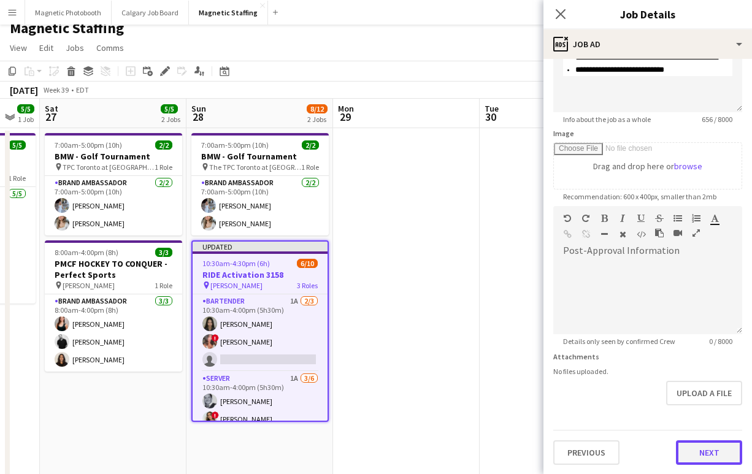
click at [697, 456] on button "Next" at bounding box center [709, 452] width 66 height 25
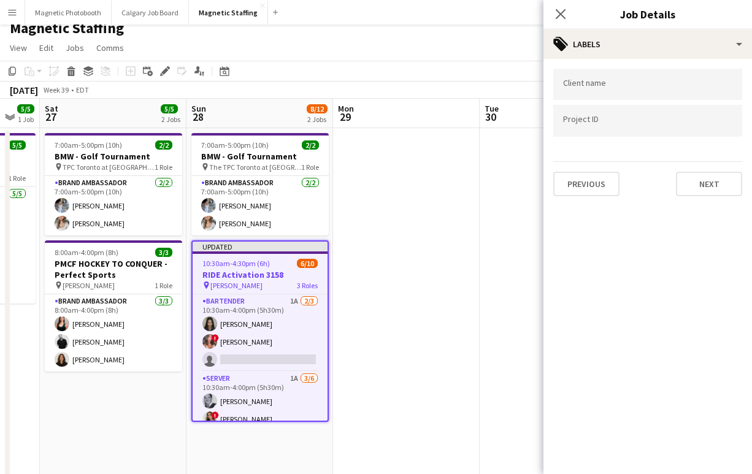
scroll to position [0, 0]
click at [702, 189] on button "Next" at bounding box center [709, 184] width 66 height 25
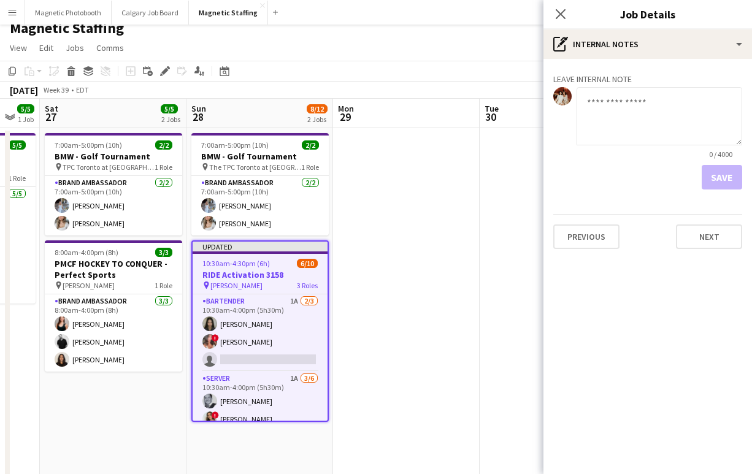
click at [710, 222] on div "Previous Next" at bounding box center [647, 231] width 189 height 35
click at [701, 248] on button "Next" at bounding box center [709, 237] width 66 height 25
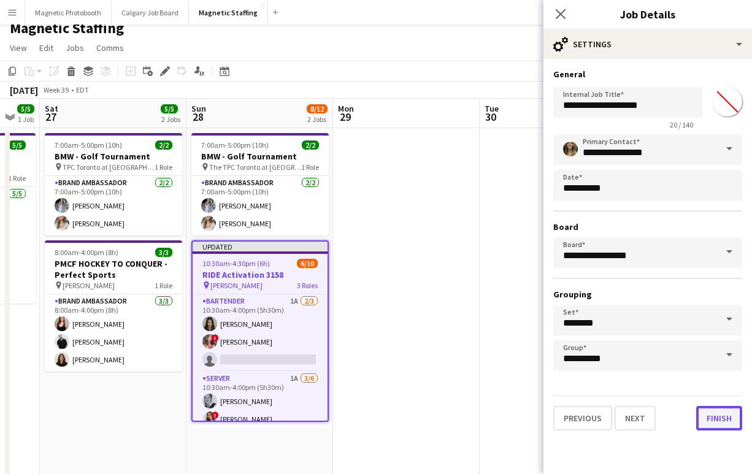
click at [712, 420] on button "Finish" at bounding box center [719, 418] width 46 height 25
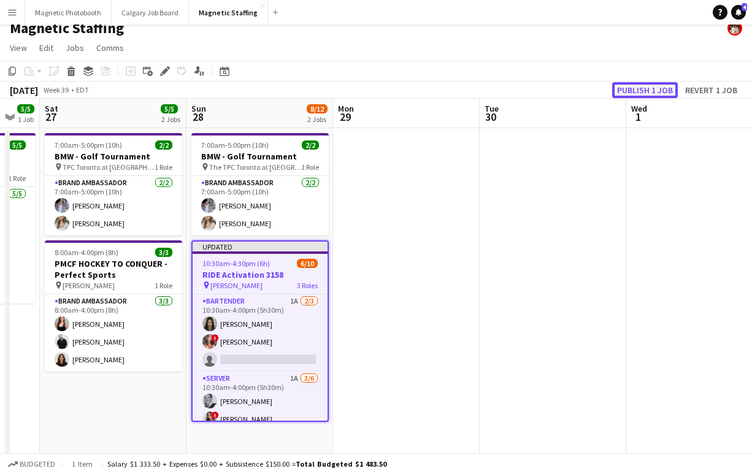
click at [645, 86] on button "Publish 1 job" at bounding box center [645, 90] width 66 height 16
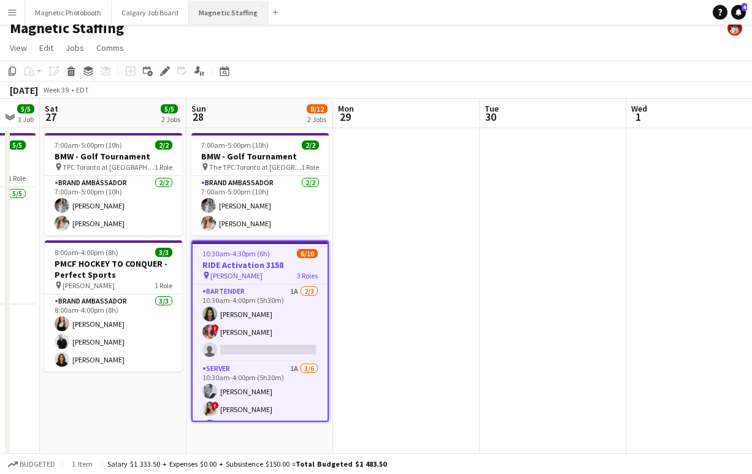
click at [237, 1] on button "Magnetic Staffing Close" at bounding box center [228, 13] width 79 height 24
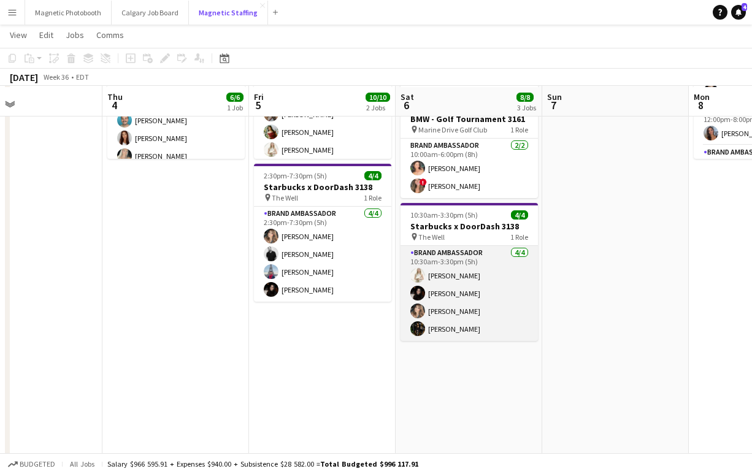
scroll to position [166, 0]
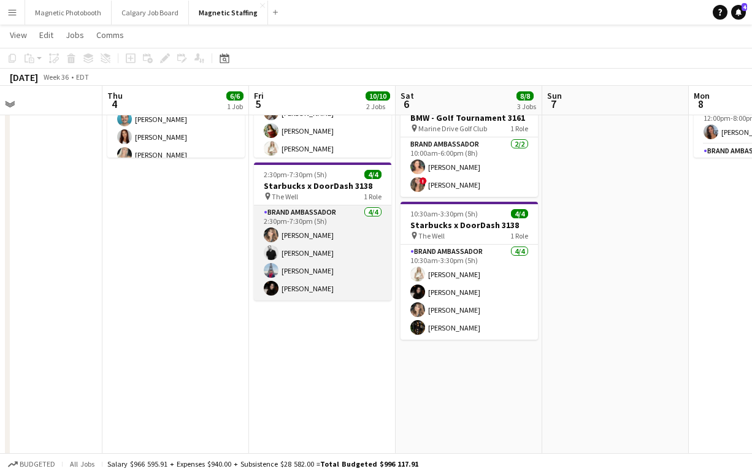
click at [347, 266] on app-card-role "Brand Ambassador [DATE] 2:30pm-7:30pm (5h) [PERSON_NAME] [PERSON_NAME] [PERSON_…" at bounding box center [322, 253] width 137 height 95
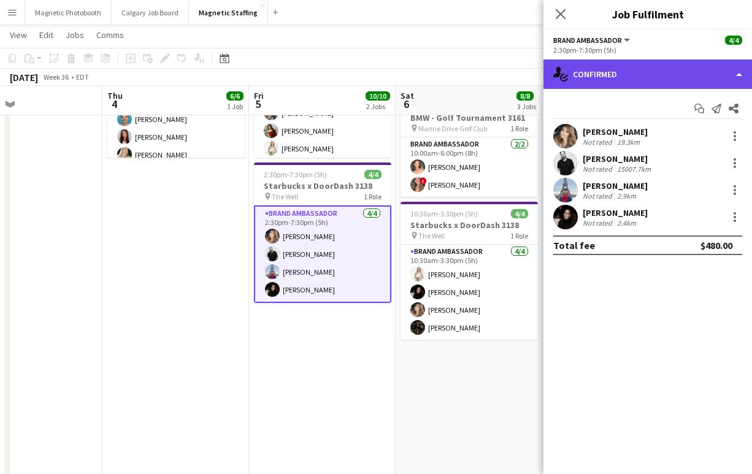
click at [632, 72] on div "single-neutral-actions-check-2 Confirmed" at bounding box center [648, 74] width 209 height 29
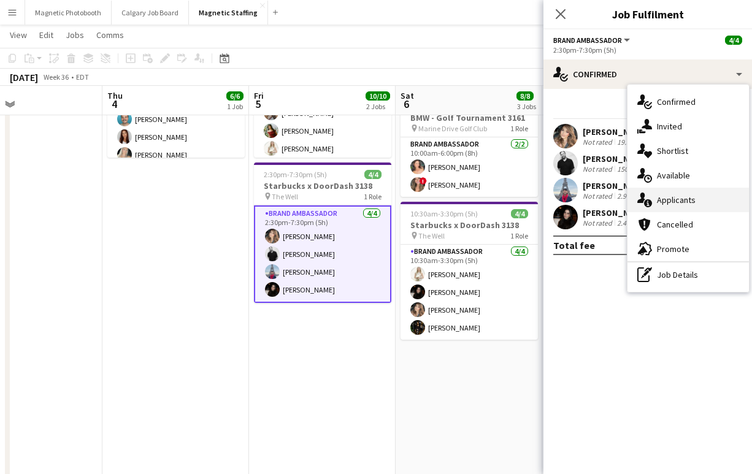
click at [701, 202] on div "single-neutral-actions-information Applicants" at bounding box center [688, 200] width 121 height 25
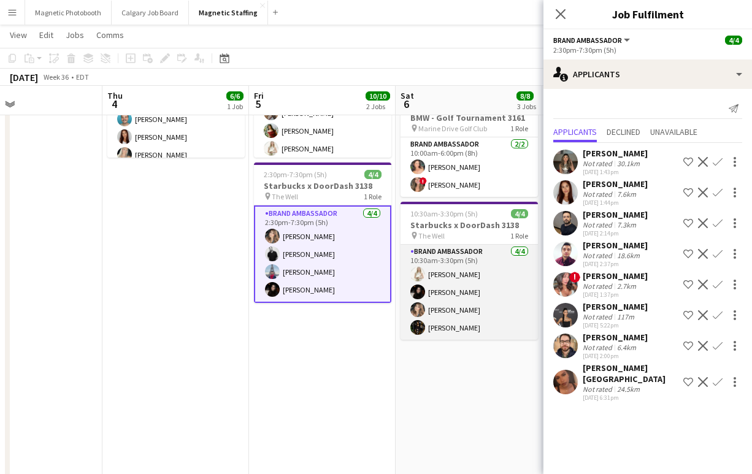
click at [486, 309] on app-card-role "Brand Ambassador [DATE] 10:30am-3:30pm (5h) [PERSON_NAME] [PERSON_NAME] [PERSON…" at bounding box center [469, 292] width 137 height 95
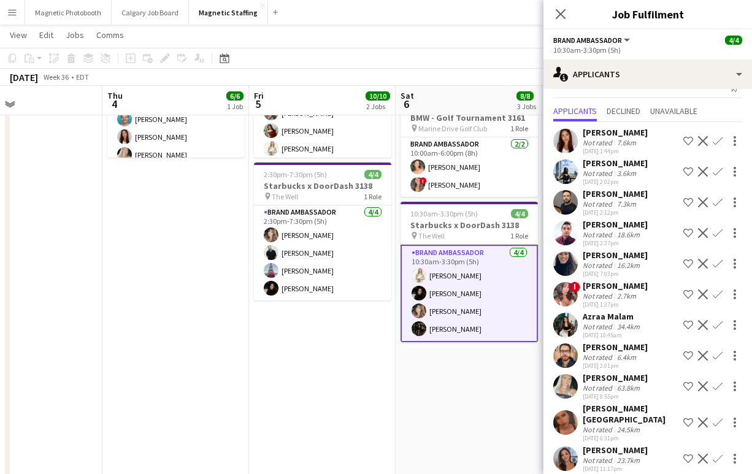
scroll to position [20, 0]
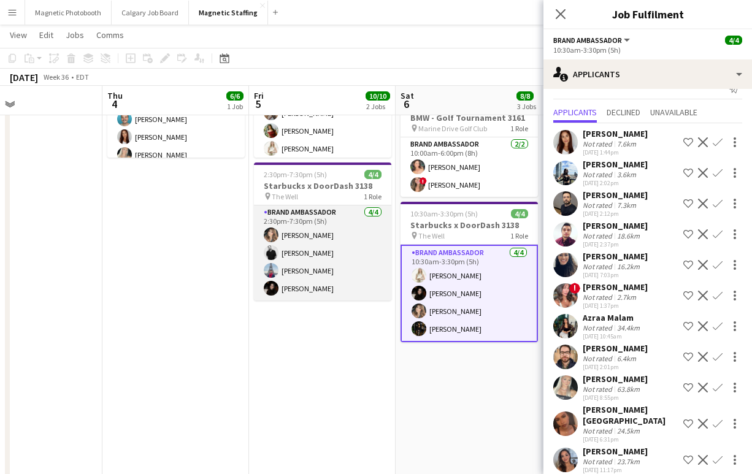
click at [340, 276] on app-card-role "Brand Ambassador [DATE] 2:30pm-7:30pm (5h) [PERSON_NAME] [PERSON_NAME] [PERSON_…" at bounding box center [322, 253] width 137 height 95
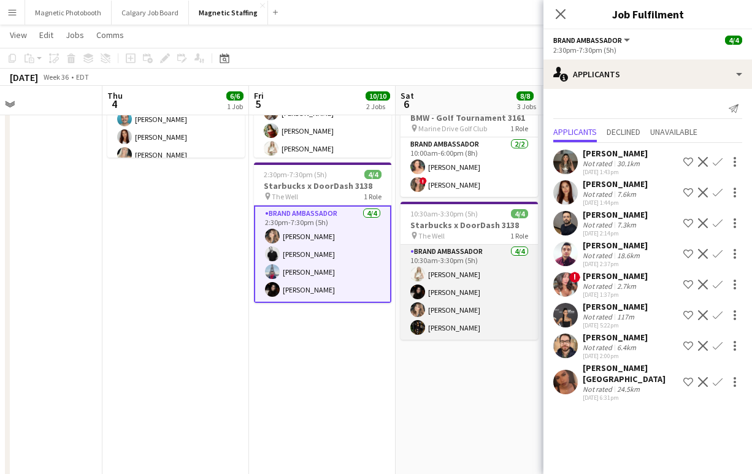
click at [493, 290] on app-card-role "Brand Ambassador [DATE] 10:30am-3:30pm (5h) [PERSON_NAME] [PERSON_NAME] [PERSON…" at bounding box center [469, 292] width 137 height 95
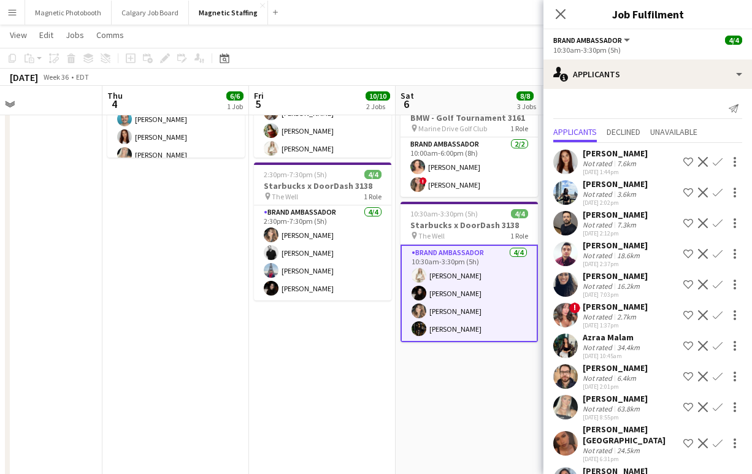
click at [440, 329] on app-card-role "Brand Ambassador [DATE] 10:30am-3:30pm (5h) [PERSON_NAME] [PERSON_NAME] [PERSON…" at bounding box center [469, 294] width 137 height 98
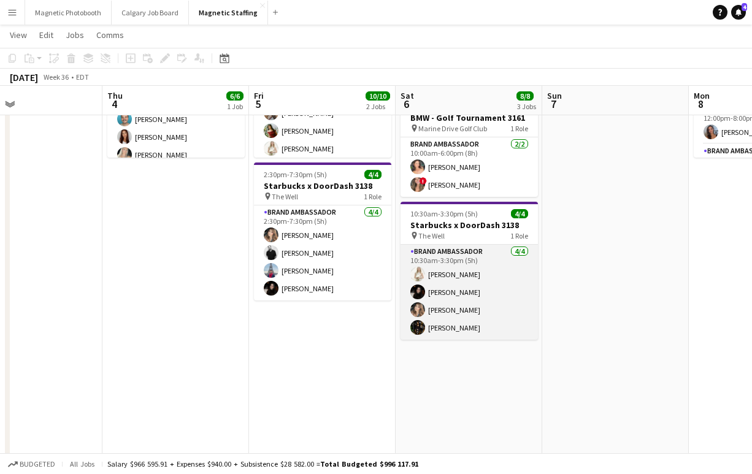
click at [440, 330] on app-card-role "Brand Ambassador [DATE] 10:30am-3:30pm (5h) [PERSON_NAME] [PERSON_NAME] [PERSON…" at bounding box center [469, 292] width 137 height 95
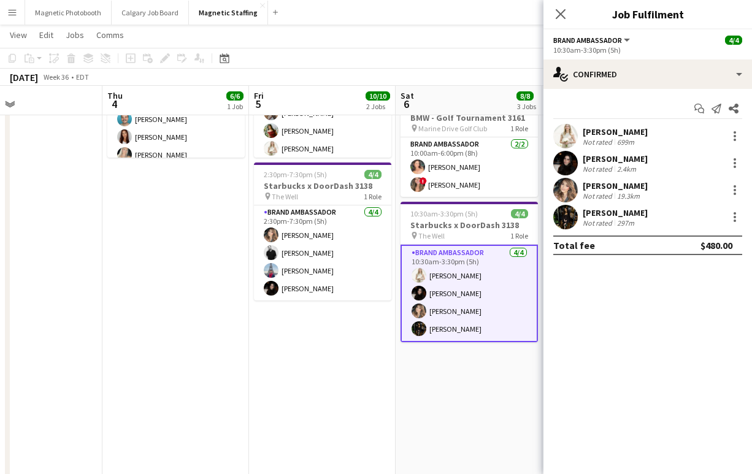
click at [628, 217] on div "[PERSON_NAME]" at bounding box center [615, 212] width 65 height 11
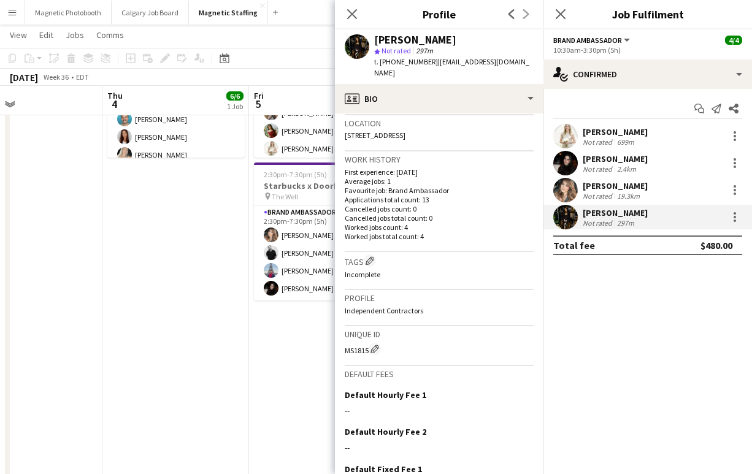
scroll to position [361, 0]
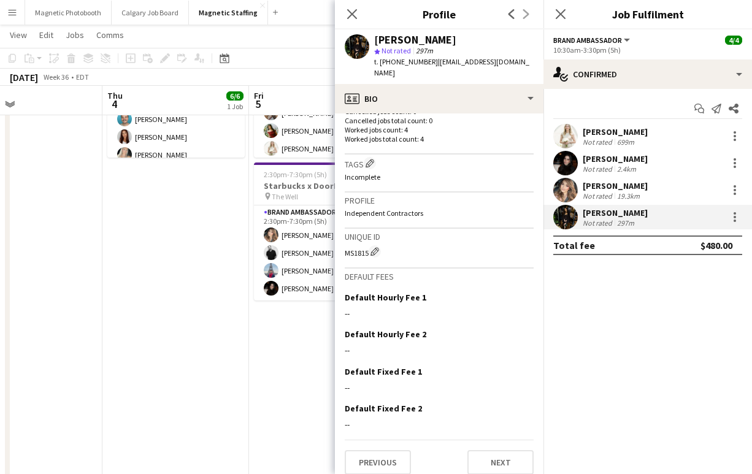
click at [620, 164] on div "2.4km" at bounding box center [627, 168] width 24 height 9
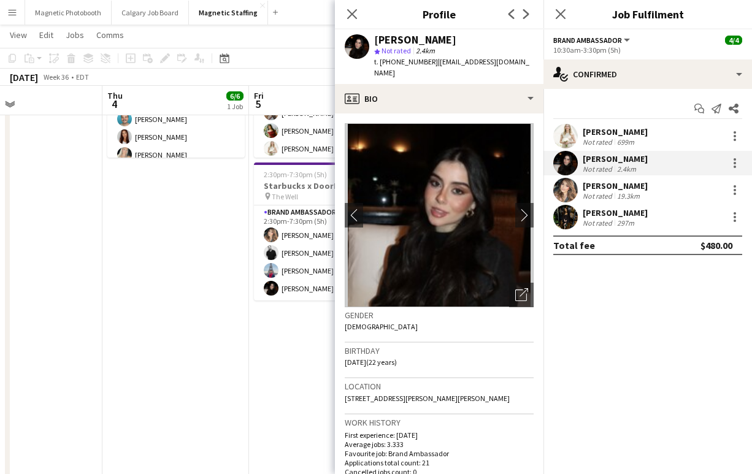
click at [630, 130] on div "[PERSON_NAME]" at bounding box center [615, 131] width 65 height 11
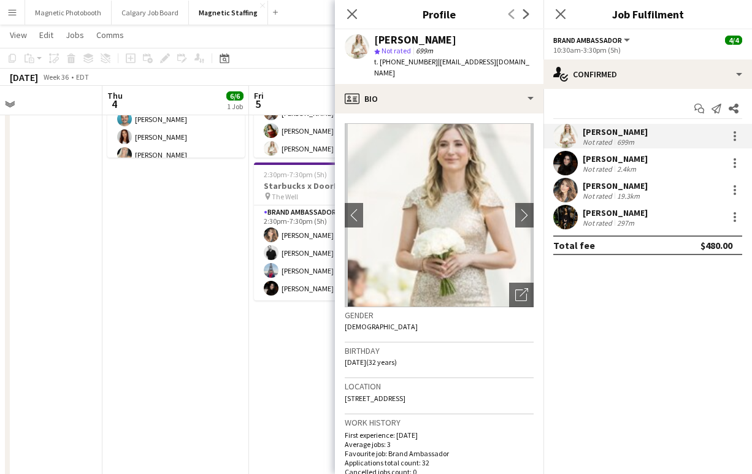
click at [612, 193] on div "Not rated" at bounding box center [599, 195] width 32 height 9
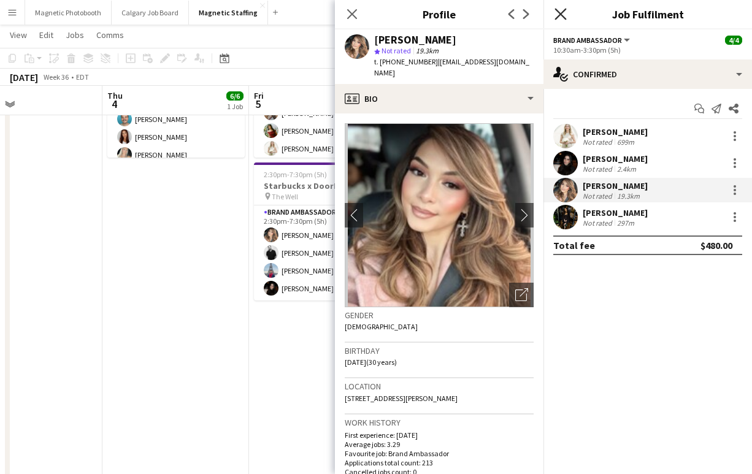
click at [559, 15] on icon at bounding box center [561, 14] width 12 height 12
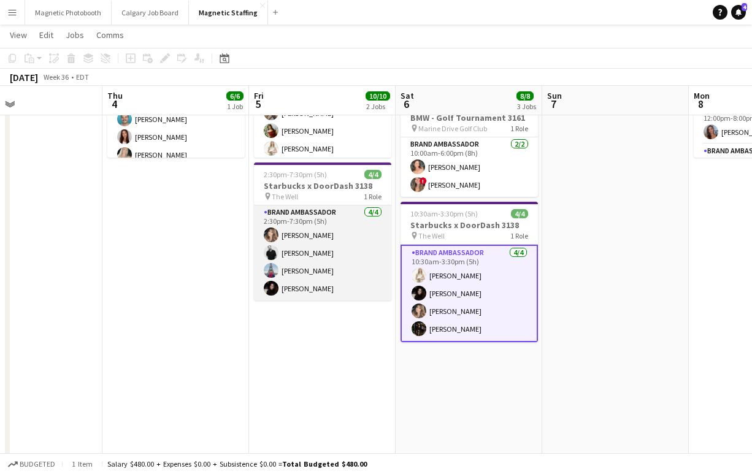
click at [318, 290] on app-card-role "Brand Ambassador [DATE] 2:30pm-7:30pm (5h) [PERSON_NAME] [PERSON_NAME] [PERSON_…" at bounding box center [322, 253] width 137 height 95
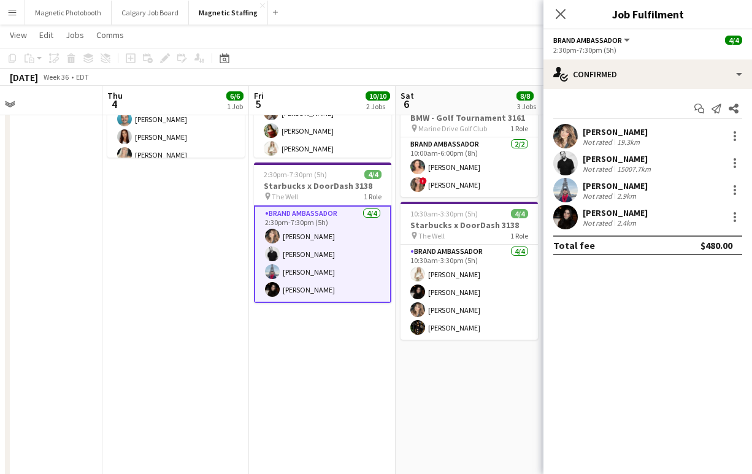
click at [601, 239] on div "Total fee $480.00" at bounding box center [647, 246] width 189 height 20
click at [603, 222] on div "Not rated" at bounding box center [599, 222] width 32 height 9
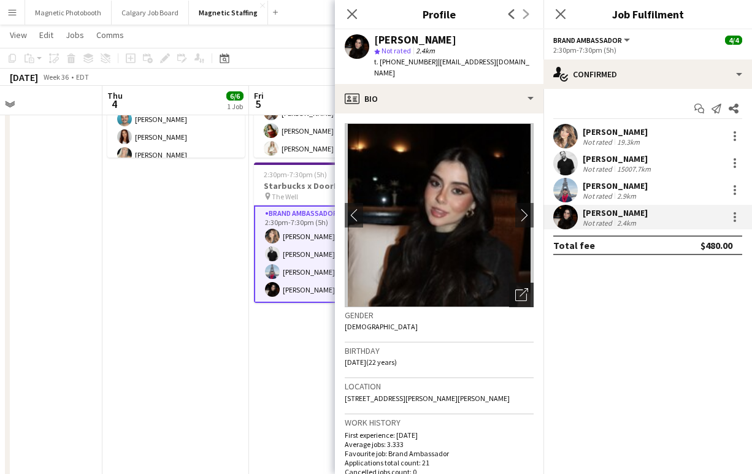
click at [524, 294] on icon "Open photos pop-in" at bounding box center [521, 294] width 13 height 13
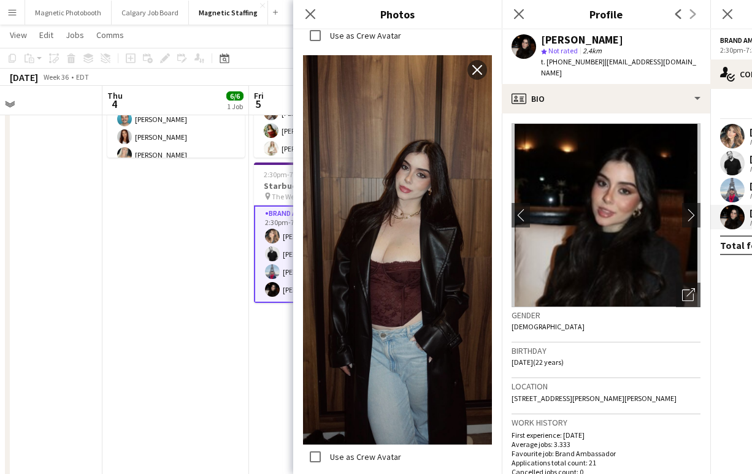
scroll to position [897, 0]
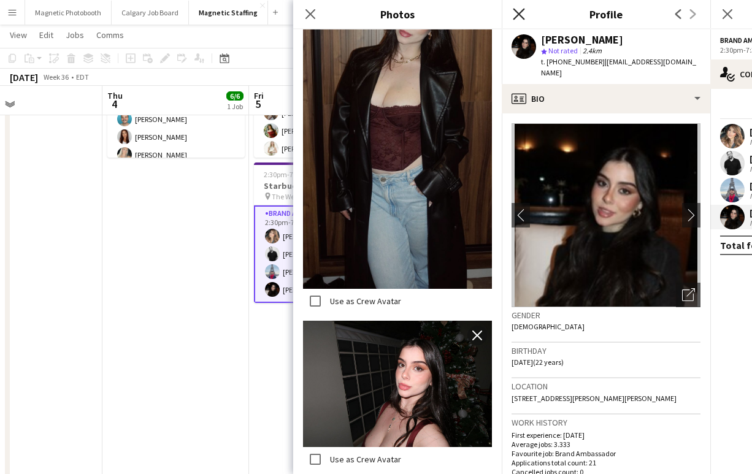
click at [517, 9] on icon "Close pop-in" at bounding box center [519, 14] width 12 height 12
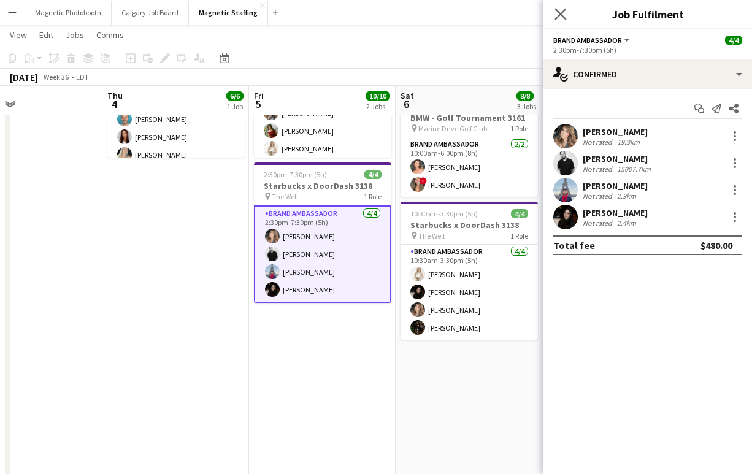
click at [560, 7] on app-icon "Close pop-in" at bounding box center [561, 15] width 18 height 18
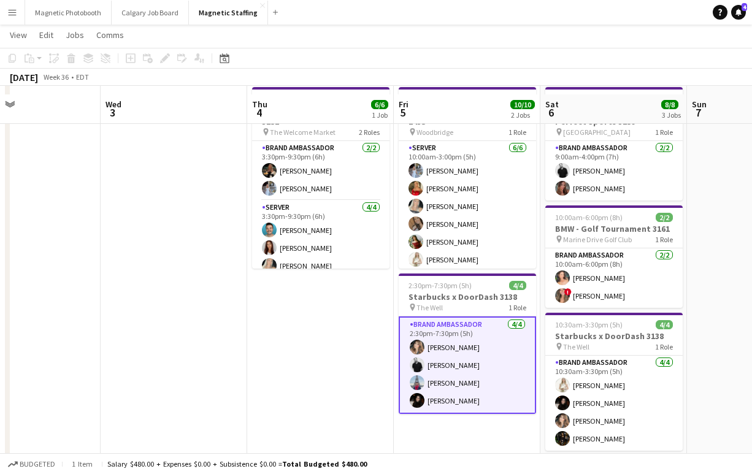
scroll to position [65, 0]
